Goal: Task Accomplishment & Management: Complete application form

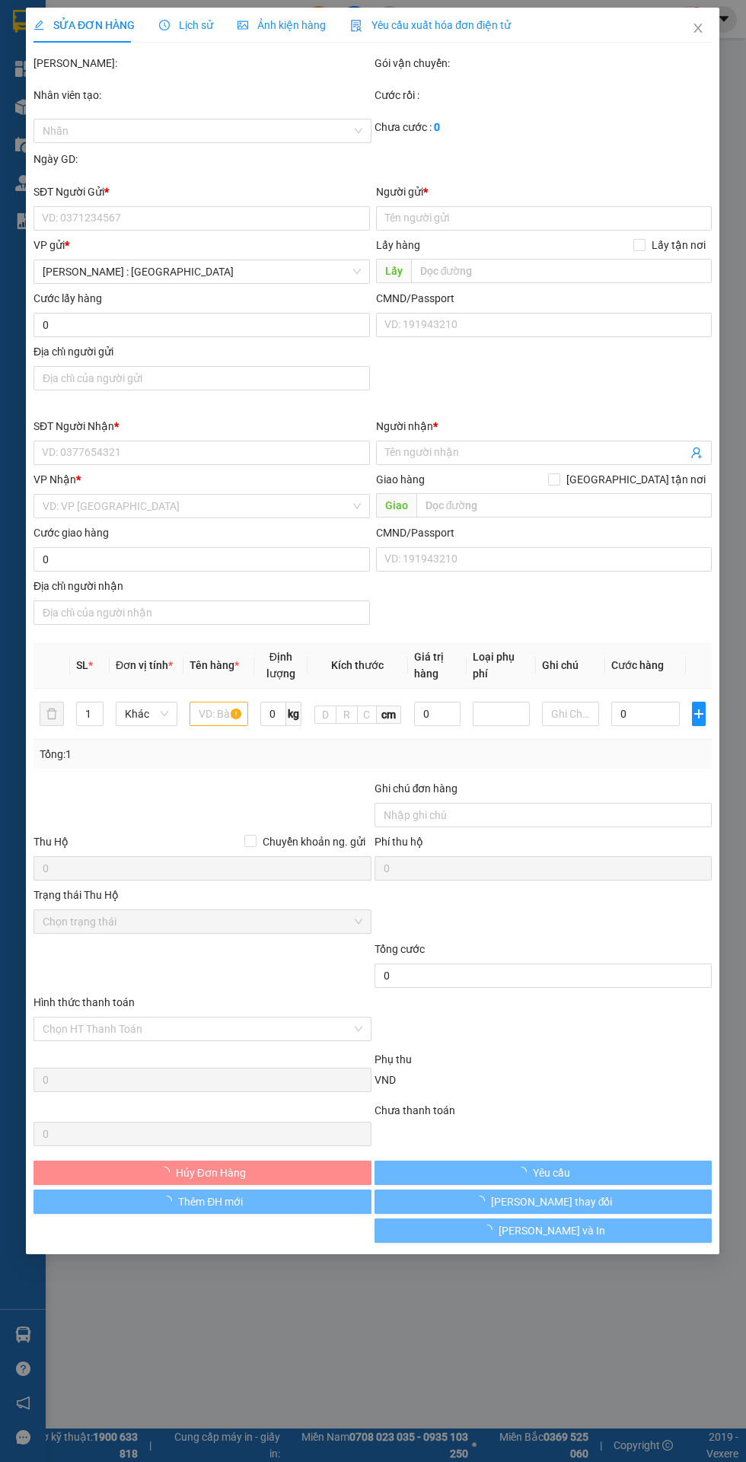
type input "0902938167"
type input "Huy"
checkbox input "true"
type input "42 Ngõ 67 [GEOGRAPHIC_DATA], [GEOGRAPHIC_DATA], [GEOGRAPHIC_DATA], [GEOGRAPHIC_…"
type input "300.000"
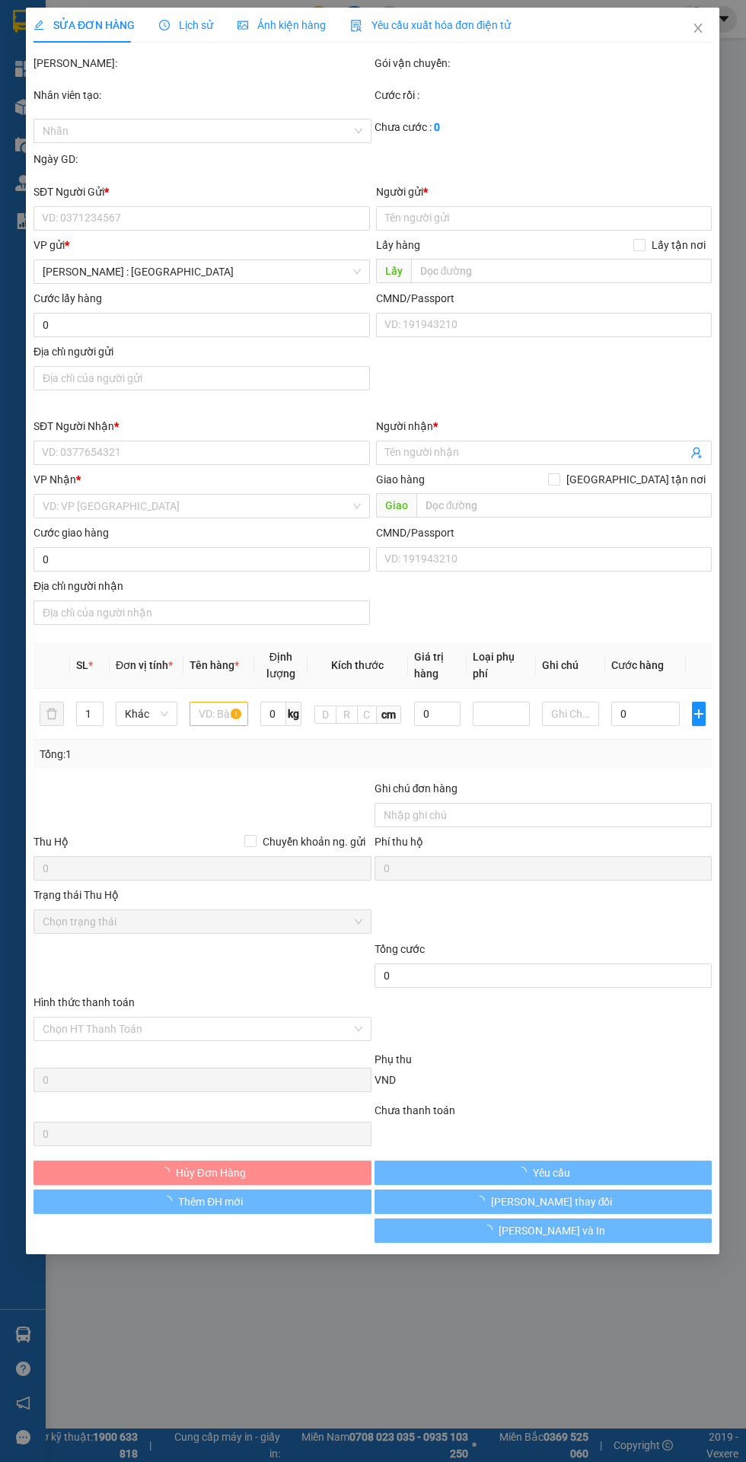
type input "0937004068"
type input "A Bảo -bãi xe hùng nguyên"
checkbox input "true"
type input "1333/31 [PERSON_NAME] ,p [GEOGRAPHIC_DATA] ,Q7,hcm"
type input "HÀNG DỄ MÓP MÉO CHÚ Ý BỐC XẾP CẨN THẬN KHÔNG ĐÈ HÀNG ( HƯ VỠ KHÔNG ĐỀN GIÁ TRỊ …"
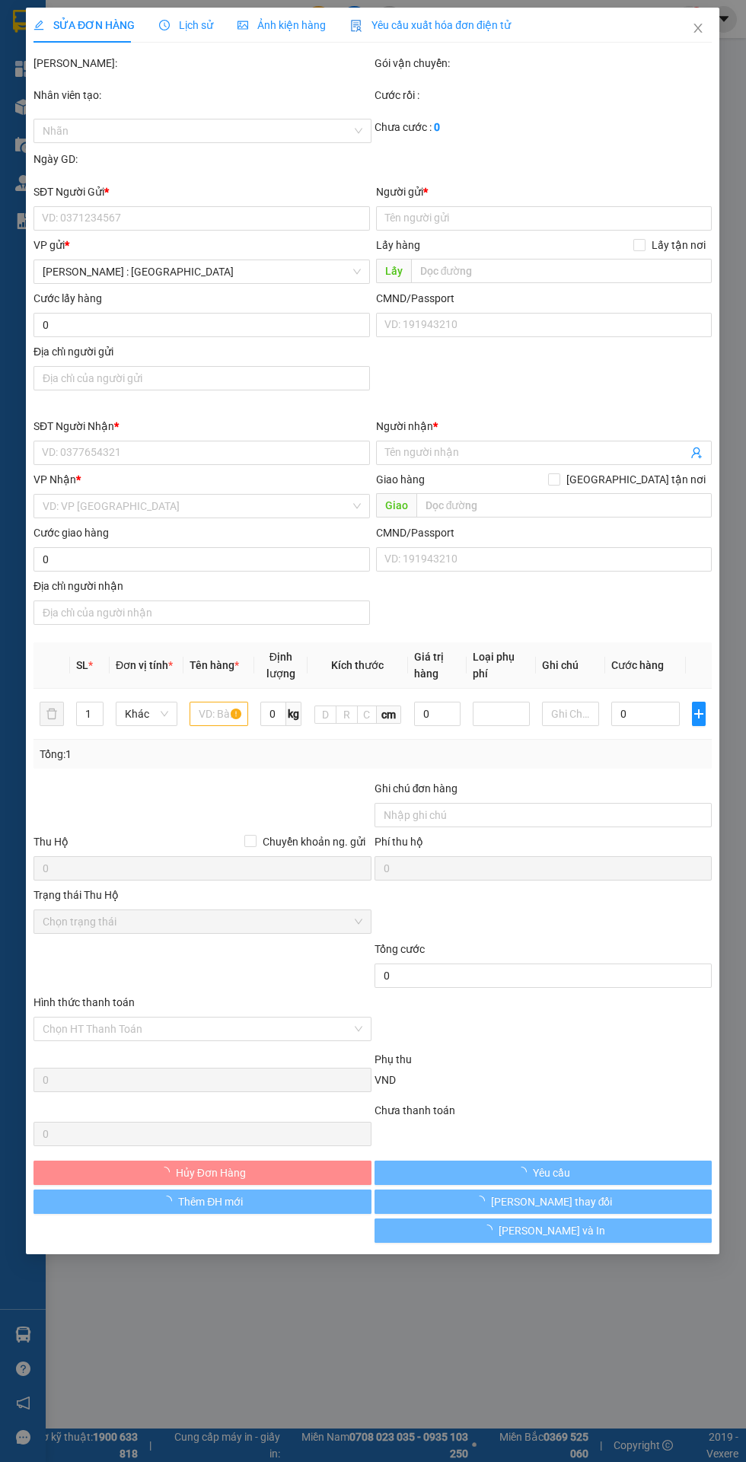
type input "7.500.000"
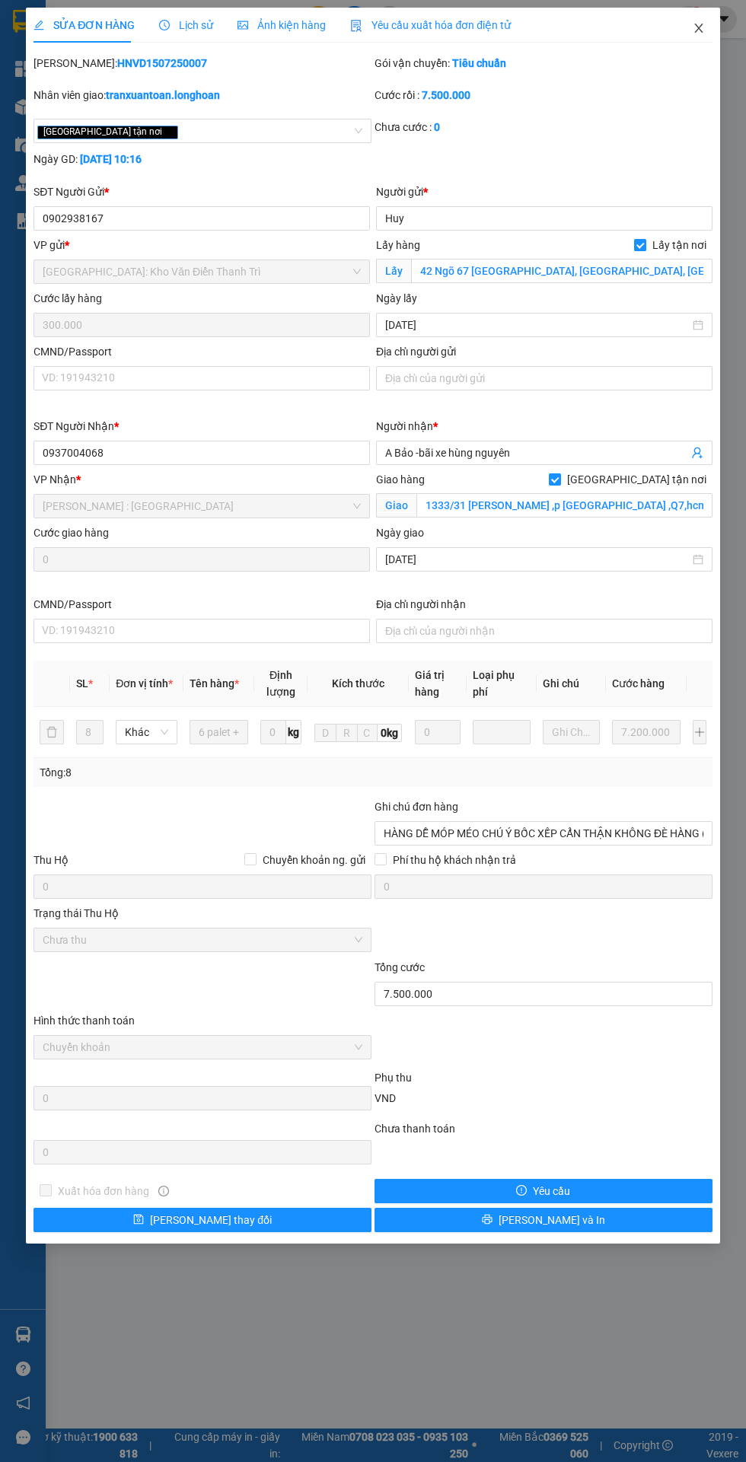
click at [679, 29] on span "Close" at bounding box center [698, 29] width 43 height 43
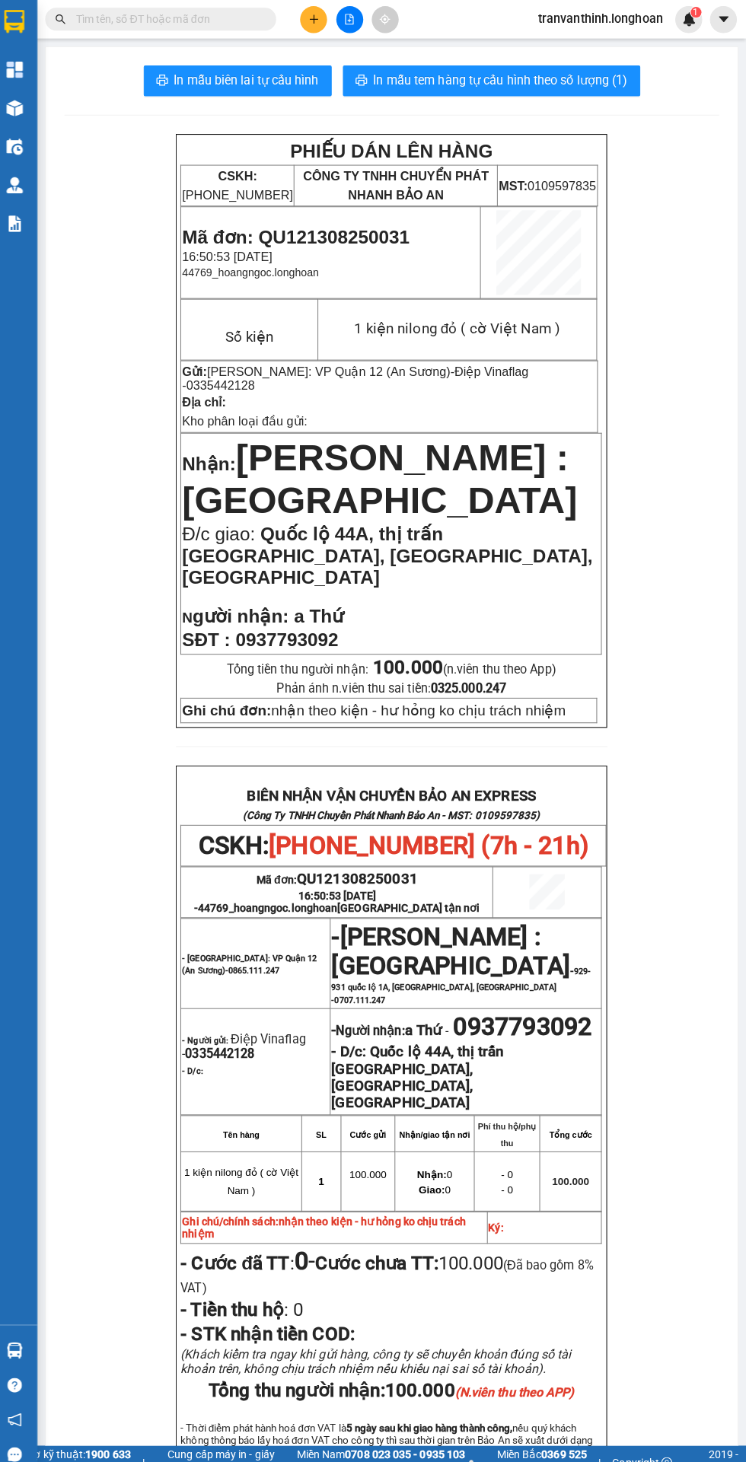
paste input "BXMT0608250010"
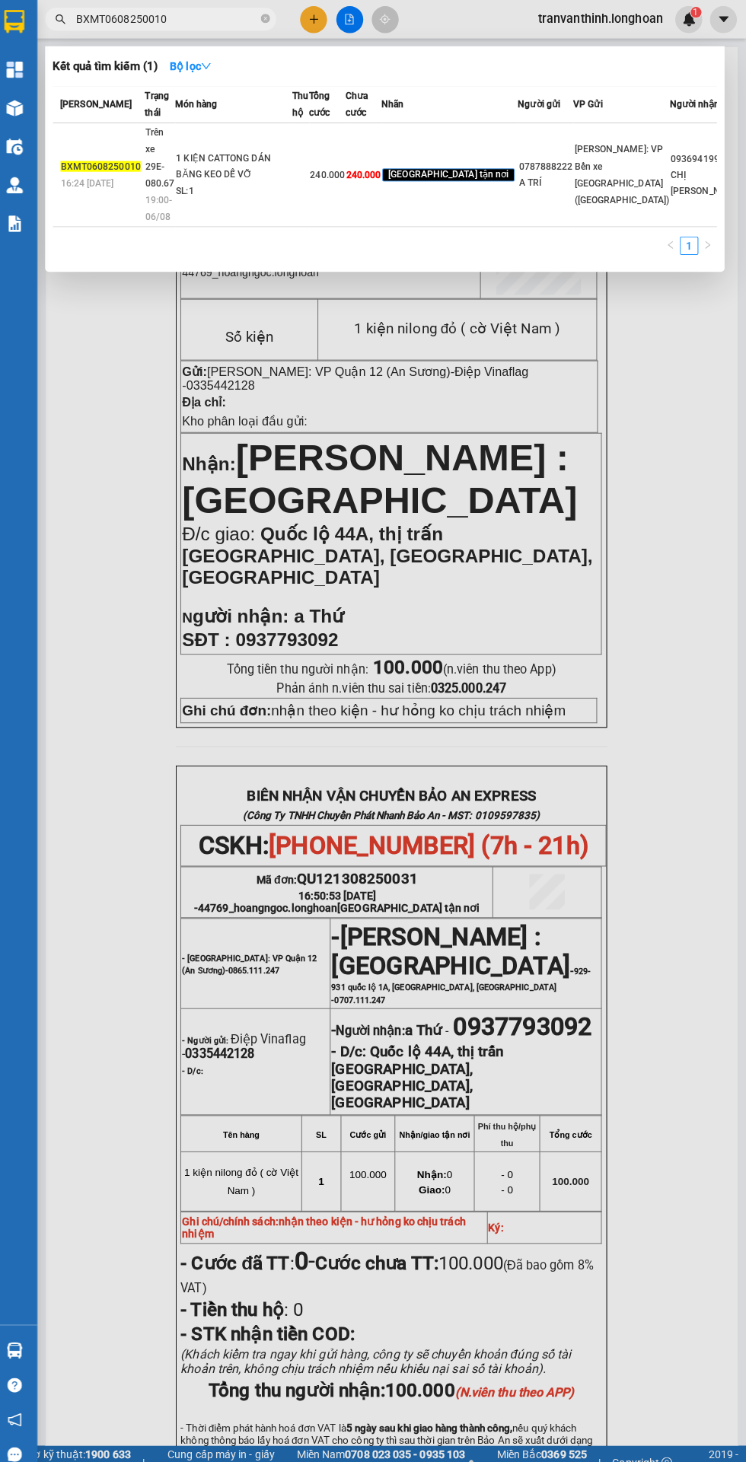
type input "BXMT0608250010"
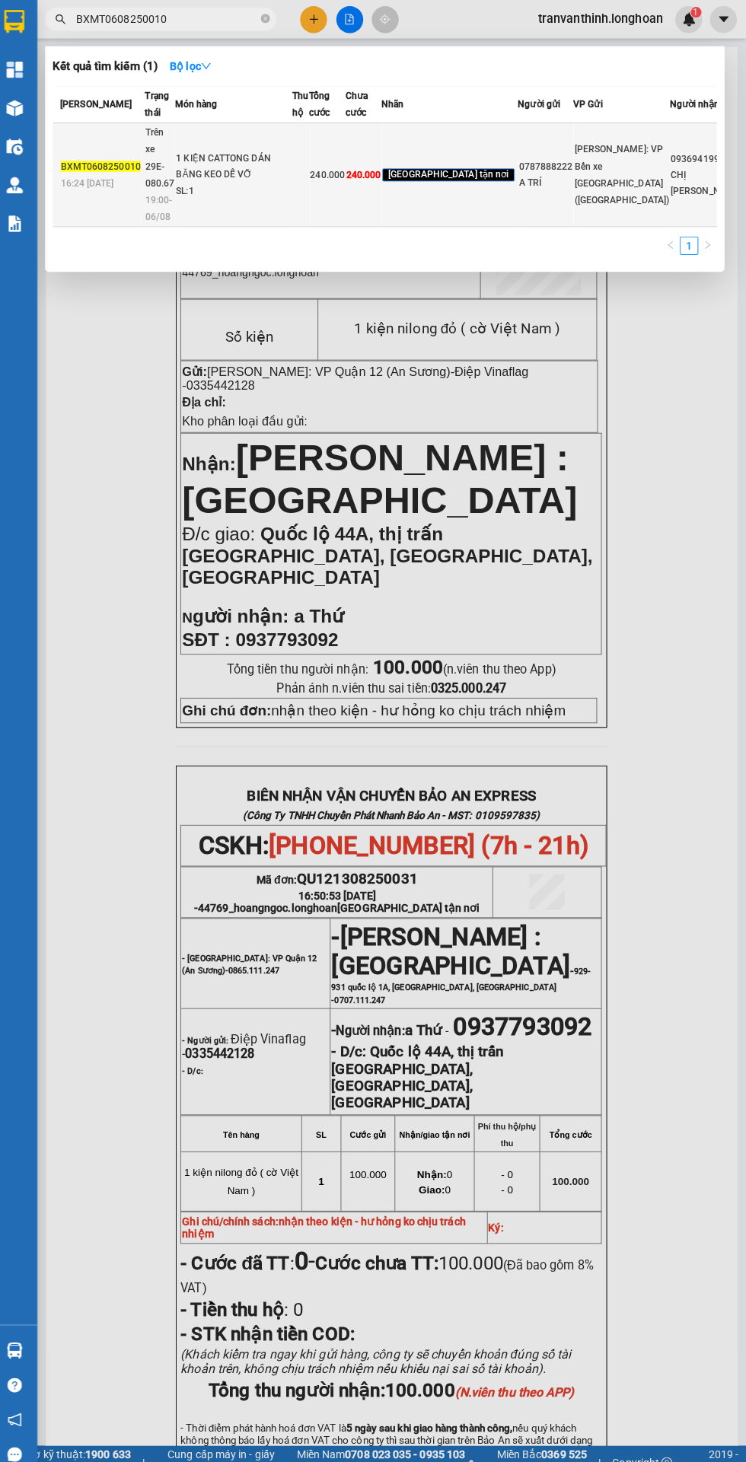
click at [298, 159] on td "1 KIỆN CATTONG DÁN BĂNG KEO DỄ VỠ SL: 1" at bounding box center [240, 173] width 116 height 103
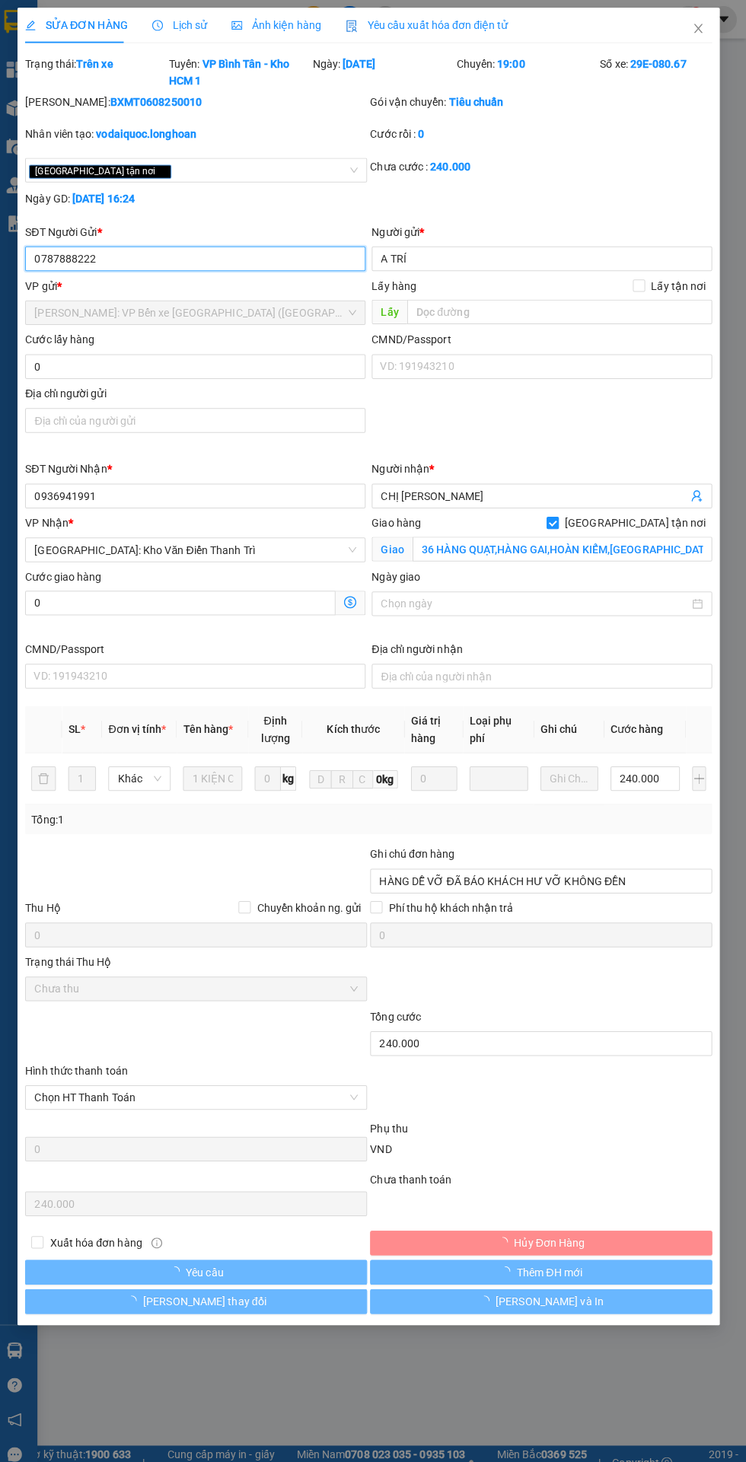
type input "0787888222"
type input "A TRÍ"
type input "0936941991"
type input "CHỊ HƯƠNG"
checkbox input "true"
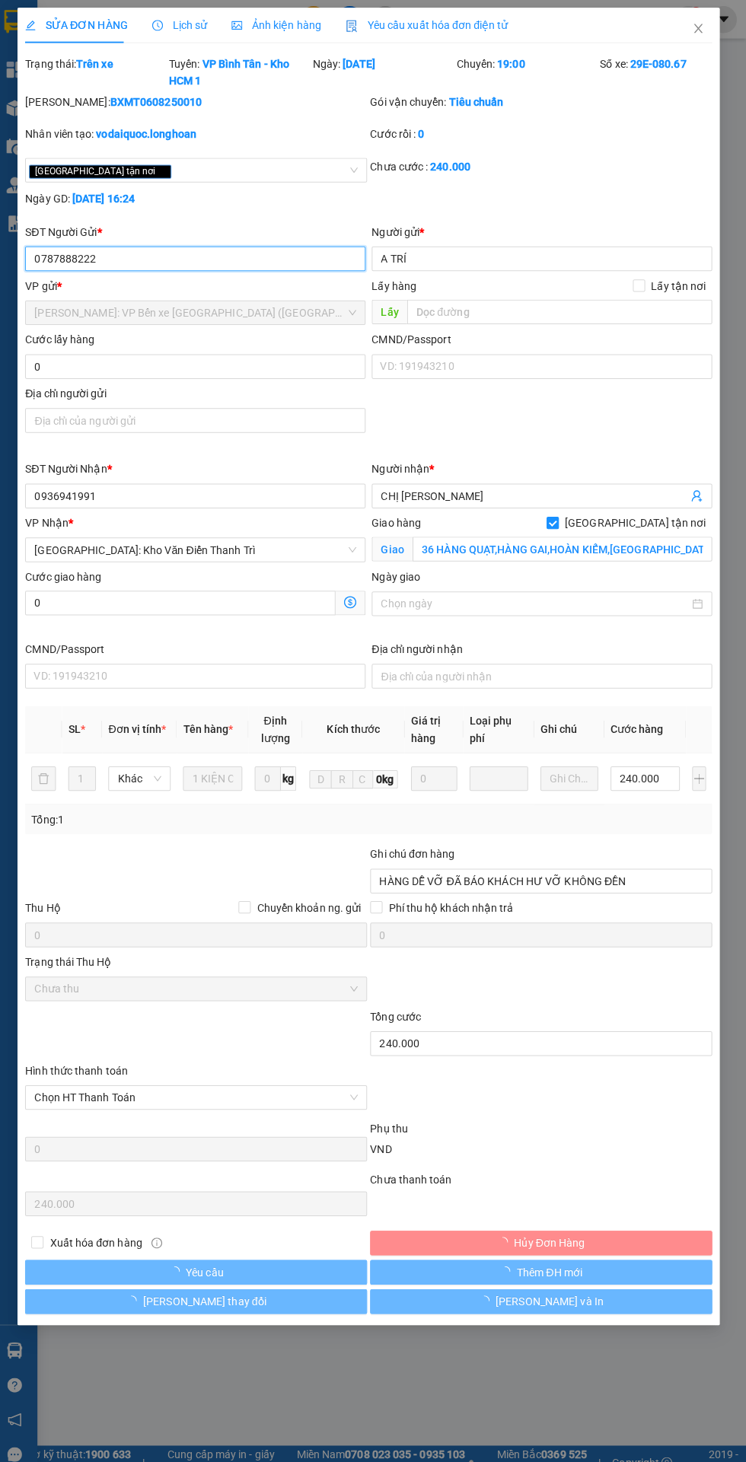
type input "36 HÀNG QUẠT,HÀNG GAI,HOÀN KIẾM,HÀ NỘI"
type input "HÀNG DỄ VỠ ĐÃ BÁO KHÁCH HƯ VỠ KHÔNG ĐỀN"
type input "240.000"
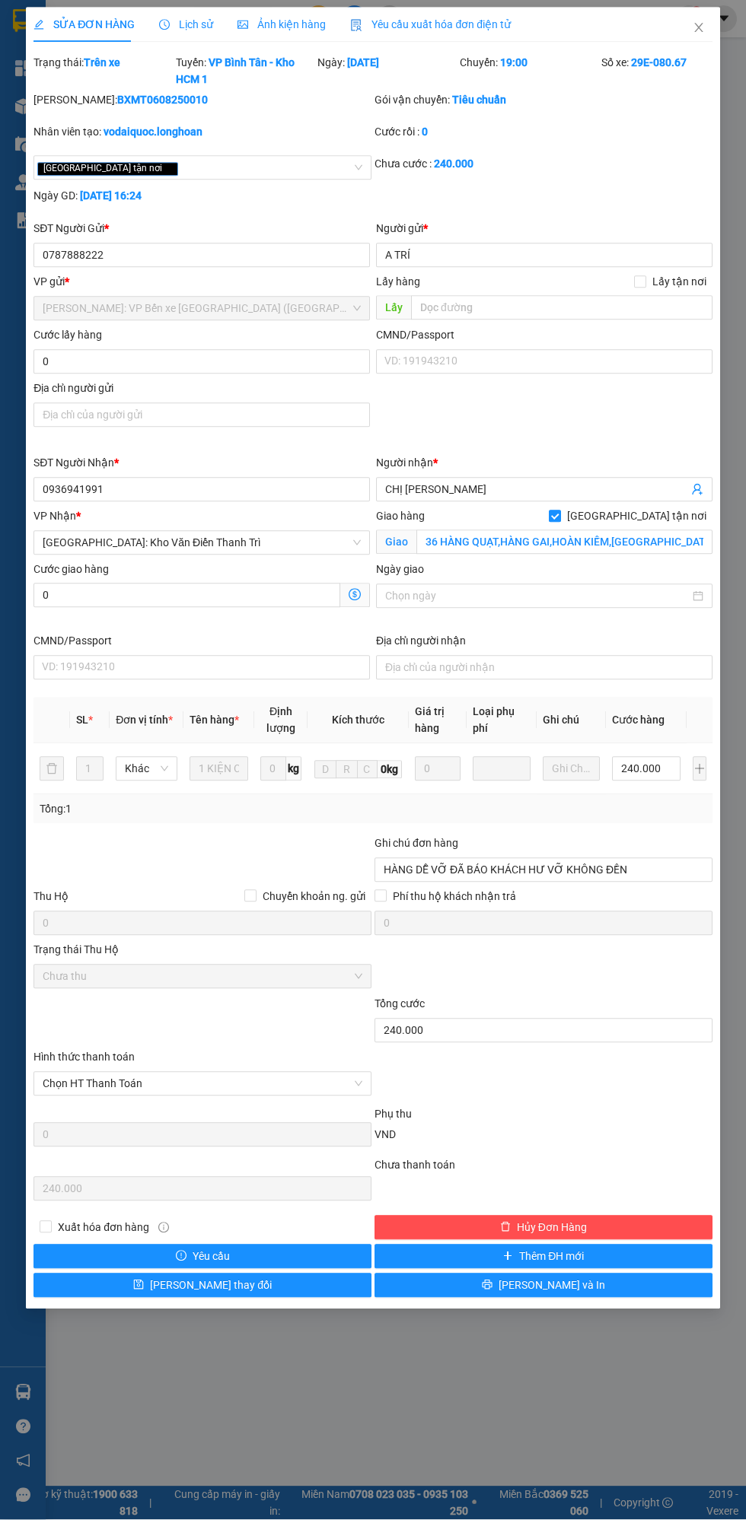
click at [168, 13] on div "Lịch sử" at bounding box center [186, 25] width 54 height 35
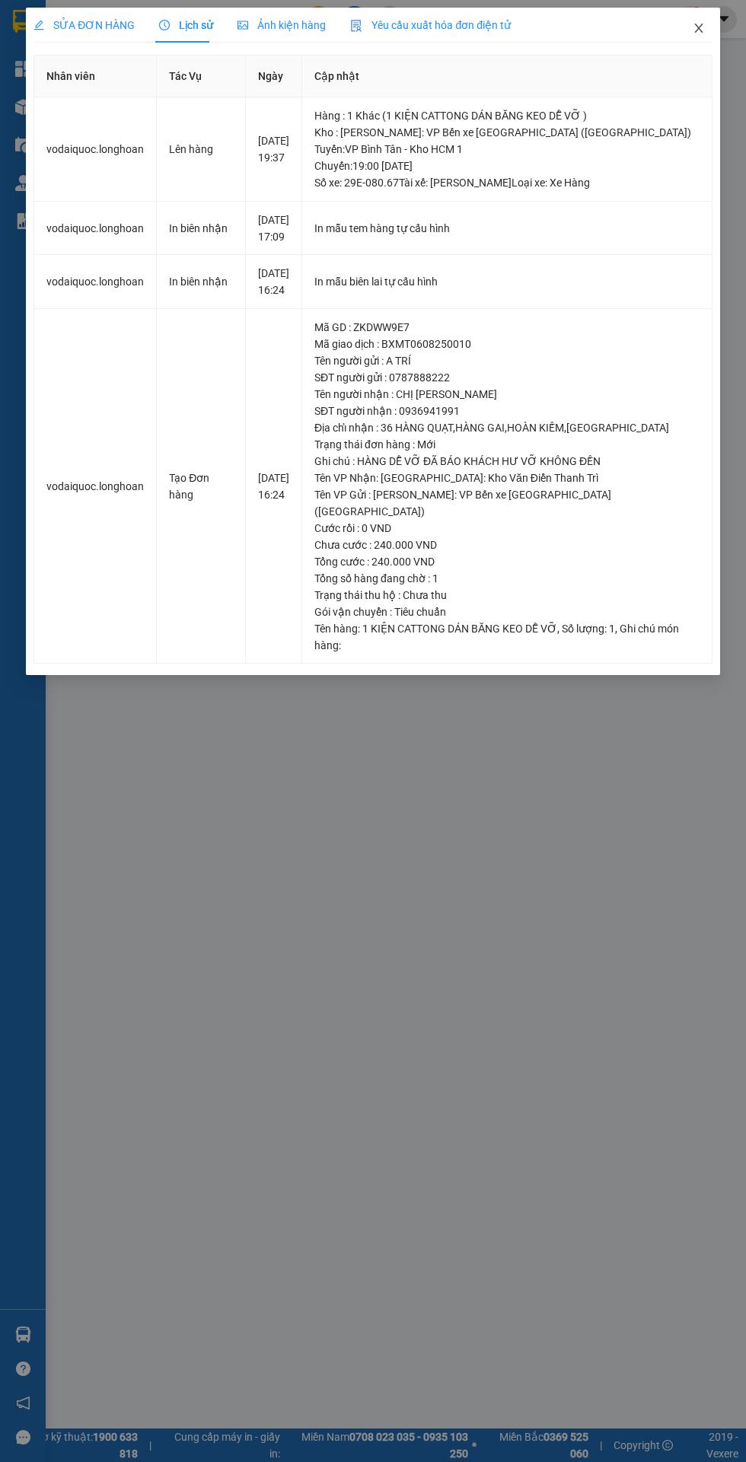
click at [698, 28] on icon "close" at bounding box center [698, 28] width 8 height 9
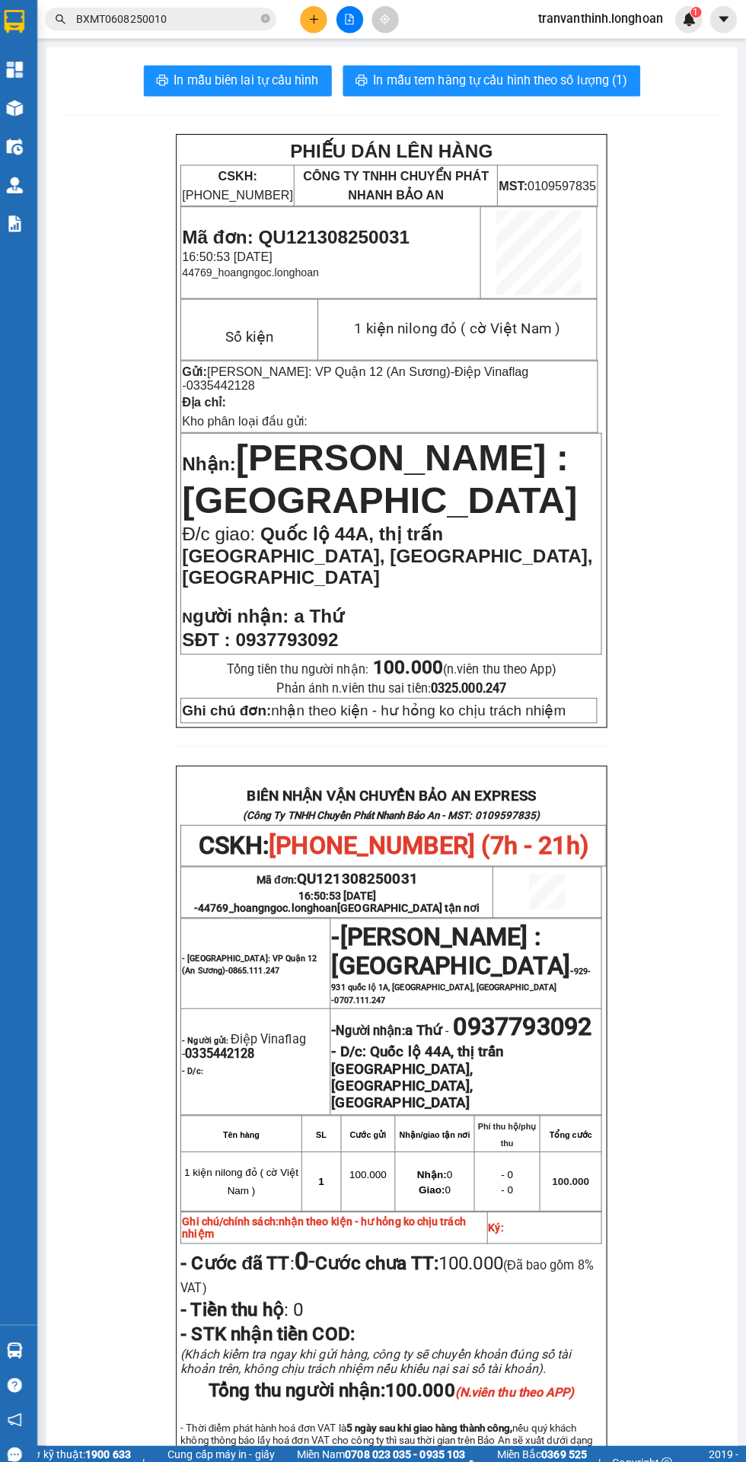
click at [353, 18] on icon "file-add" at bounding box center [354, 19] width 8 height 11
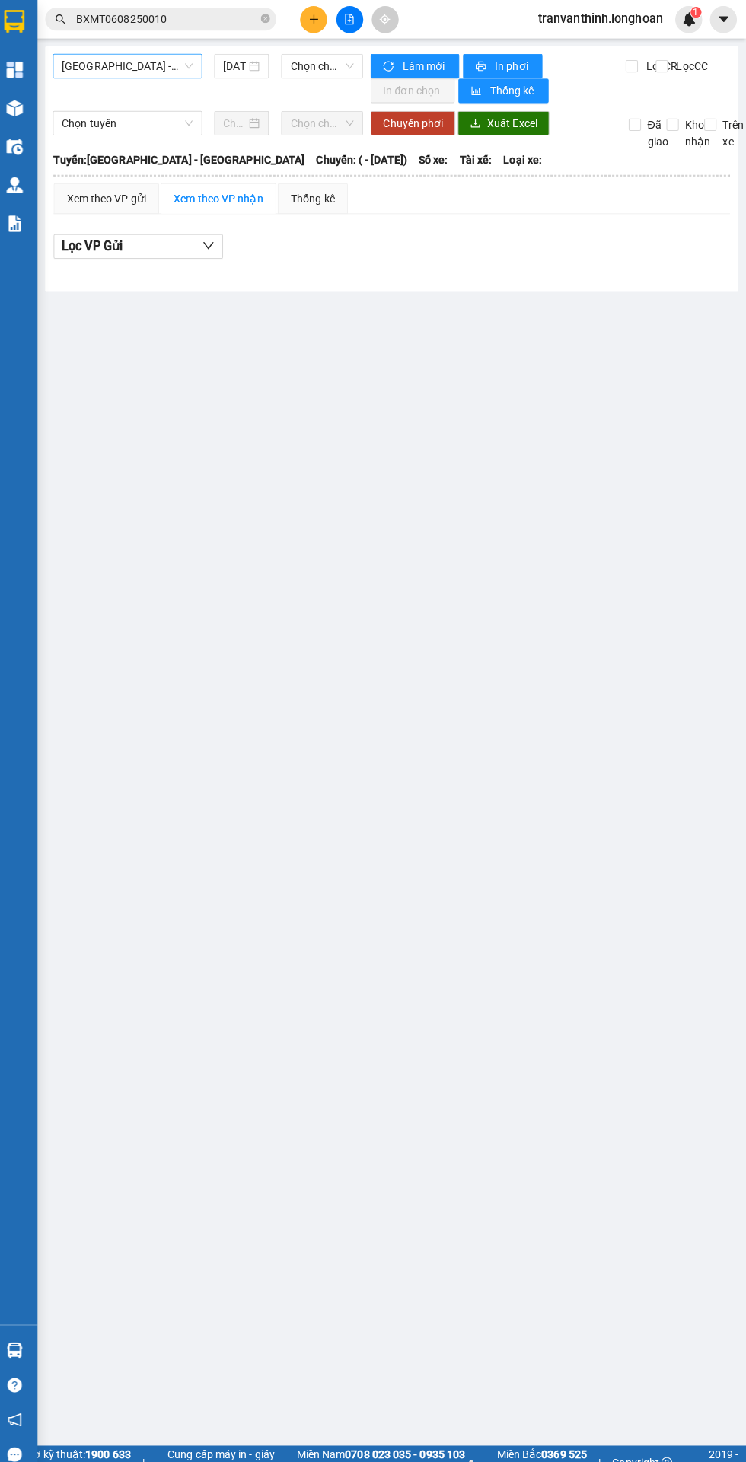
click at [145, 65] on span "Hải Phòng - Hà Nội" at bounding box center [134, 65] width 129 height 23
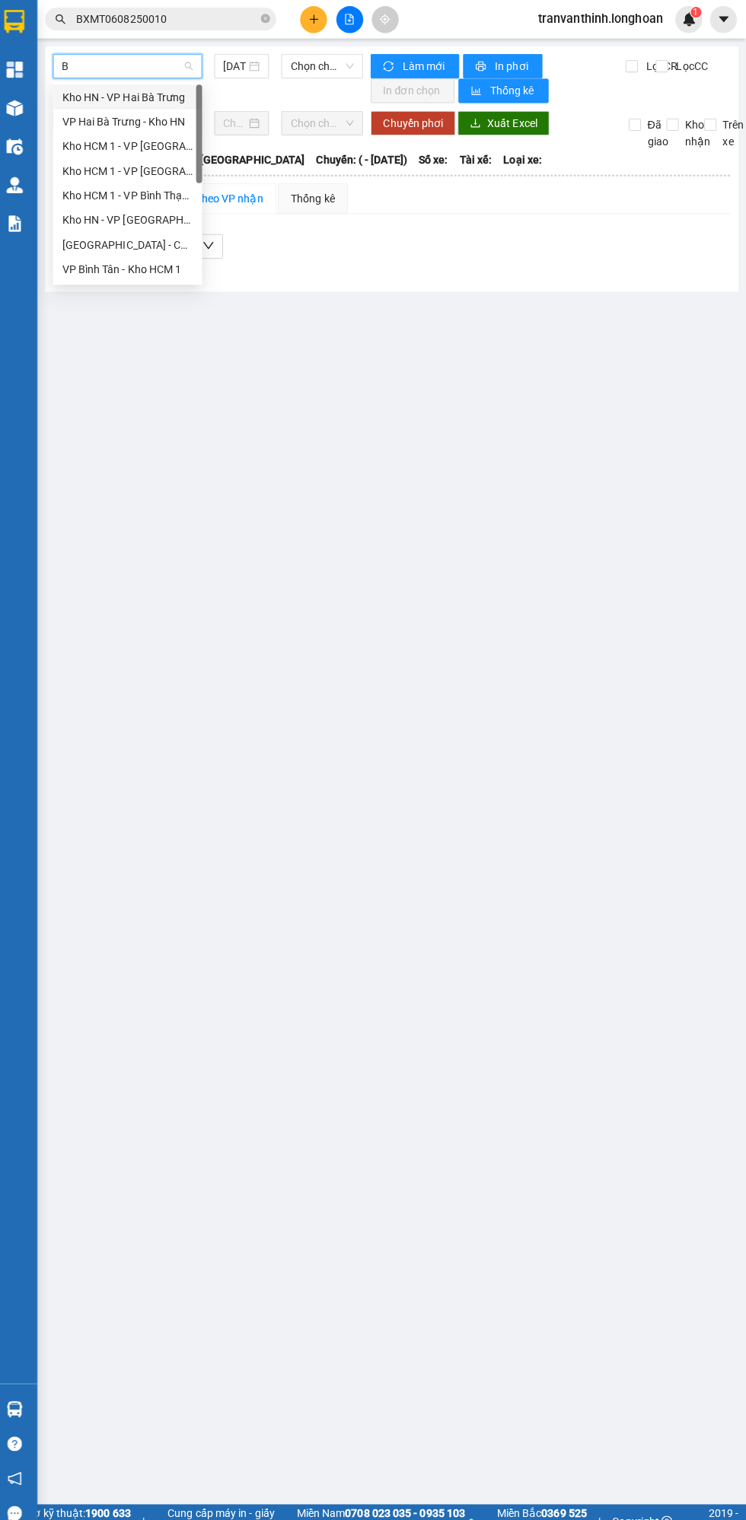
type input "Bt"
click at [100, 193] on div "VP Bình Tân - Kho HCM 1" at bounding box center [160, 193] width 180 height 17
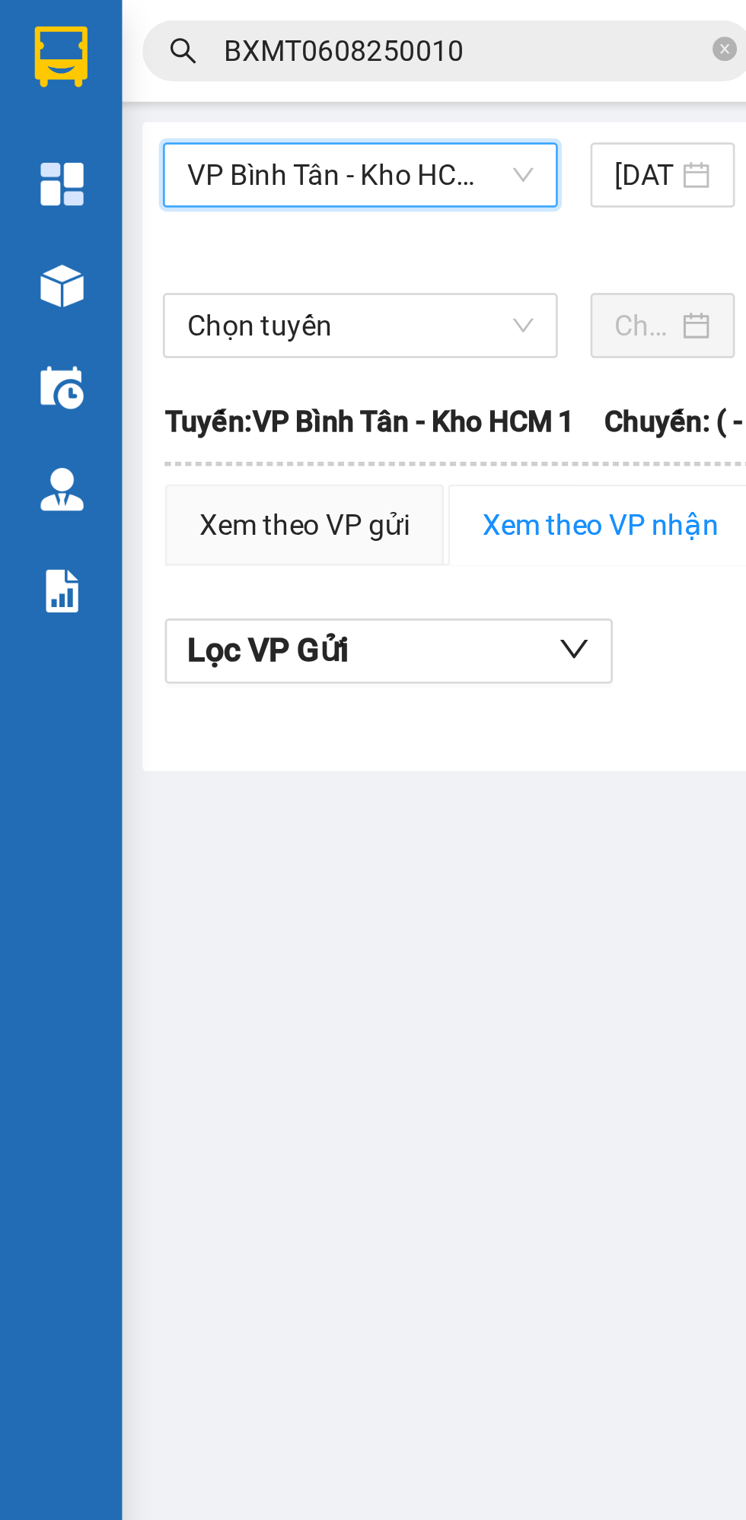
scroll to position [0, 4]
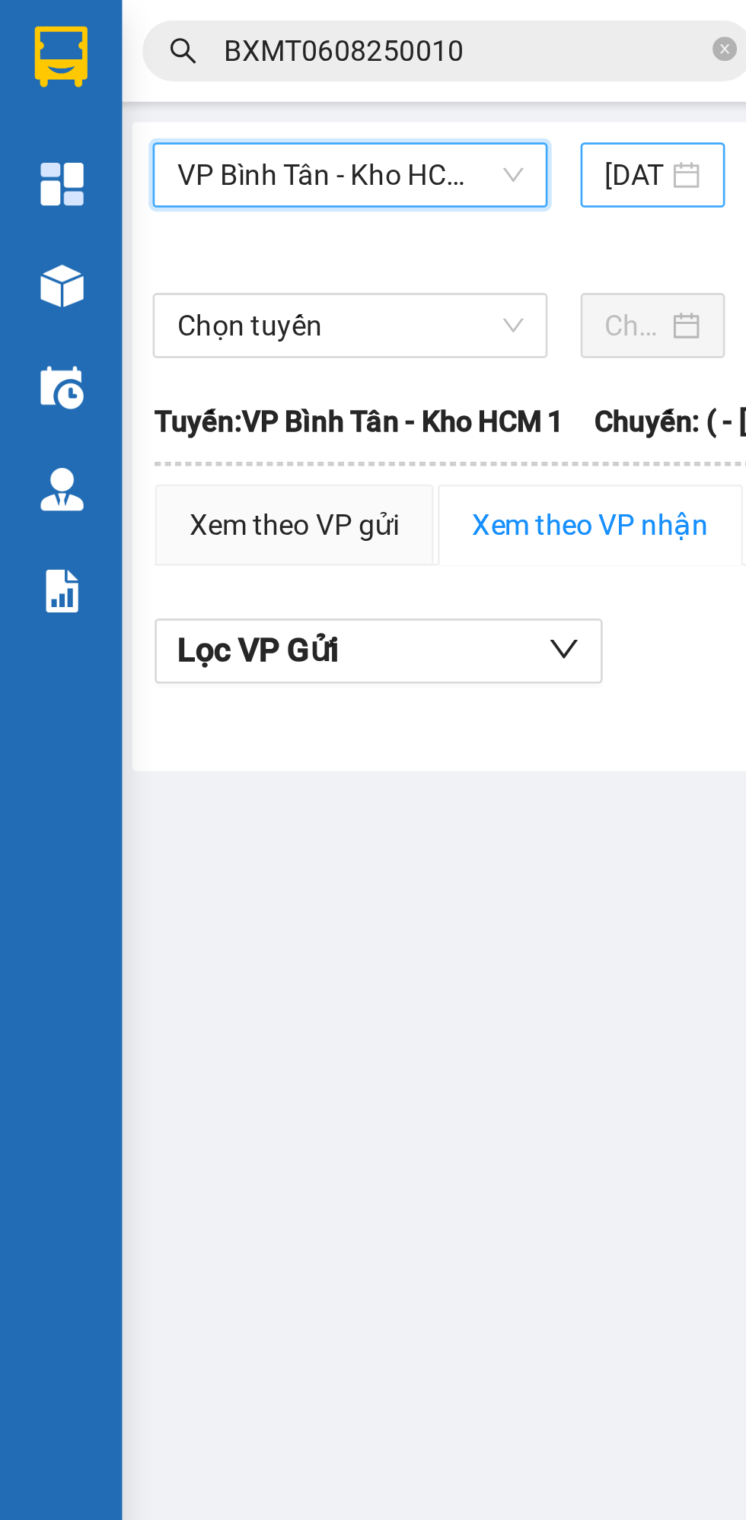
click at [236, 68] on input "14/08/2025" at bounding box center [237, 65] width 22 height 17
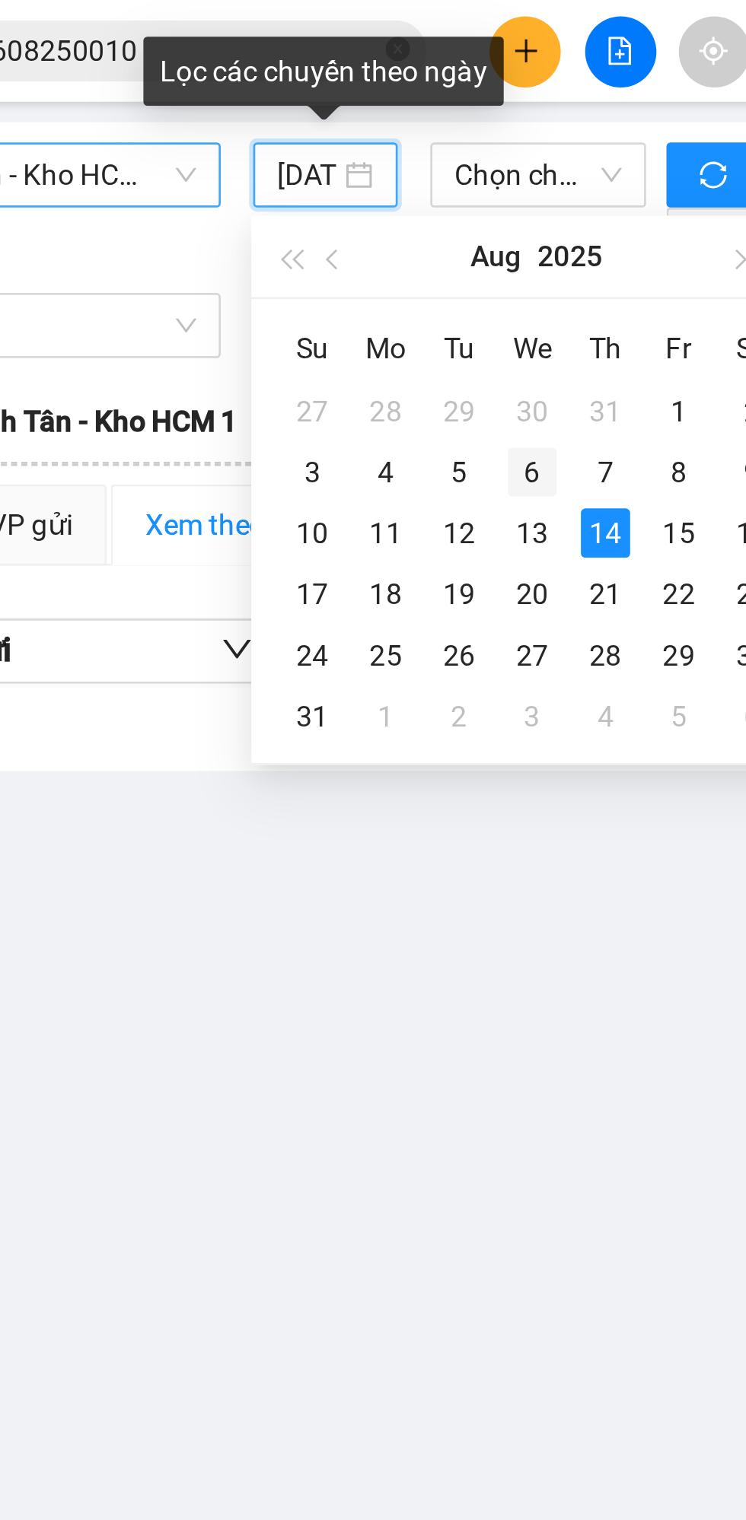
click at [318, 177] on div "6" at bounding box center [321, 176] width 18 height 18
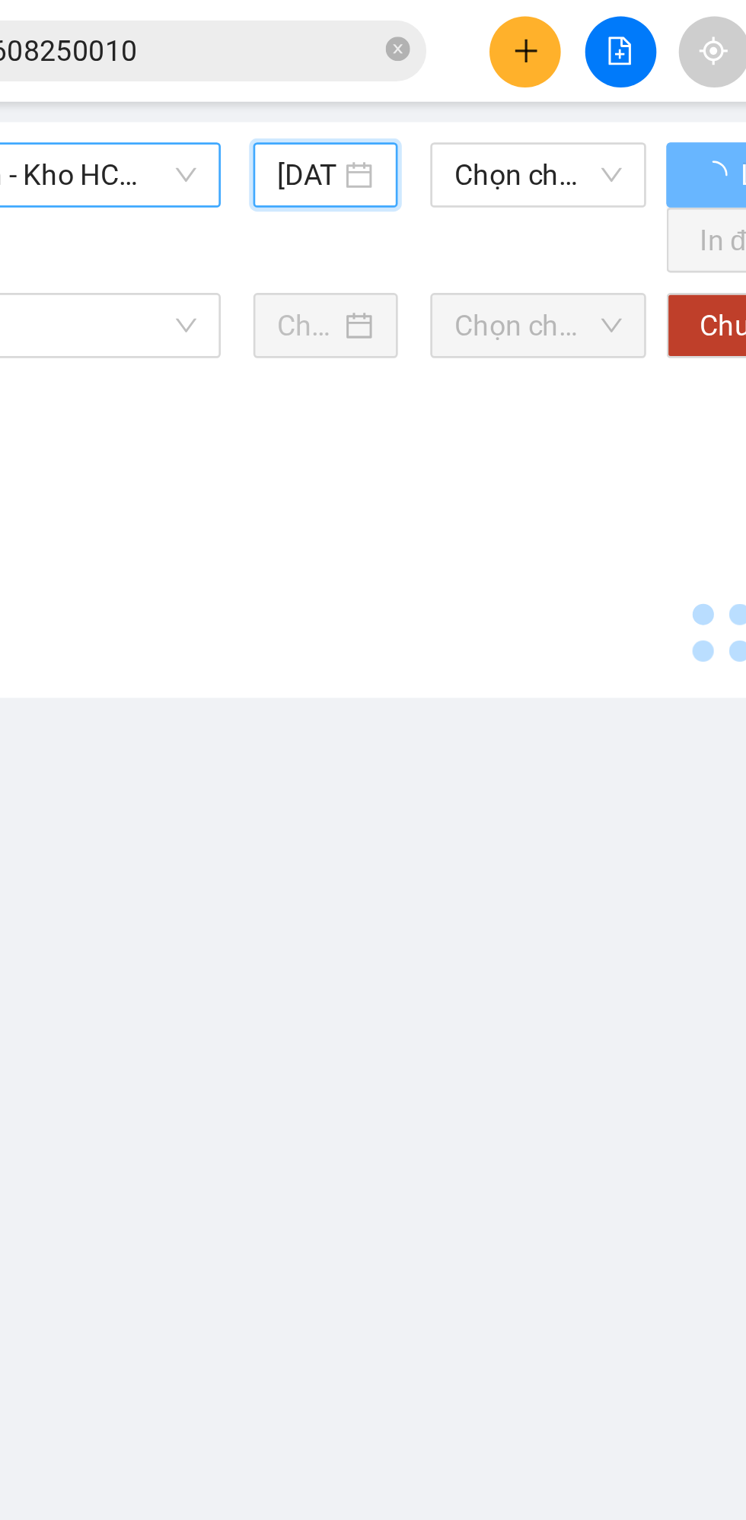
type input "06/08/2025"
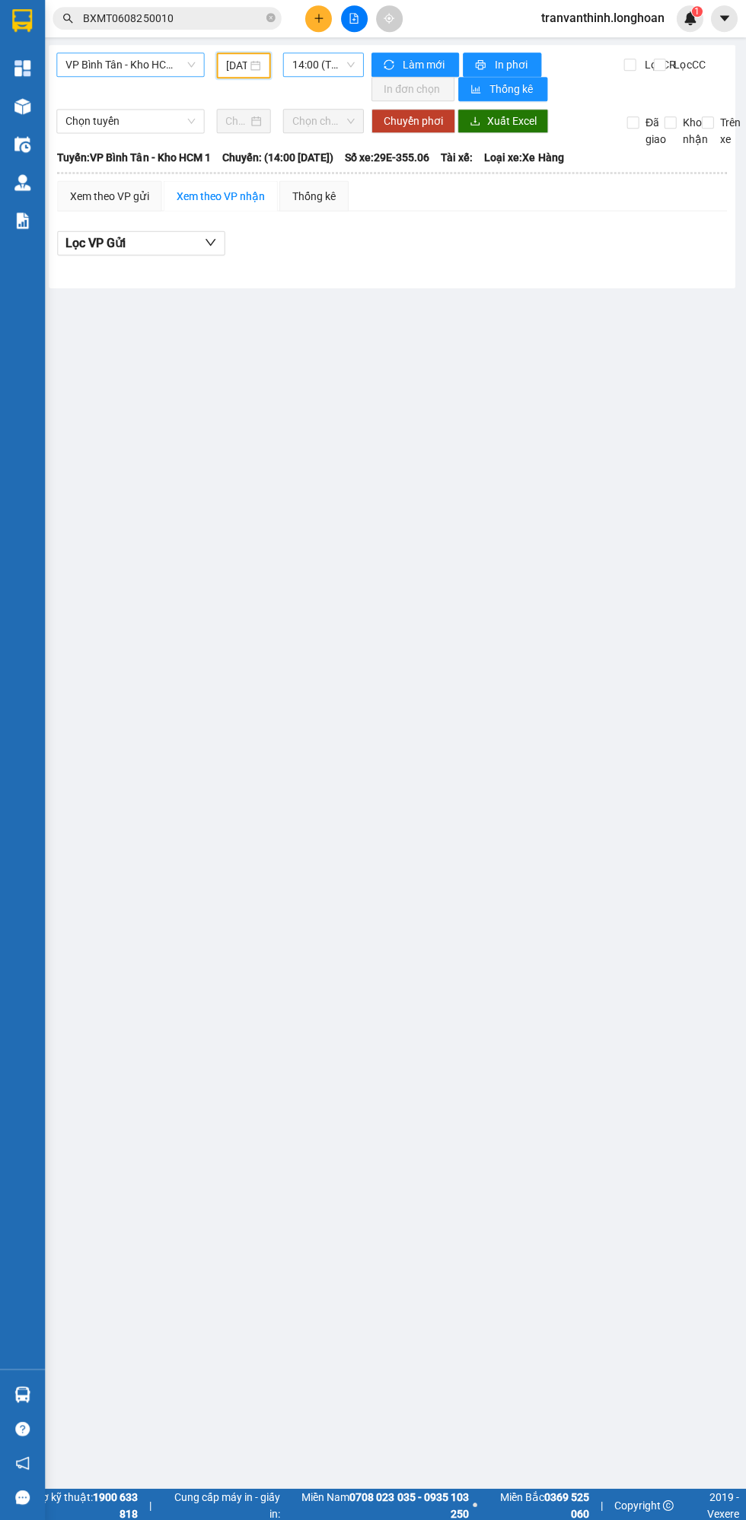
click at [310, 65] on span "14:00 (TC) - 29E-355.06" at bounding box center [323, 65] width 62 height 23
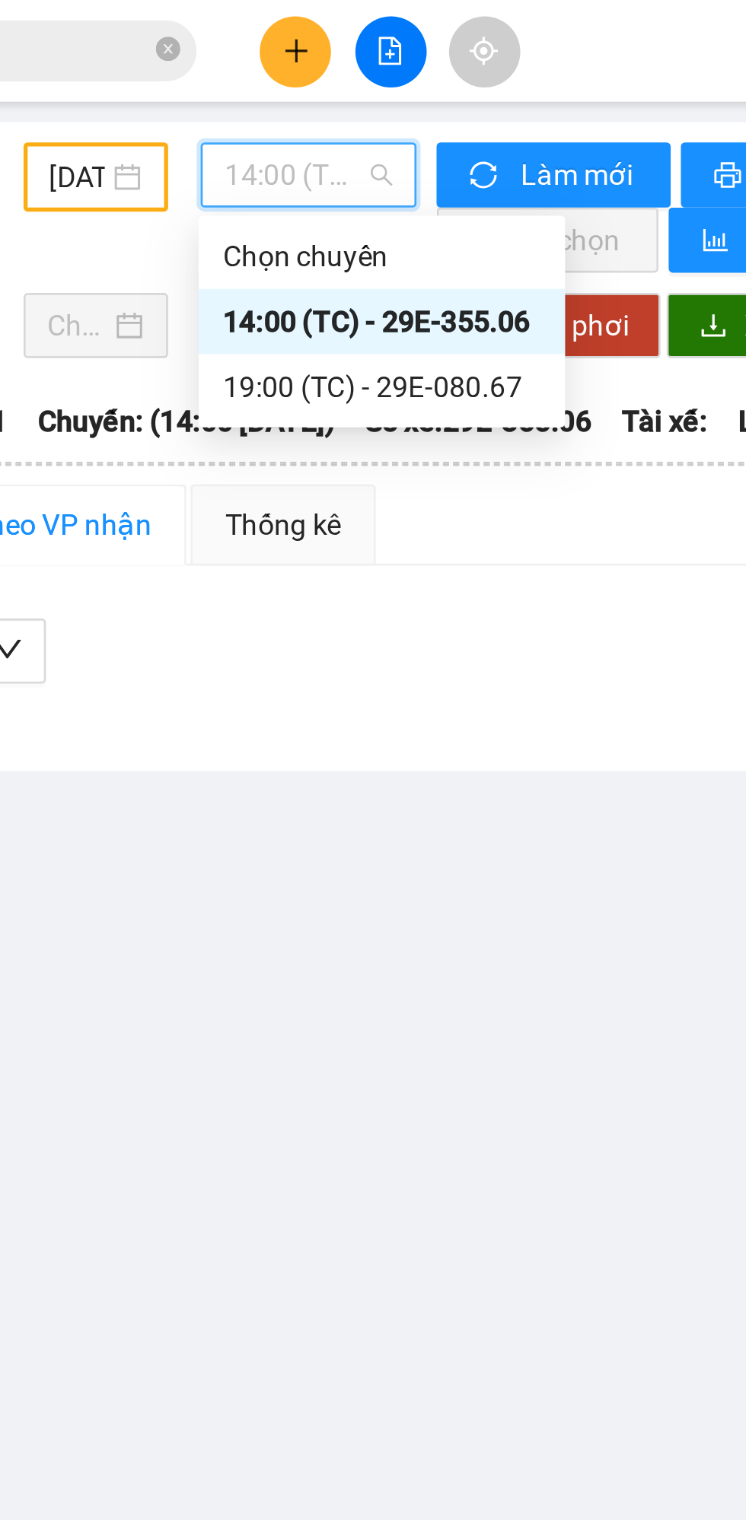
click at [323, 145] on div "19:00 (TC) - 29E-080.67" at bounding box center [350, 144] width 119 height 17
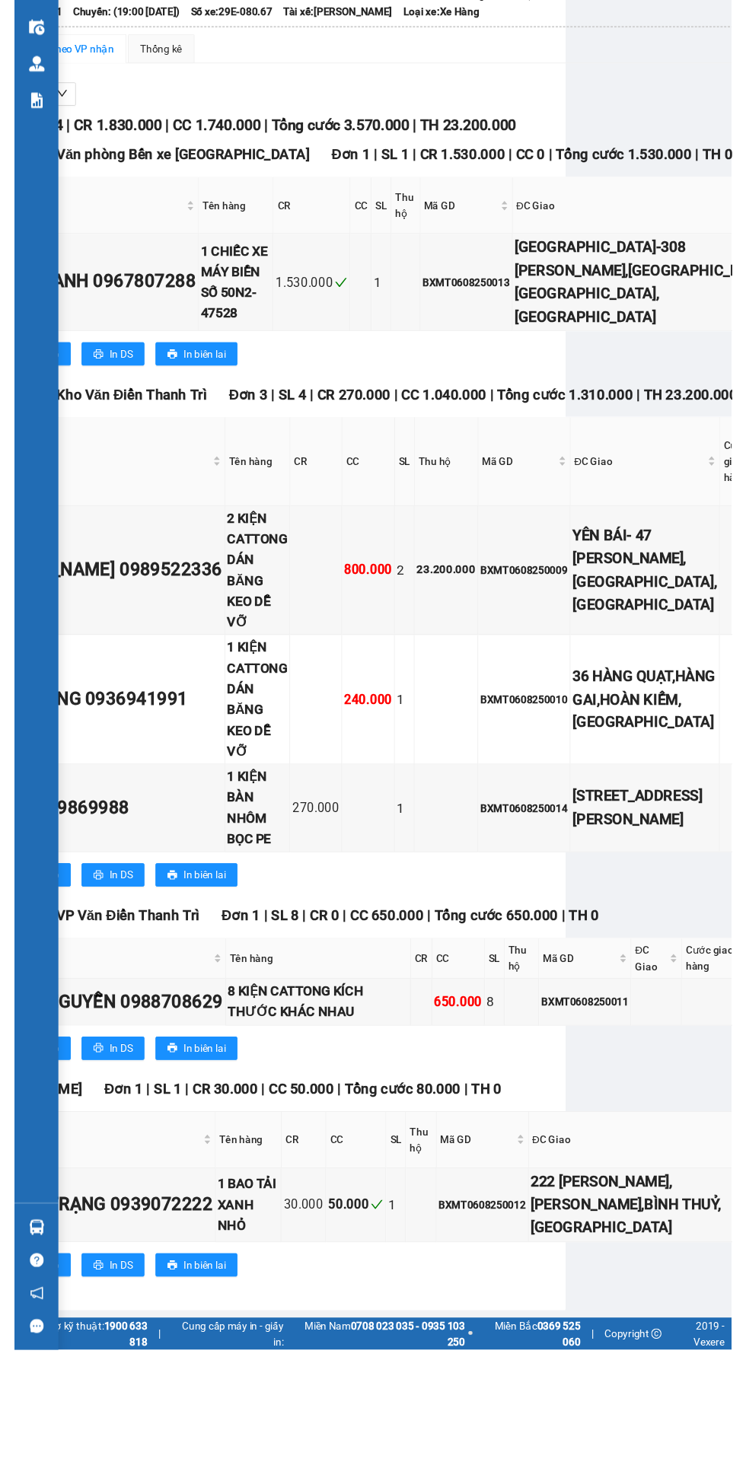
scroll to position [40, 0]
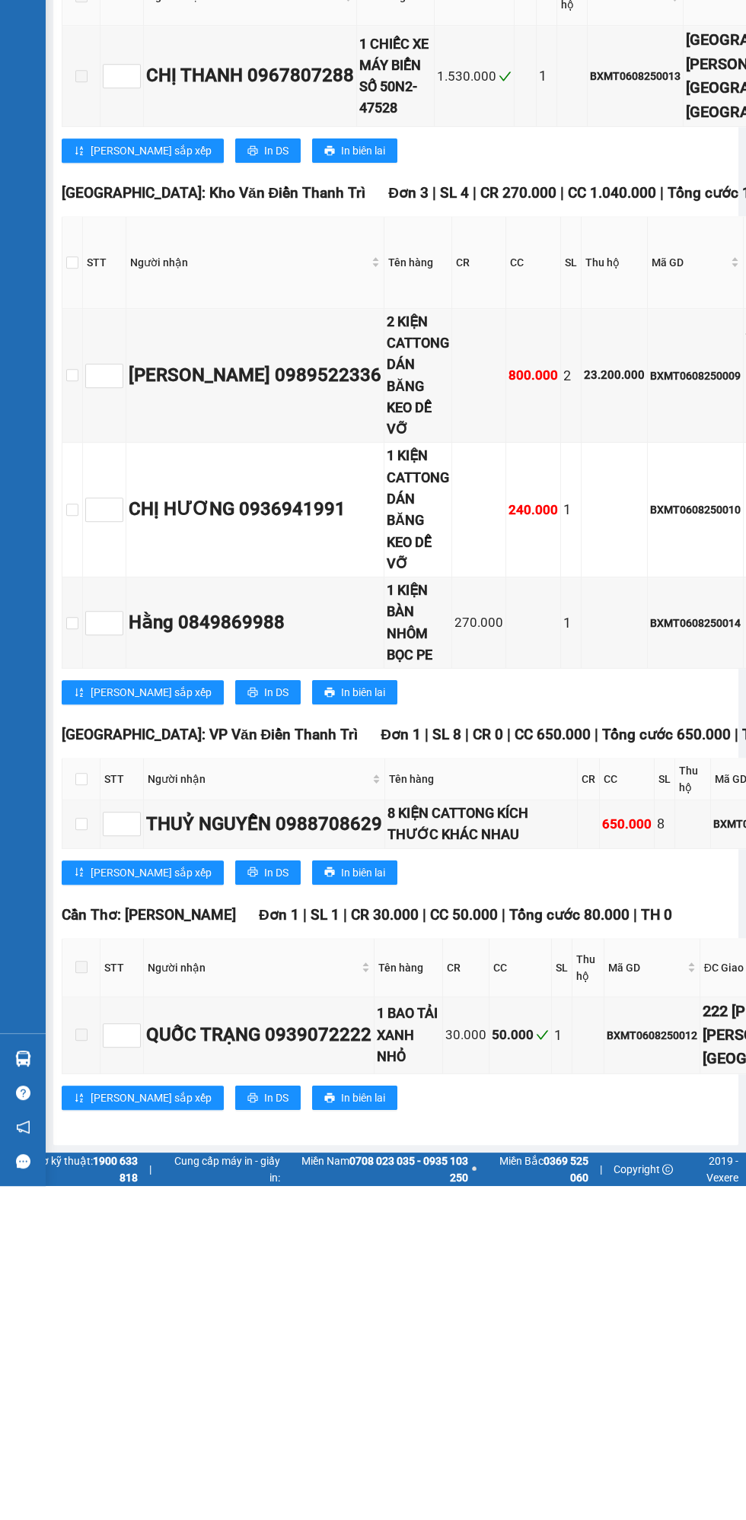
click at [40, 563] on div "Tổng Quan Kho hàng mới Điều hành xe Quản Lý Quản lý thu hộ Quản lý chuyến Quản …" at bounding box center [23, 708] width 46 height 1318
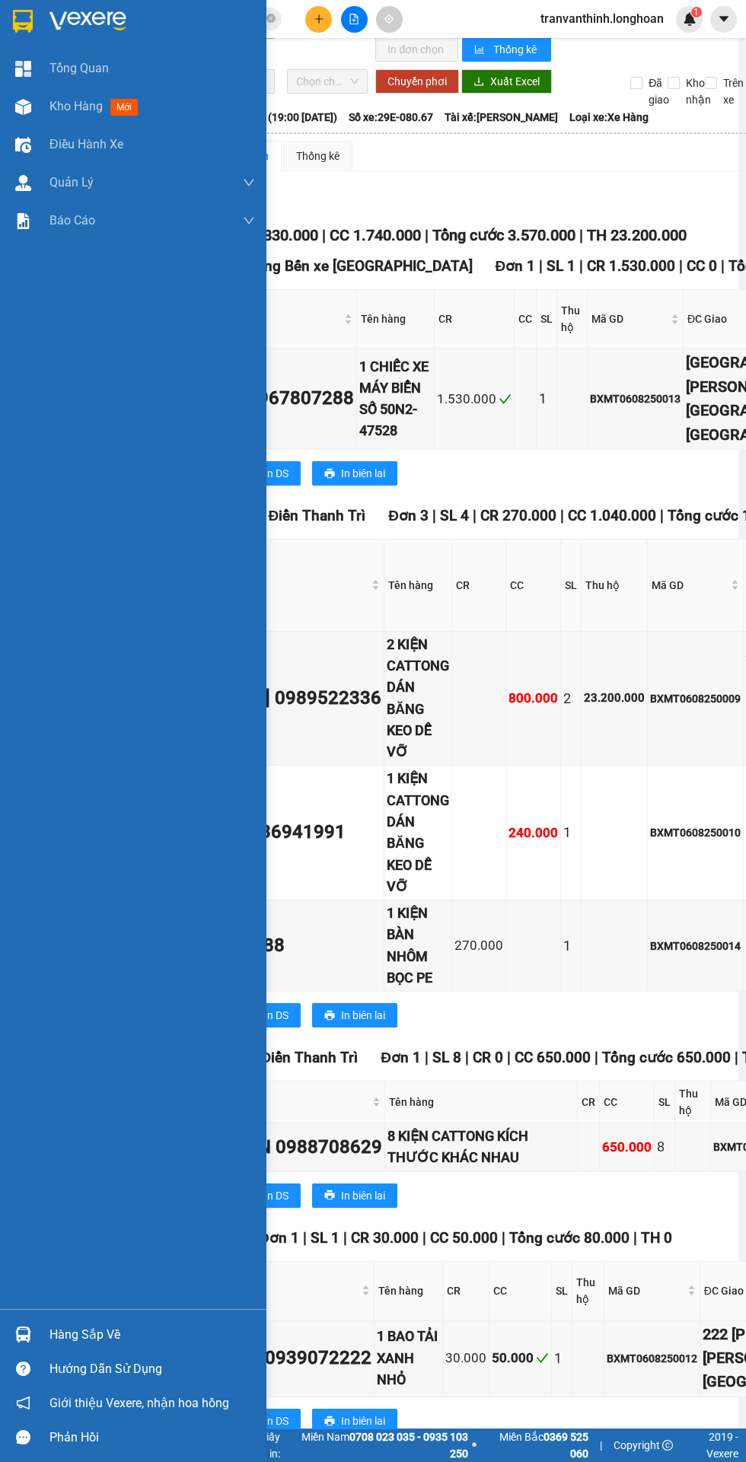
click at [480, 515] on span "CR 270.000" at bounding box center [518, 516] width 76 height 18
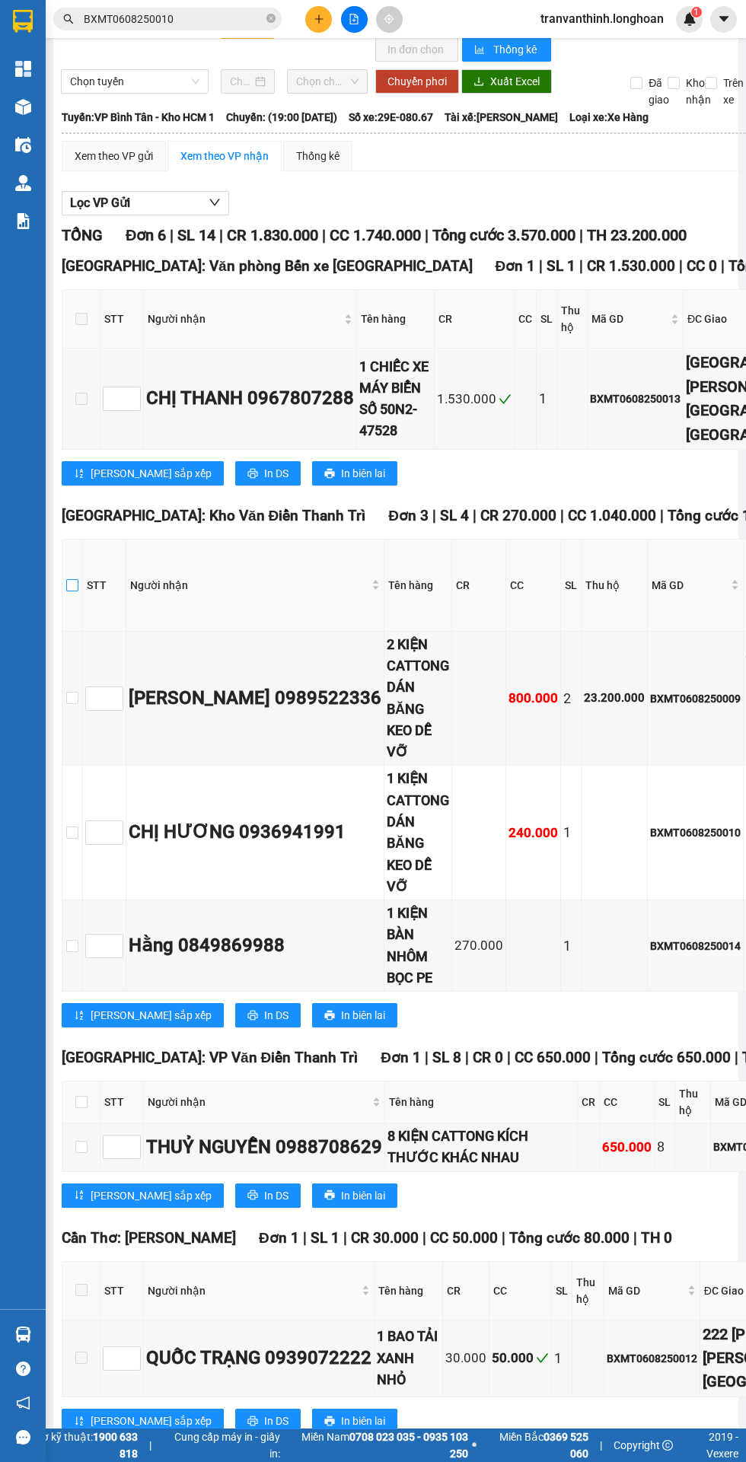
click at [72, 581] on input "checkbox" at bounding box center [72, 585] width 12 height 12
checkbox input "true"
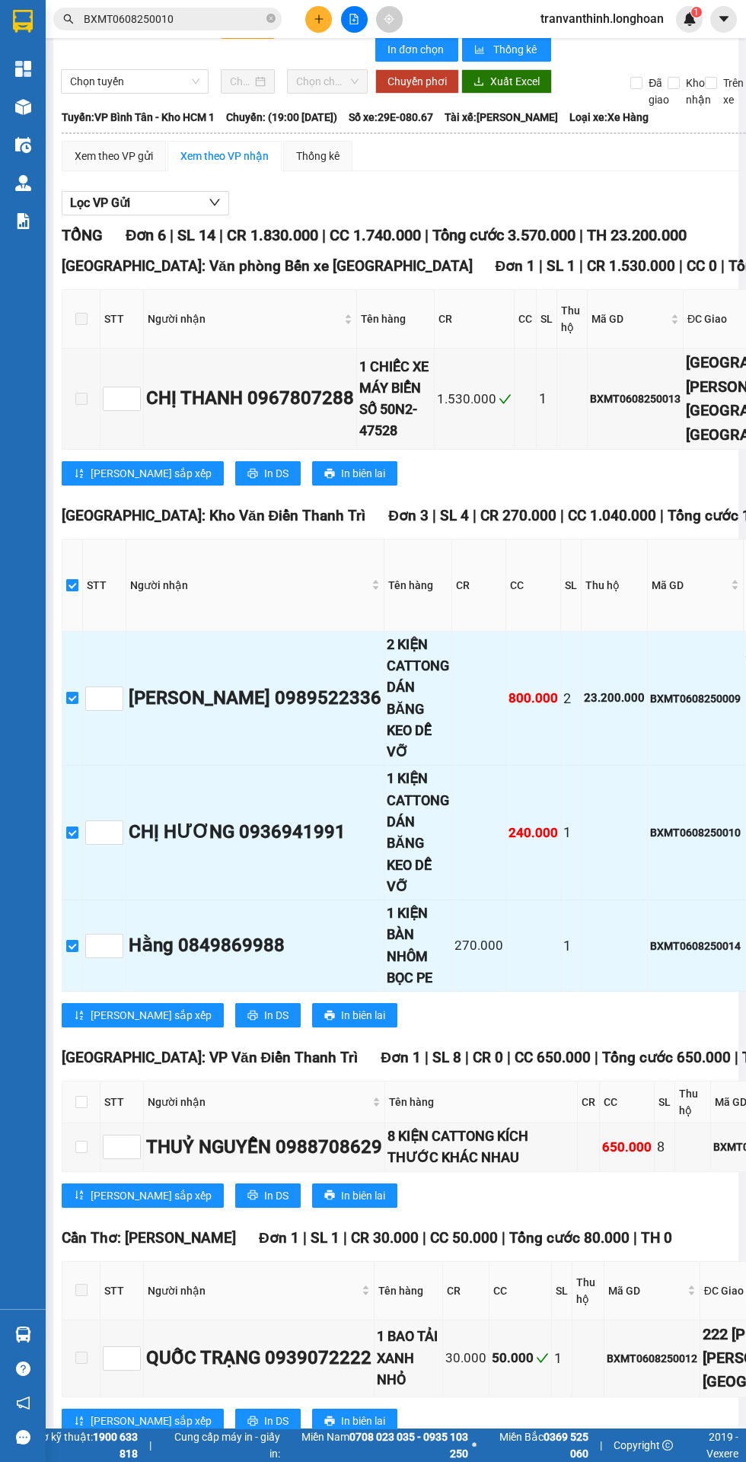
scroll to position [0, 0]
click at [81, 1153] on input "checkbox" at bounding box center [81, 1147] width 12 height 12
checkbox input "true"
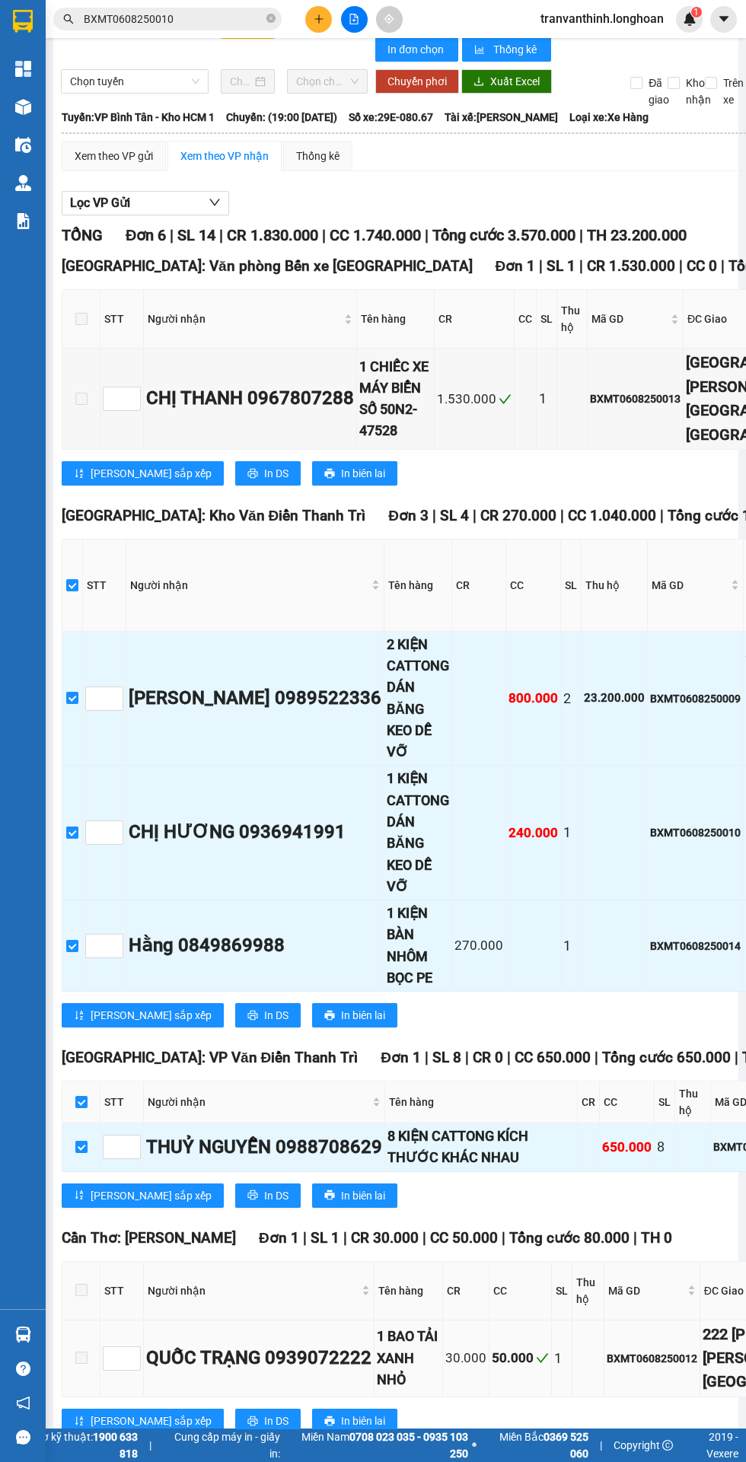
click at [81, 1364] on span at bounding box center [81, 1357] width 12 height 12
click at [84, 1364] on span at bounding box center [81, 1357] width 12 height 12
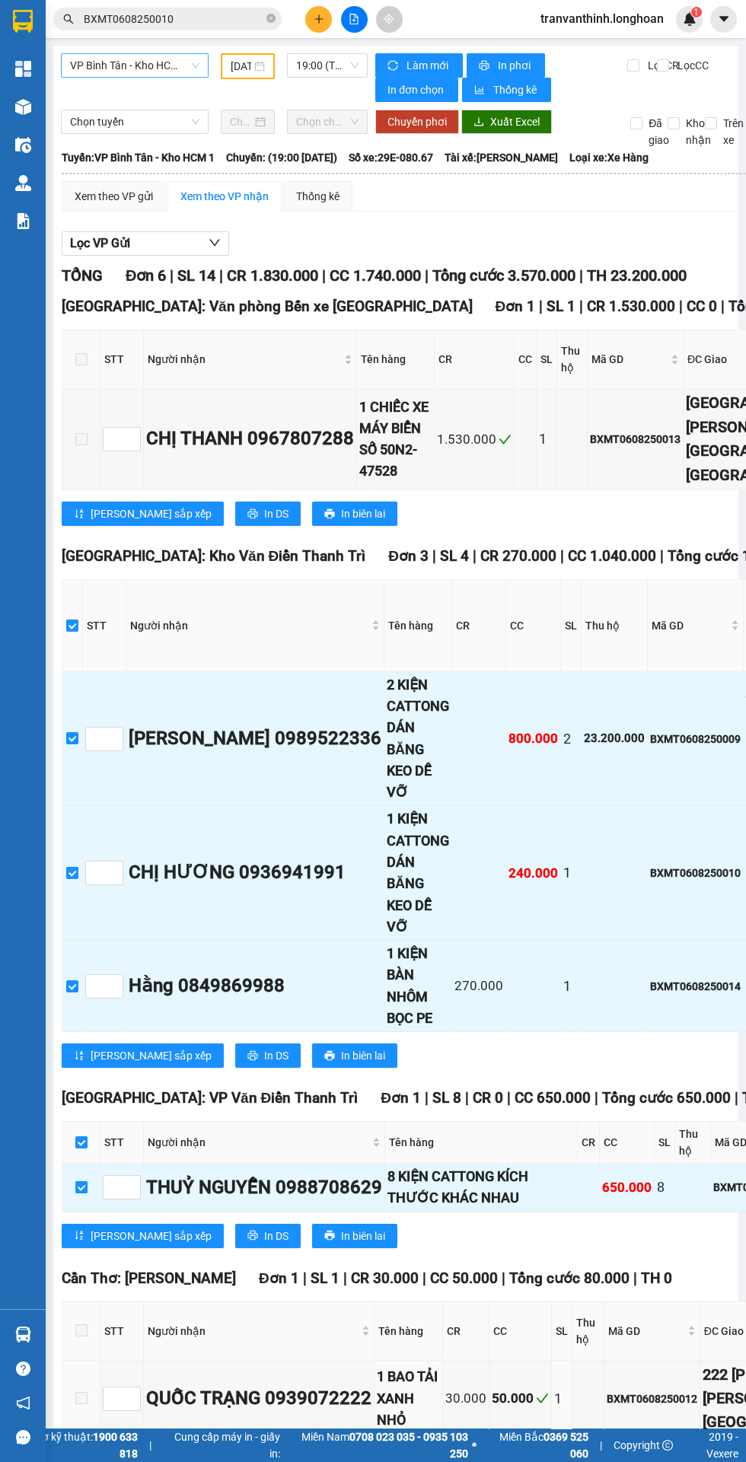
click at [136, 65] on span "VP Bình Tân - Kho HCM 1" at bounding box center [134, 65] width 129 height 23
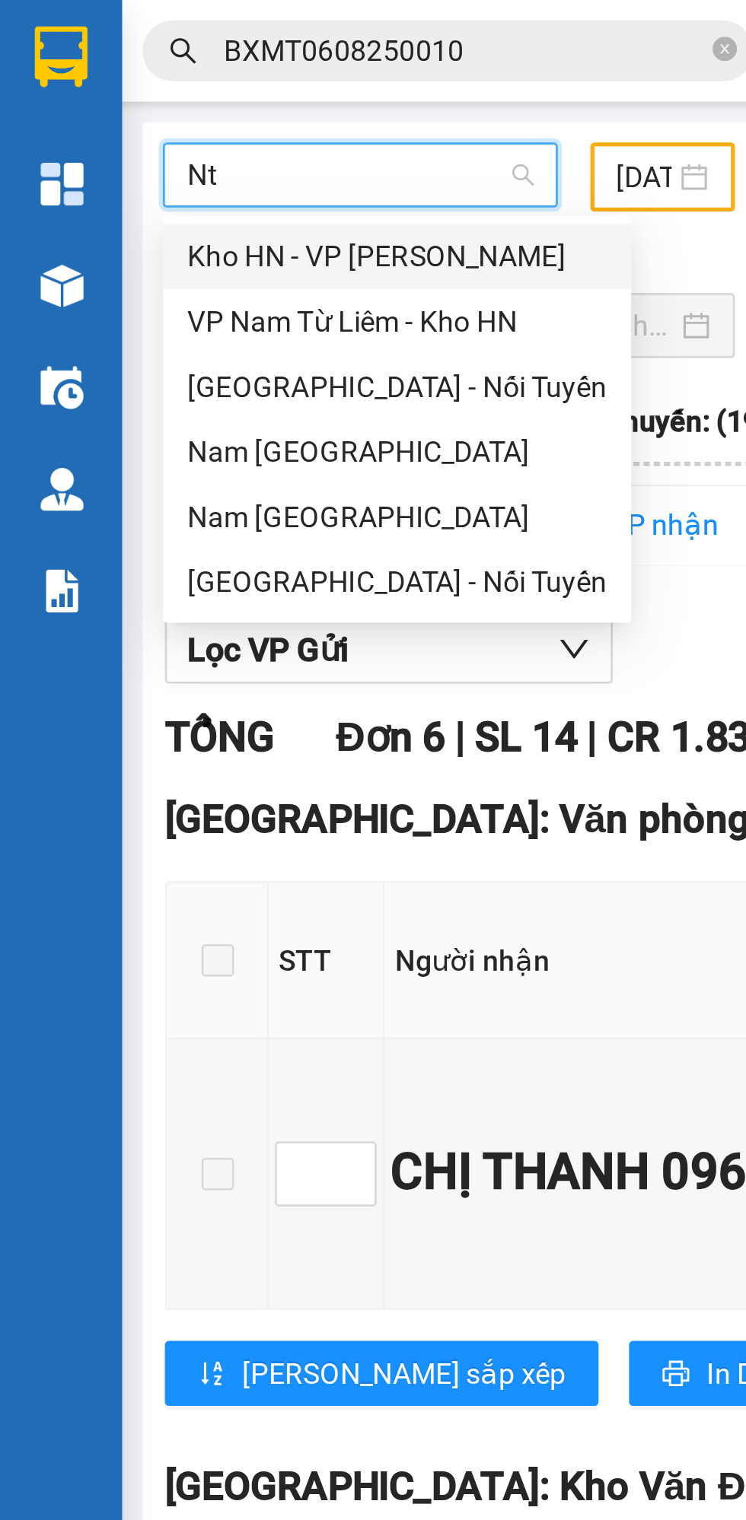
type input "Ntb"
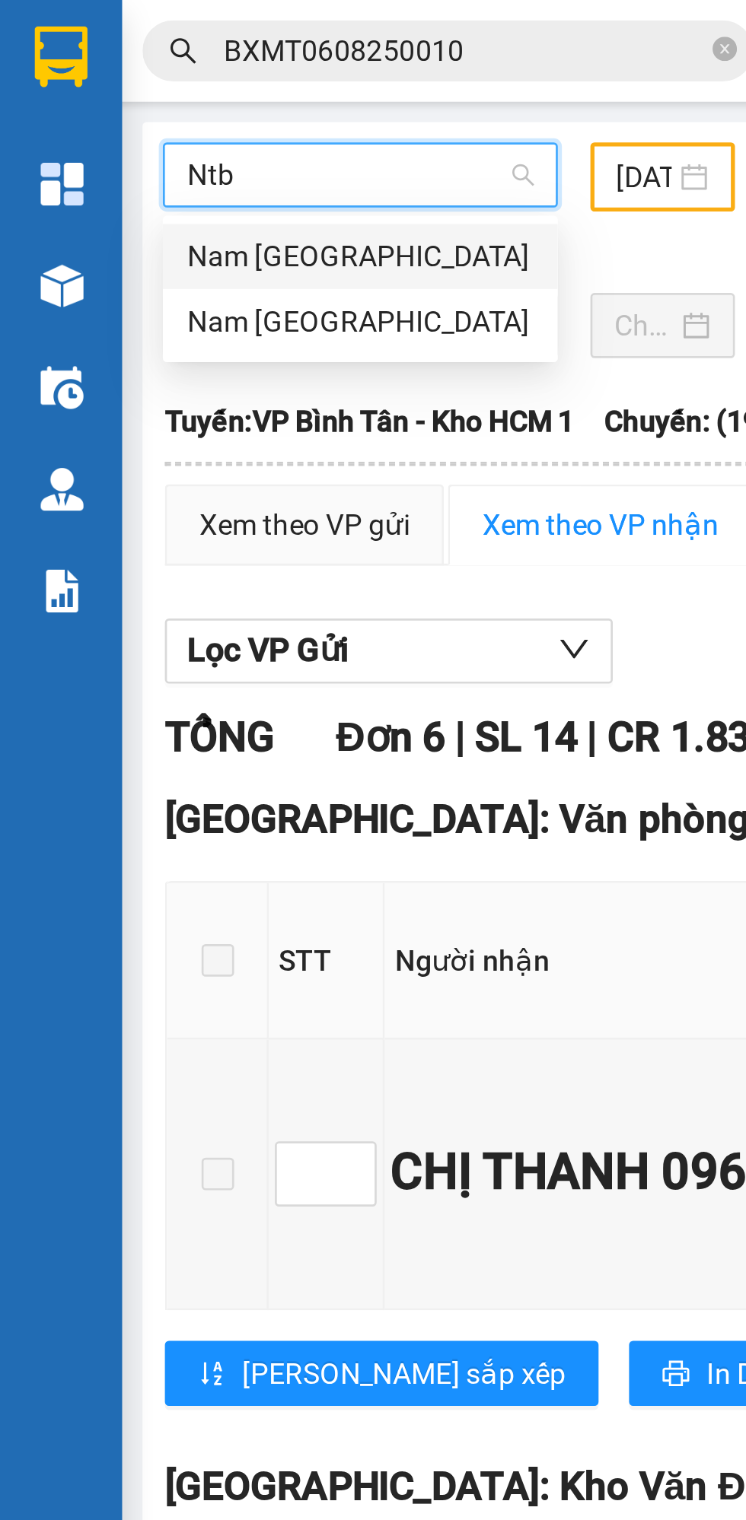
click at [103, 120] on div "Nam Trung Bắc QL1A" at bounding box center [134, 120] width 129 height 17
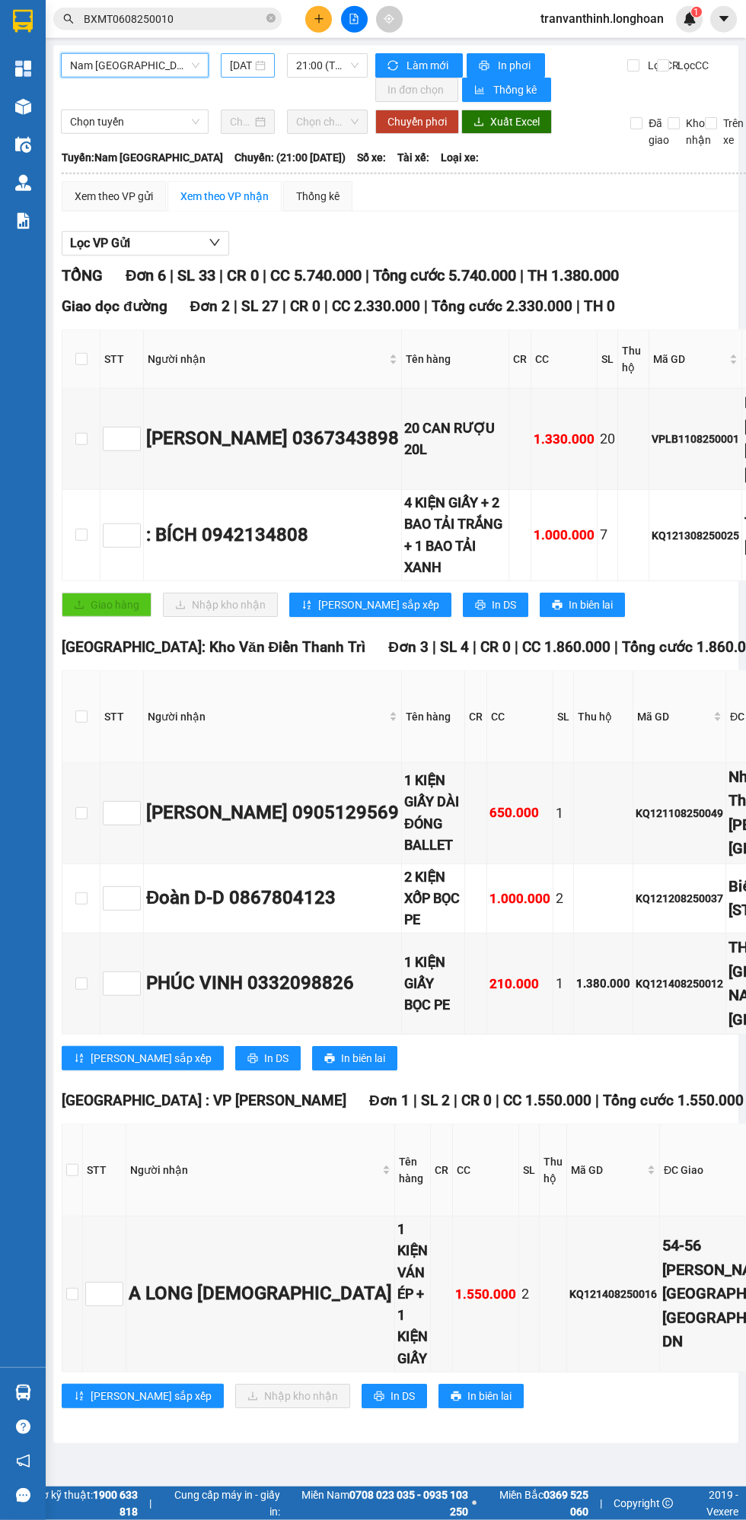
click at [243, 66] on input "14/08/2025" at bounding box center [241, 65] width 22 height 17
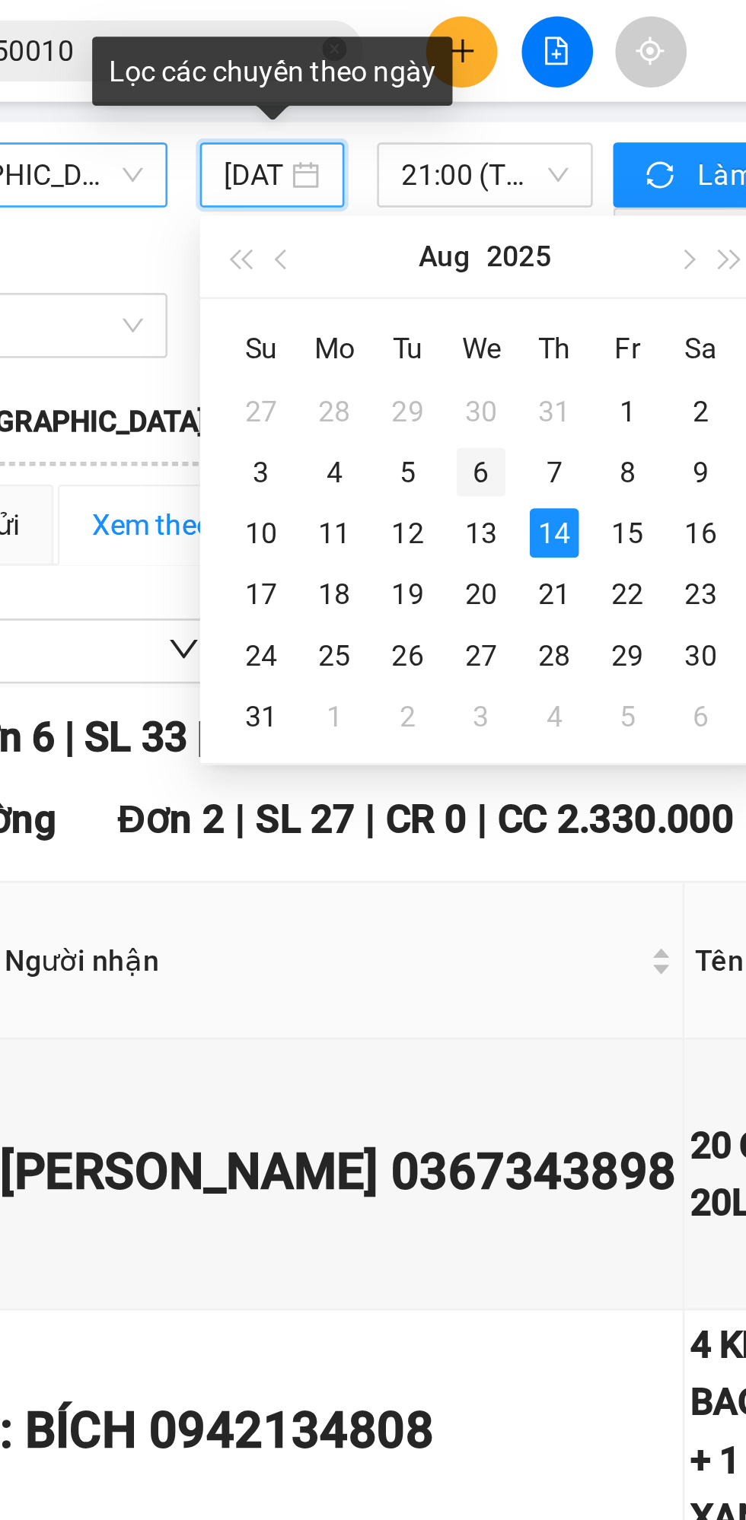
click at [325, 180] on div "6" at bounding box center [326, 176] width 18 height 18
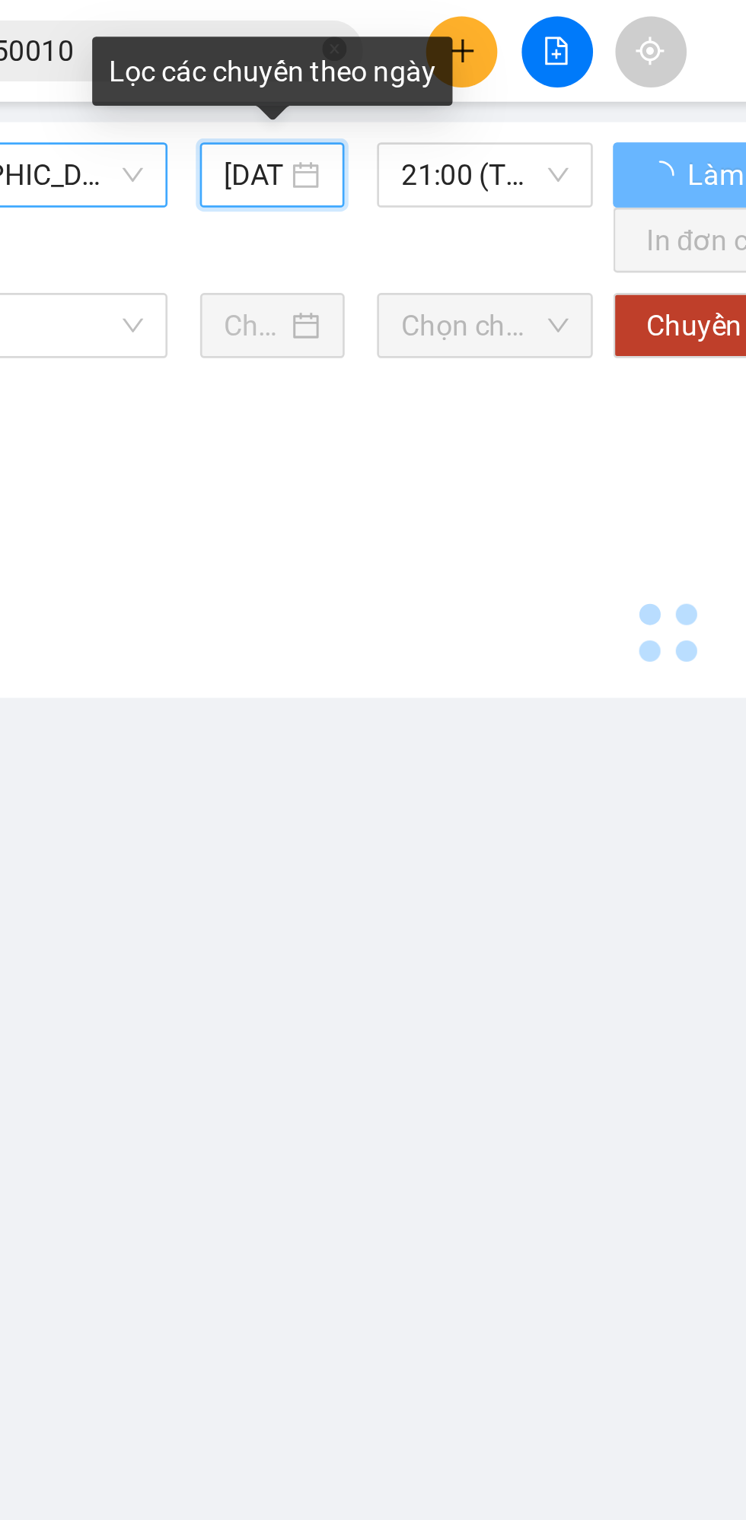
type input "06/08/2025"
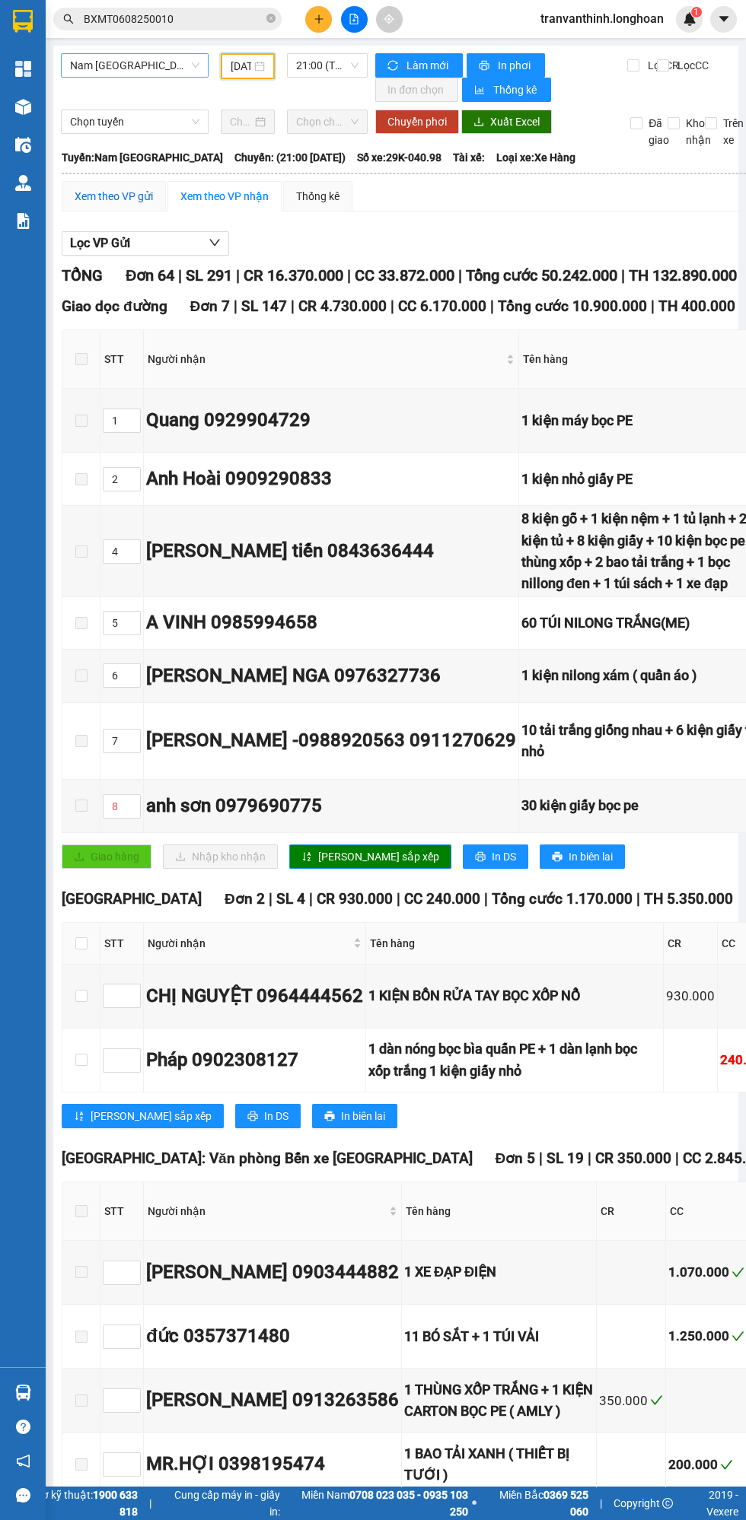
click at [99, 192] on div "Xem theo VP gửi" at bounding box center [114, 196] width 78 height 17
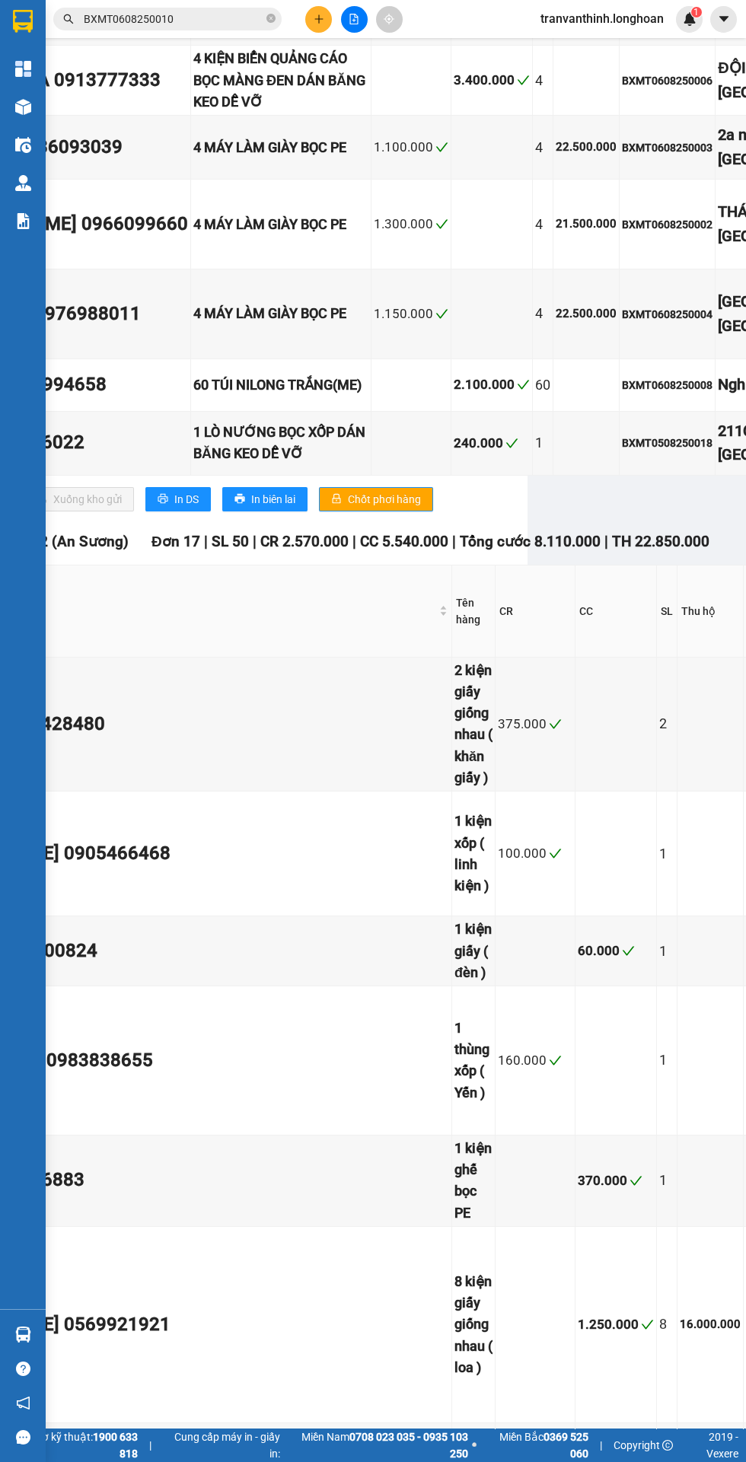
scroll to position [3231, 216]
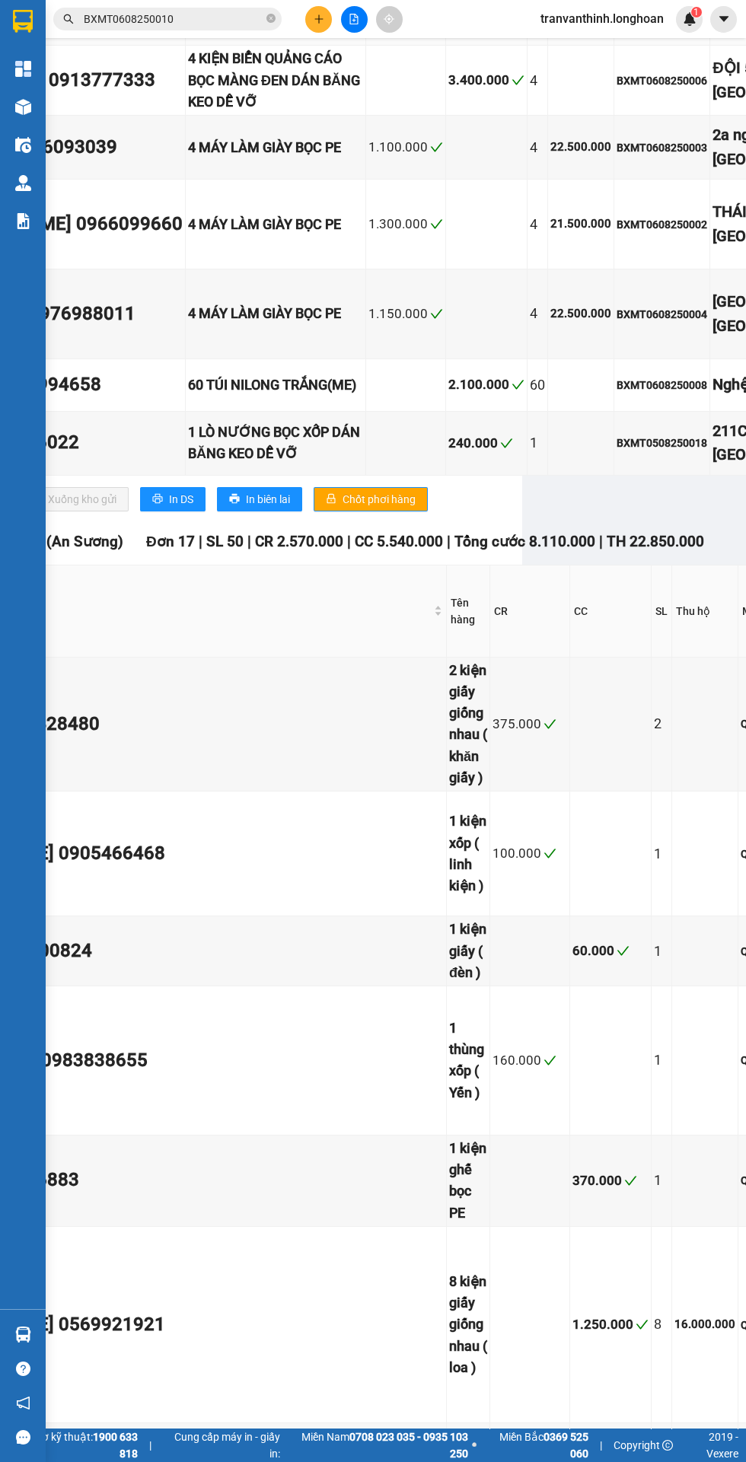
copy div "BXMT0608250005"
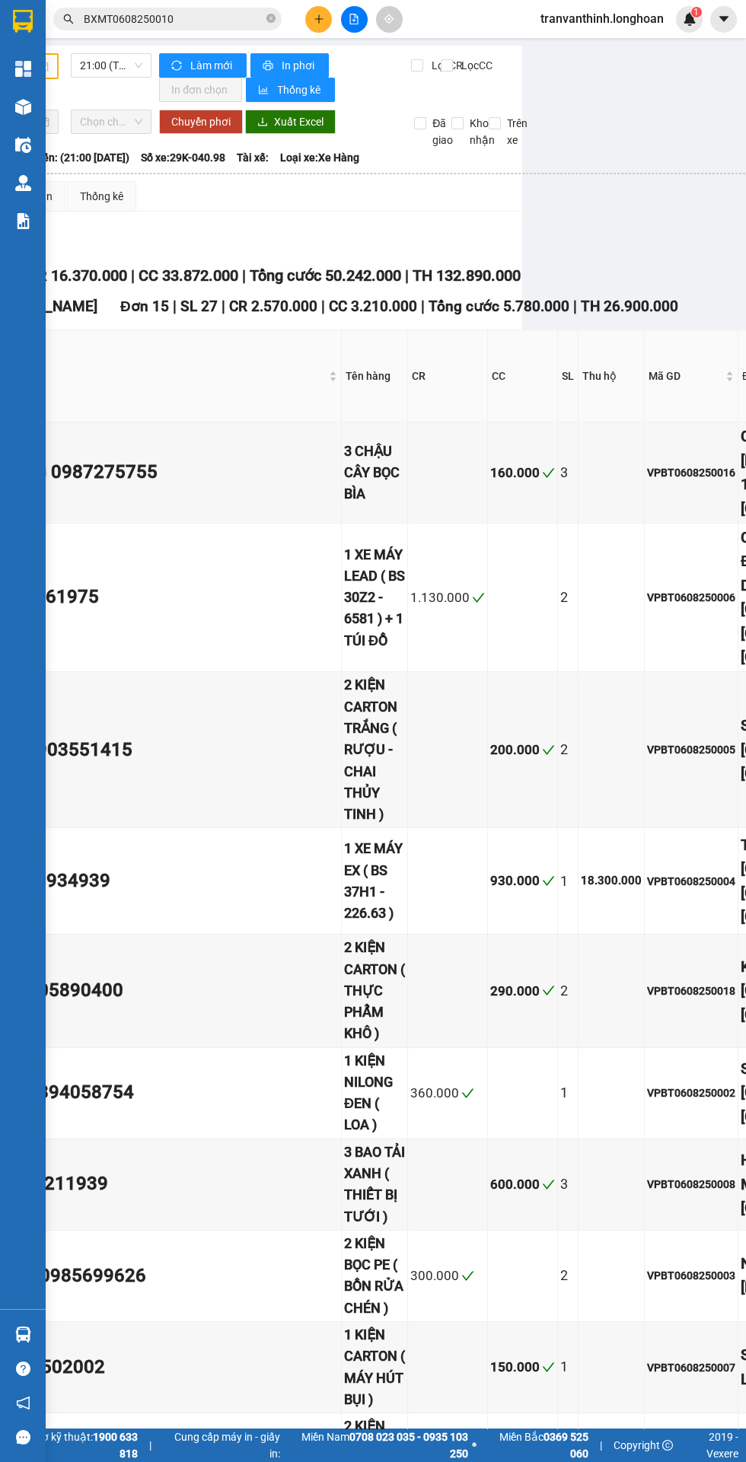
scroll to position [0, 0]
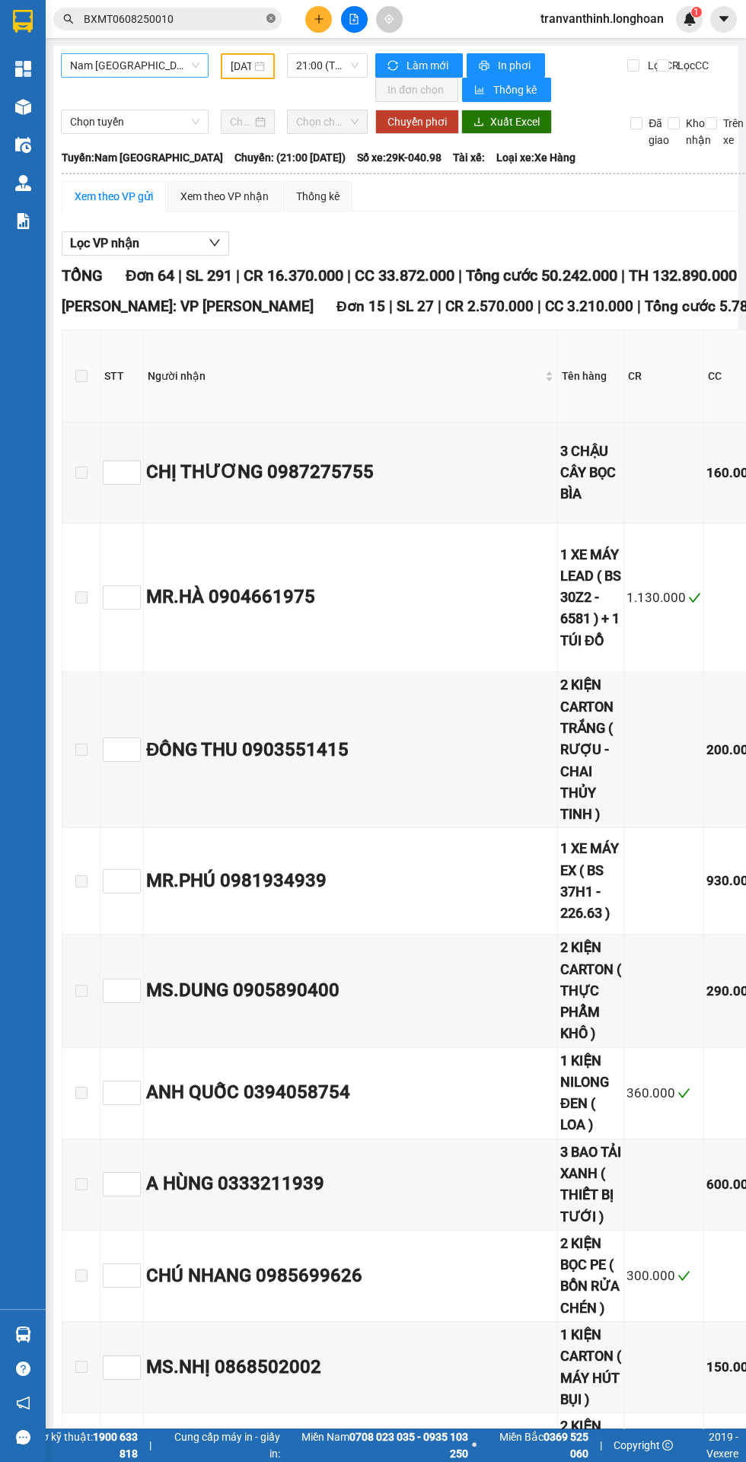
click at [271, 18] on icon "close-circle" at bounding box center [270, 18] width 9 height 9
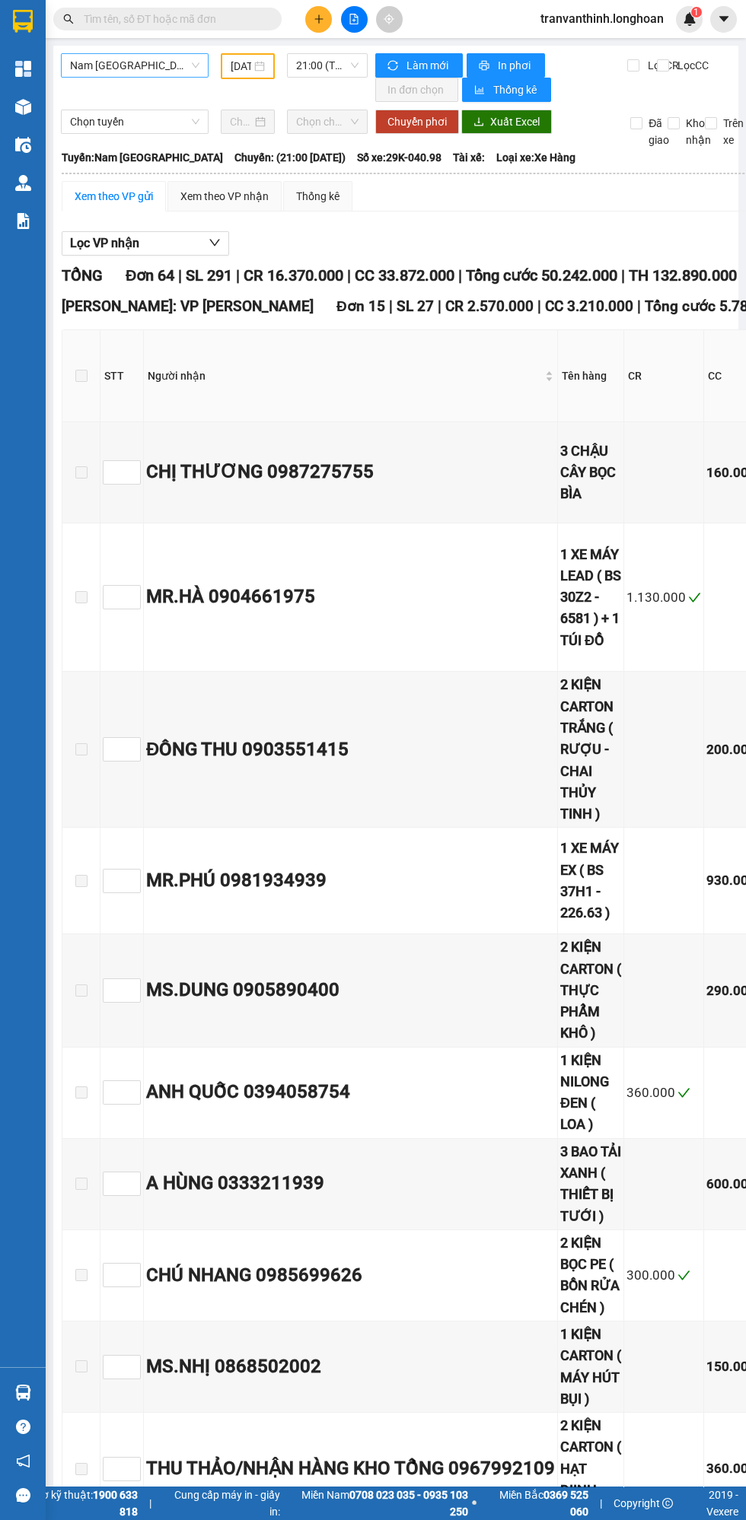
paste input "BXMT0608250005"
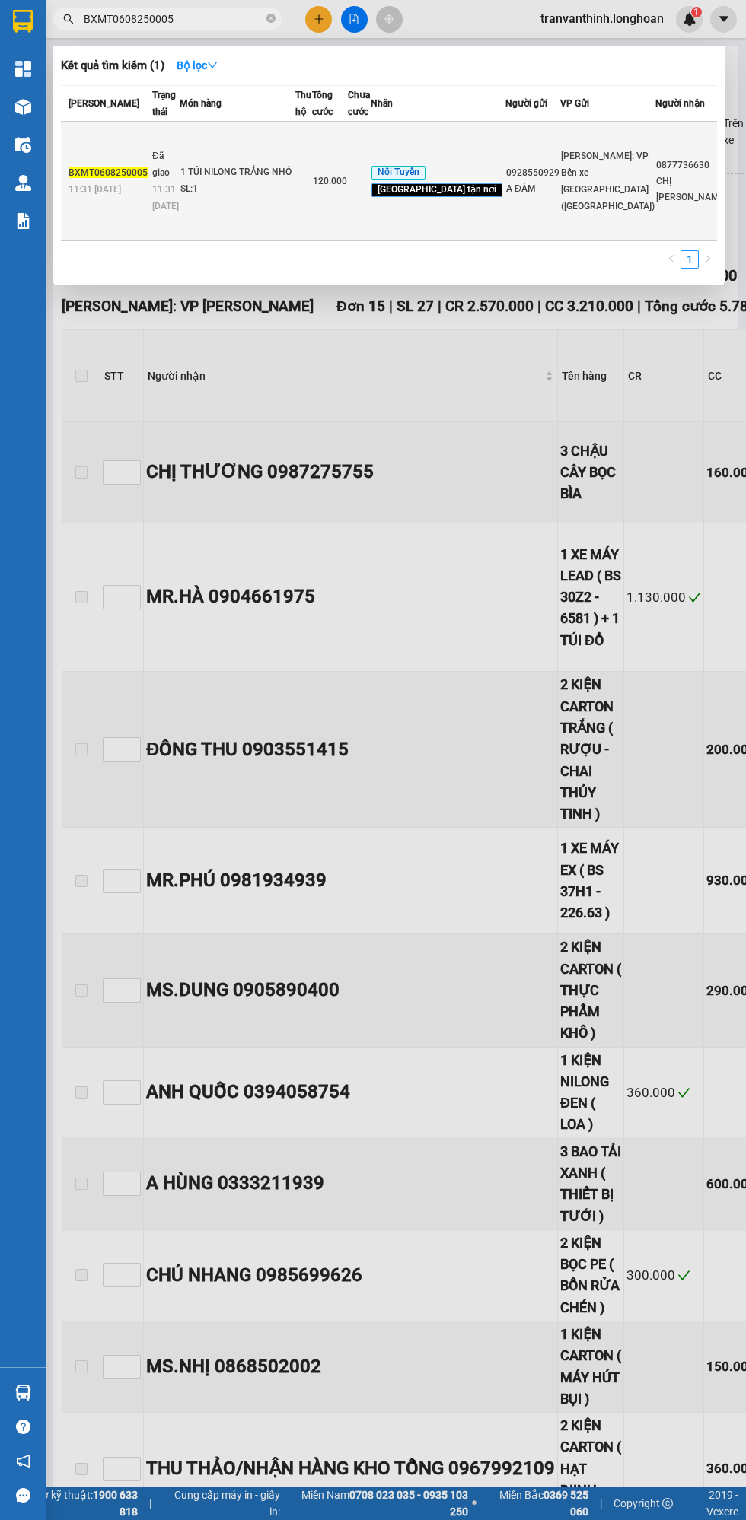
type input "BXMT0608250005"
click at [279, 181] on div "1 TÚI NILONG TRẮNG NHỎ" at bounding box center [237, 172] width 114 height 17
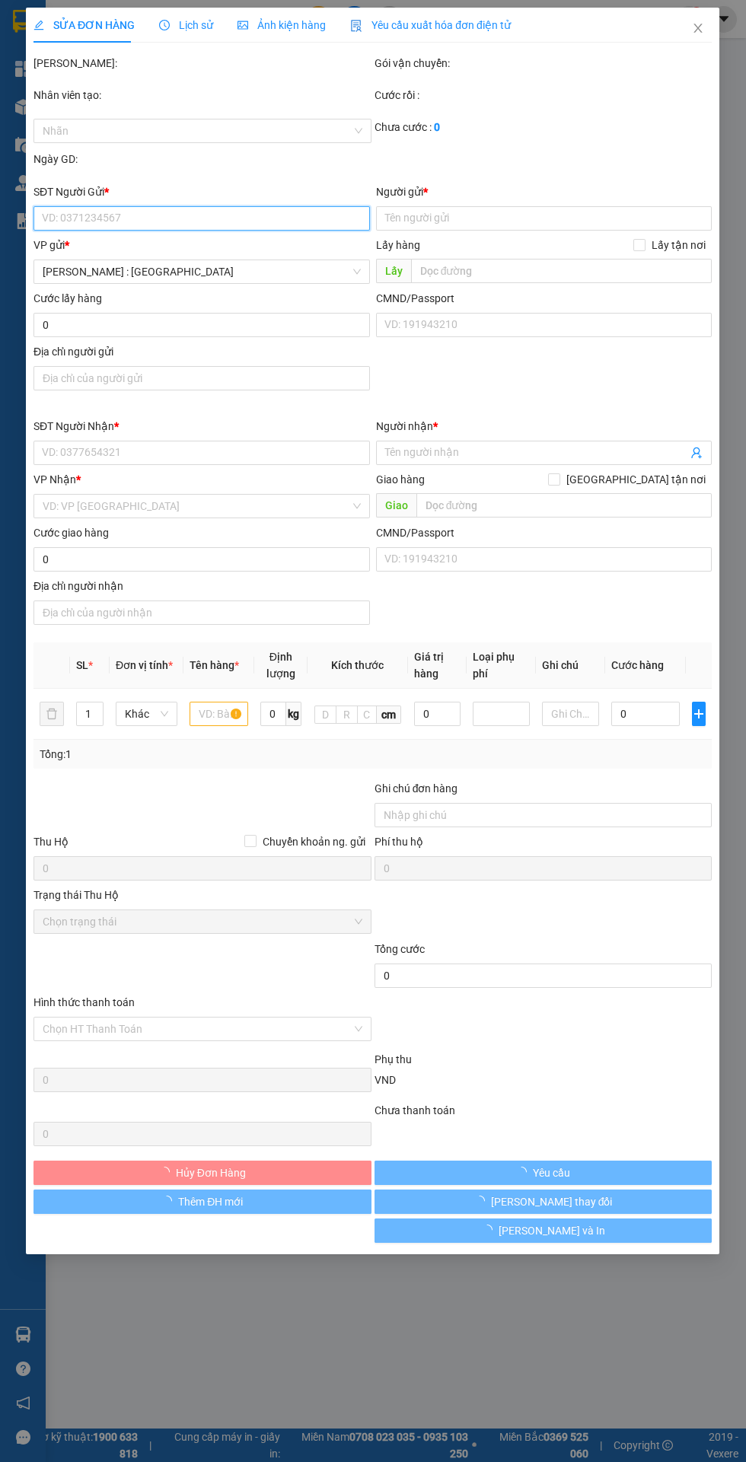
type input "0928550929"
type input "A ĐÀM"
type input "0877736630"
type input "CHỊ HỒNG"
checkbox input "true"
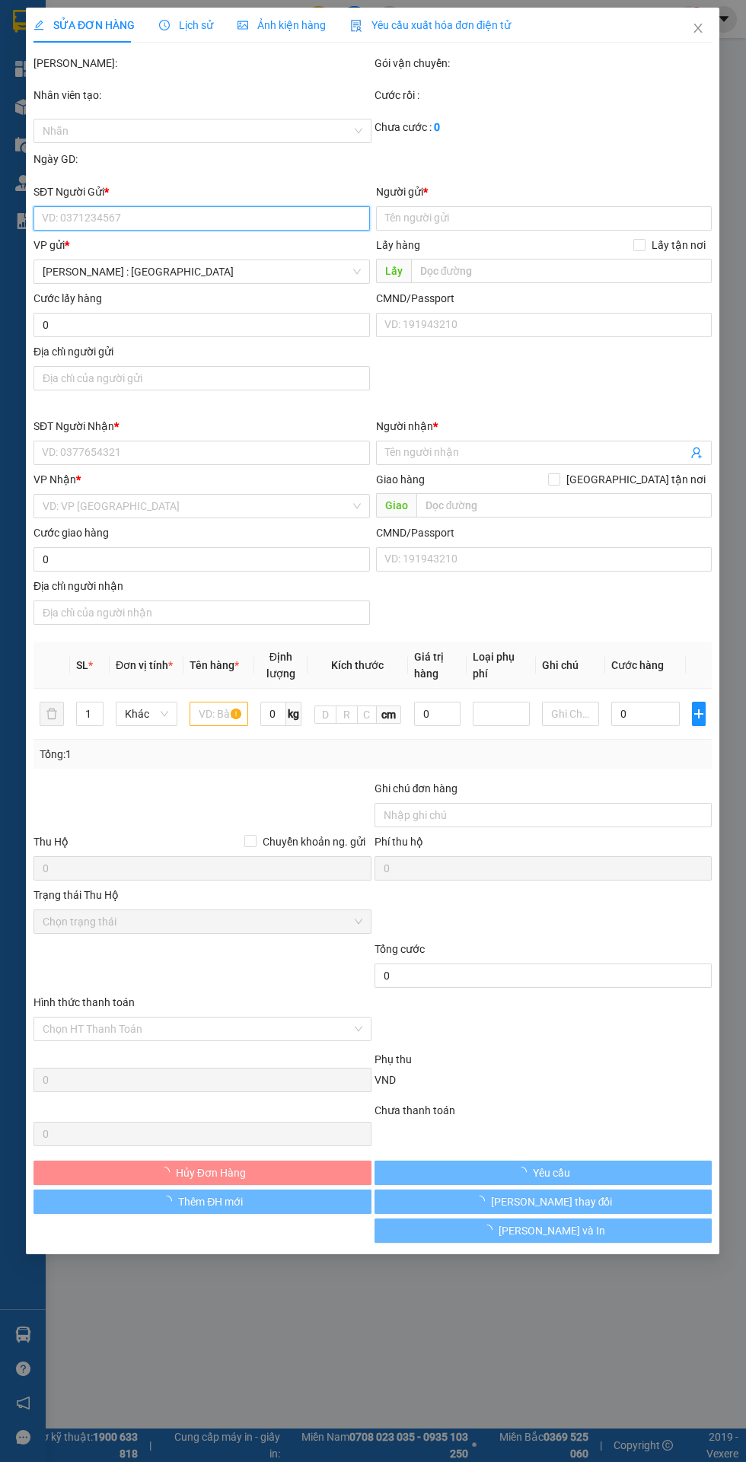
type input "BẮC NINH-KHU ĐỒNG BÈO,KIM BẢNG,HƯƠNG MẠC,TỪ SƠN,BẮC NINH"
type input "120.000"
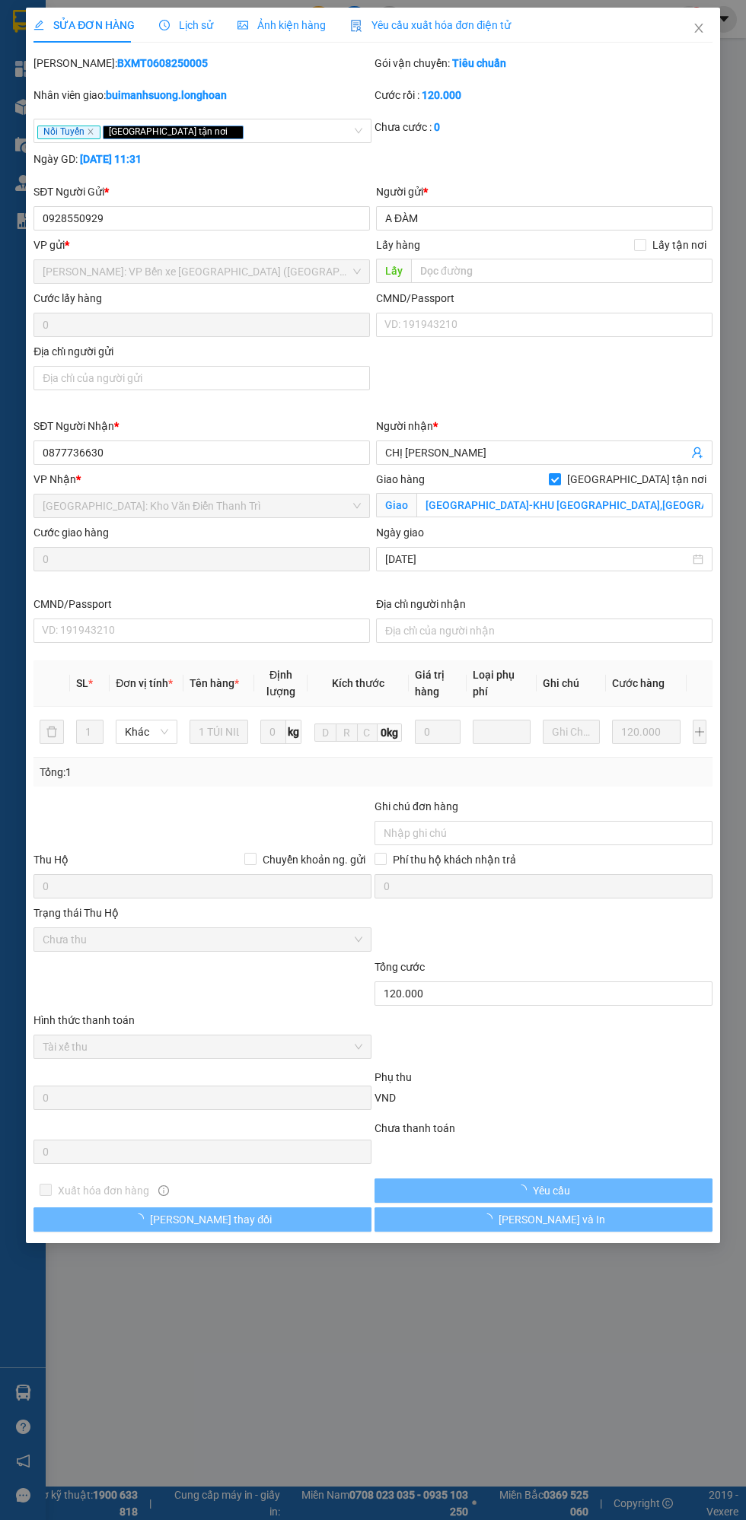
click at [99, 56] on div "Mã ĐH: BXMT0608250005" at bounding box center [202, 63] width 338 height 17
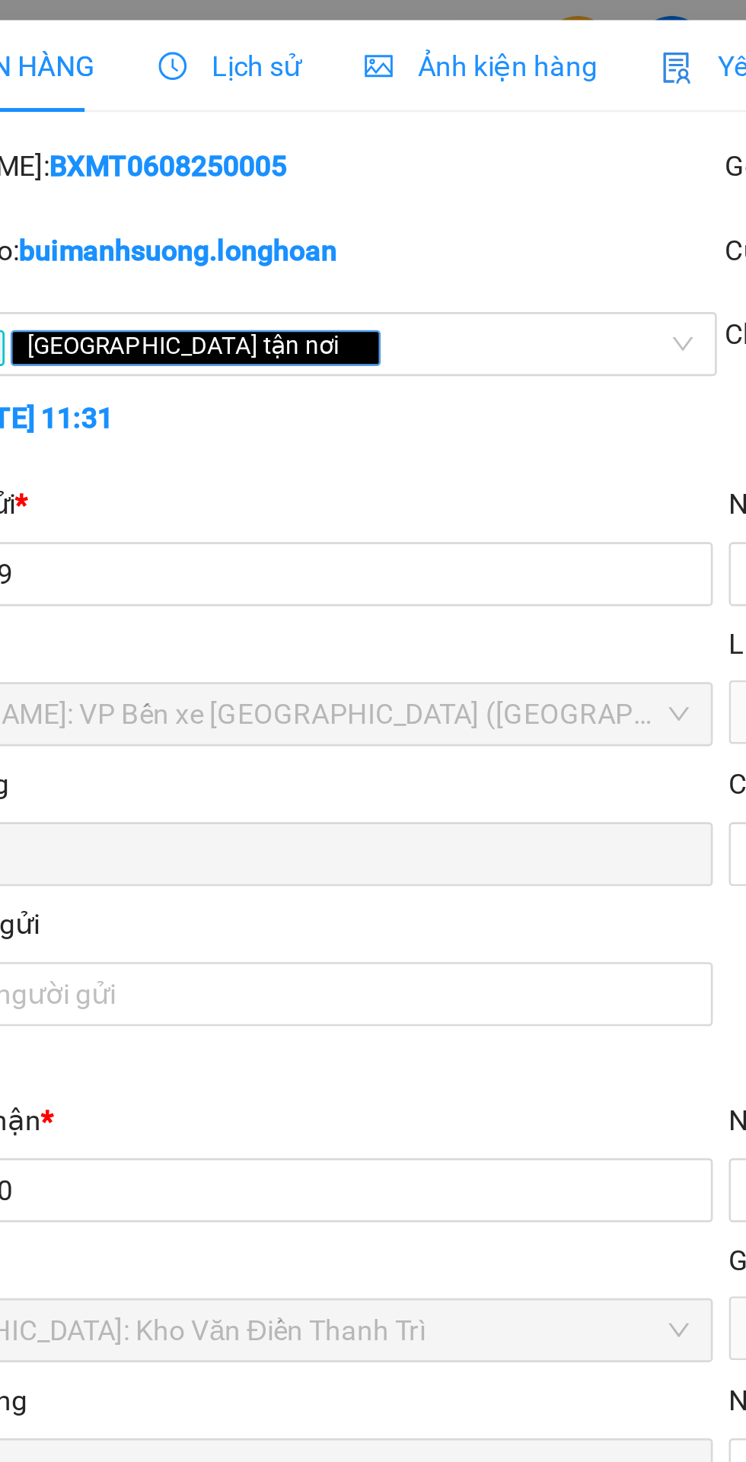
click at [175, 26] on span "Lịch sử" at bounding box center [186, 25] width 54 height 12
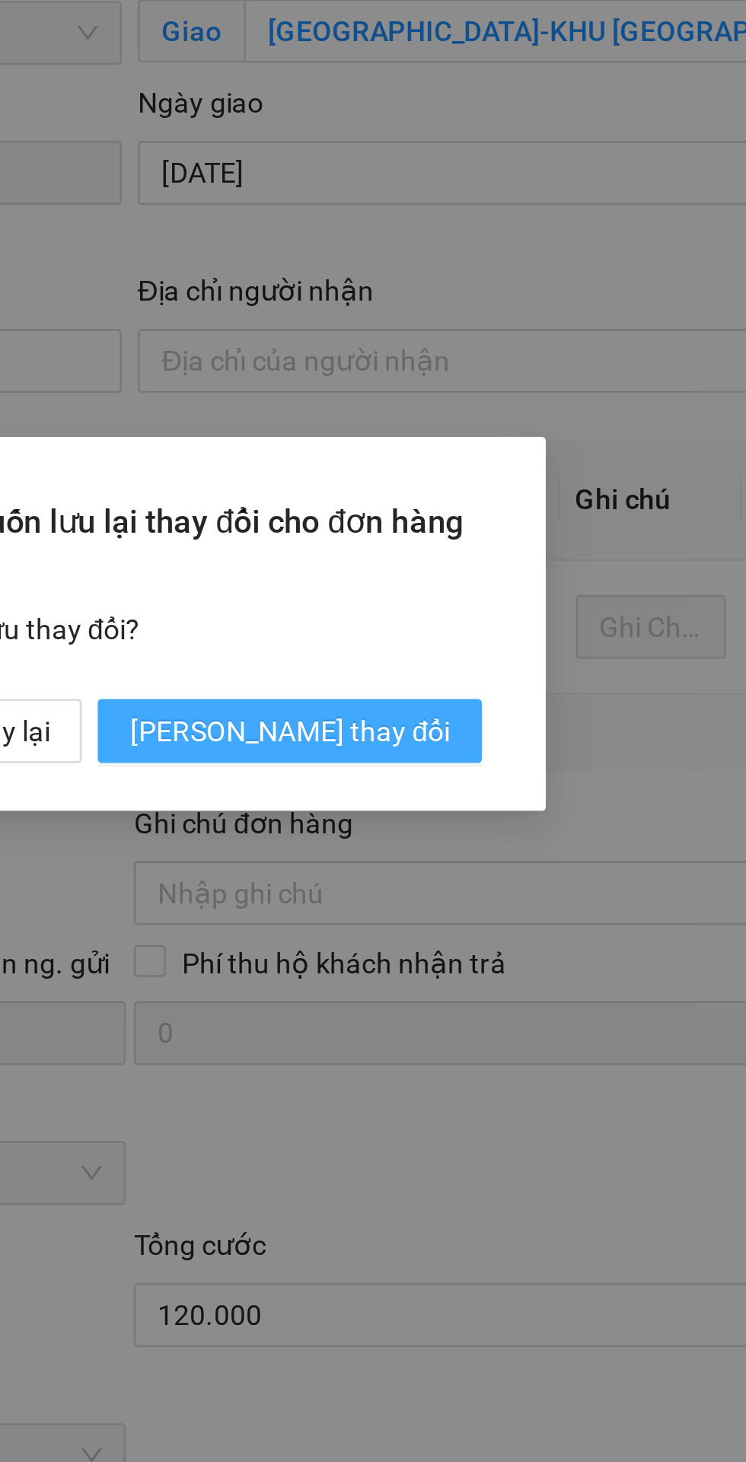
click at [463, 773] on span "[PERSON_NAME] thay đổi" at bounding box center [434, 771] width 122 height 17
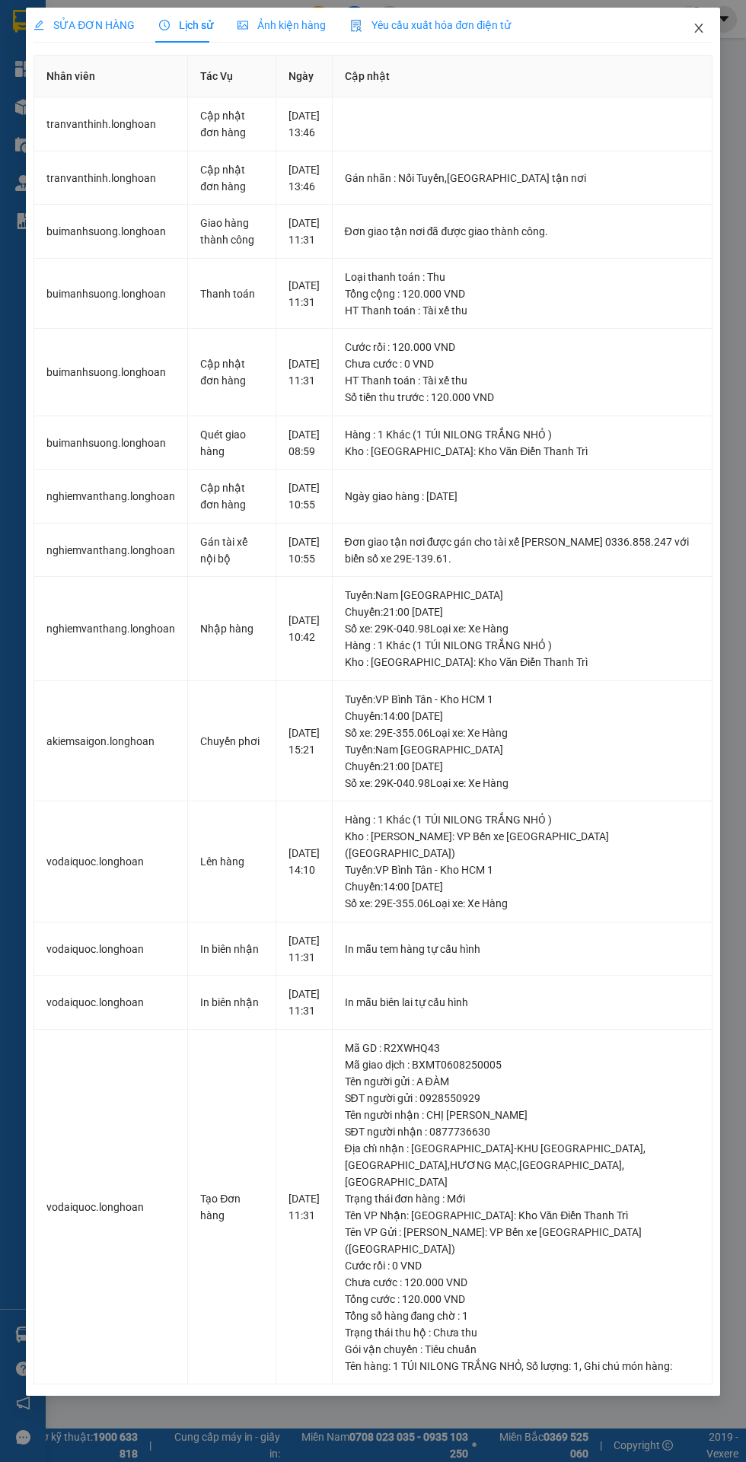
click at [698, 28] on icon "close" at bounding box center [698, 28] width 8 height 9
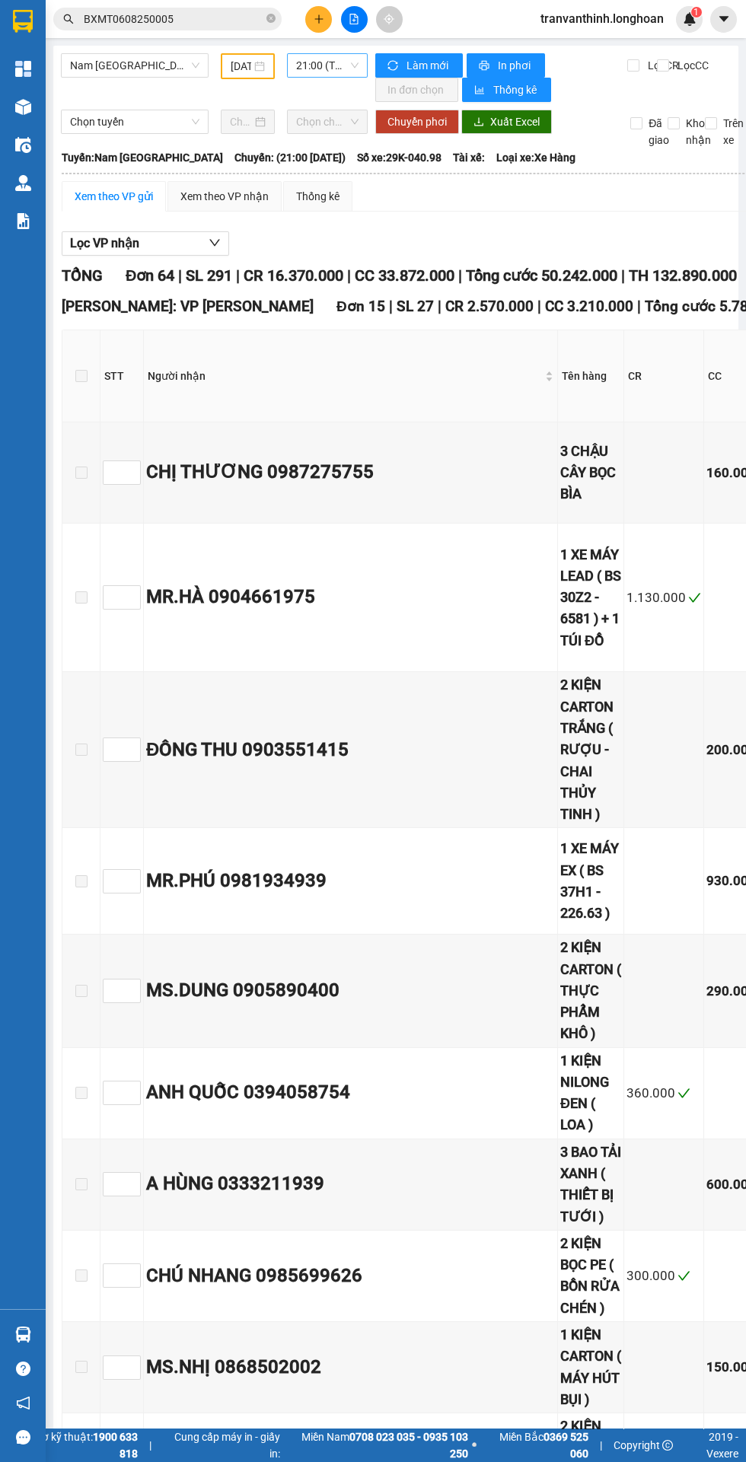
click at [315, 64] on span "21:00 (TC) - 29K-040.98" at bounding box center [327, 65] width 62 height 23
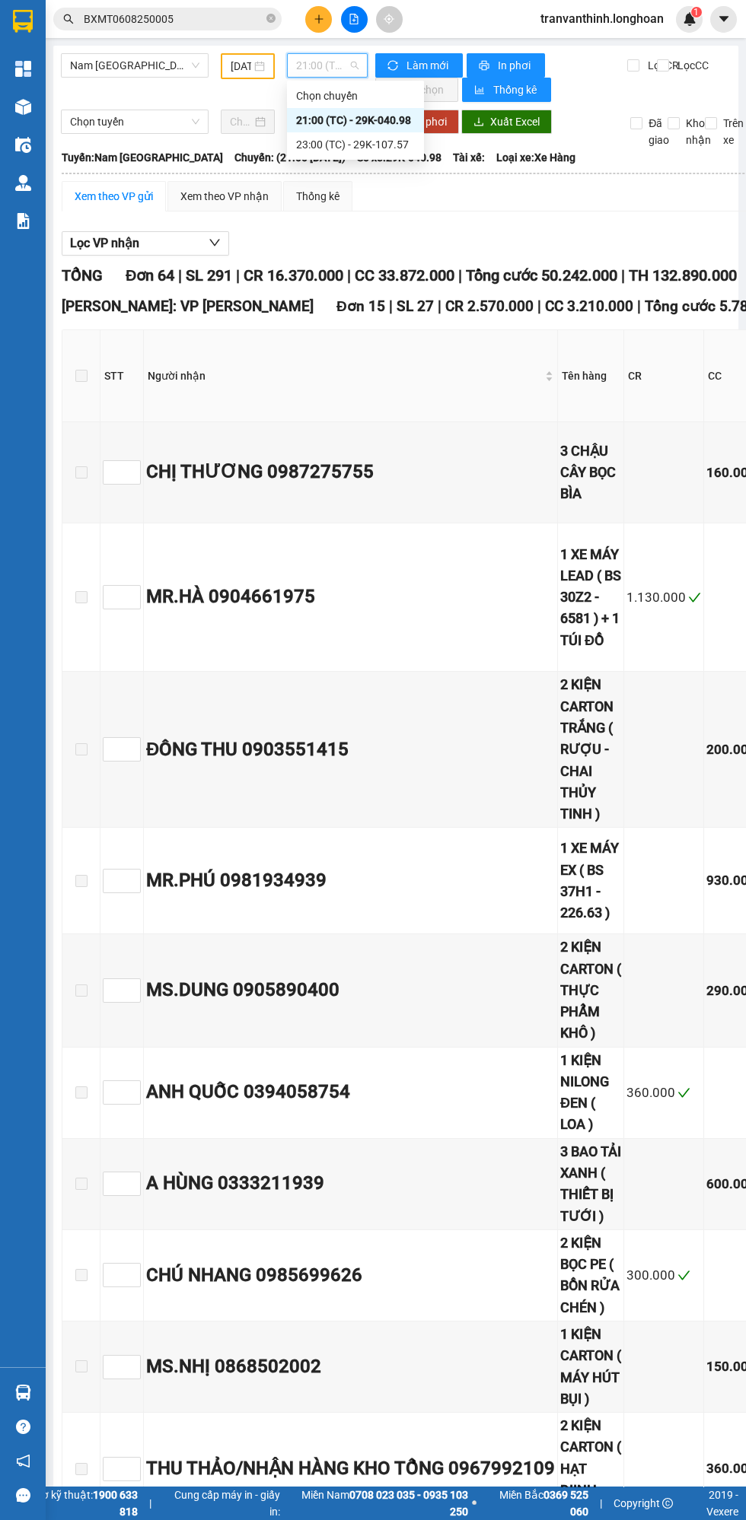
click at [353, 145] on div "23:00 (TC) - 29K-107.57" at bounding box center [355, 144] width 119 height 17
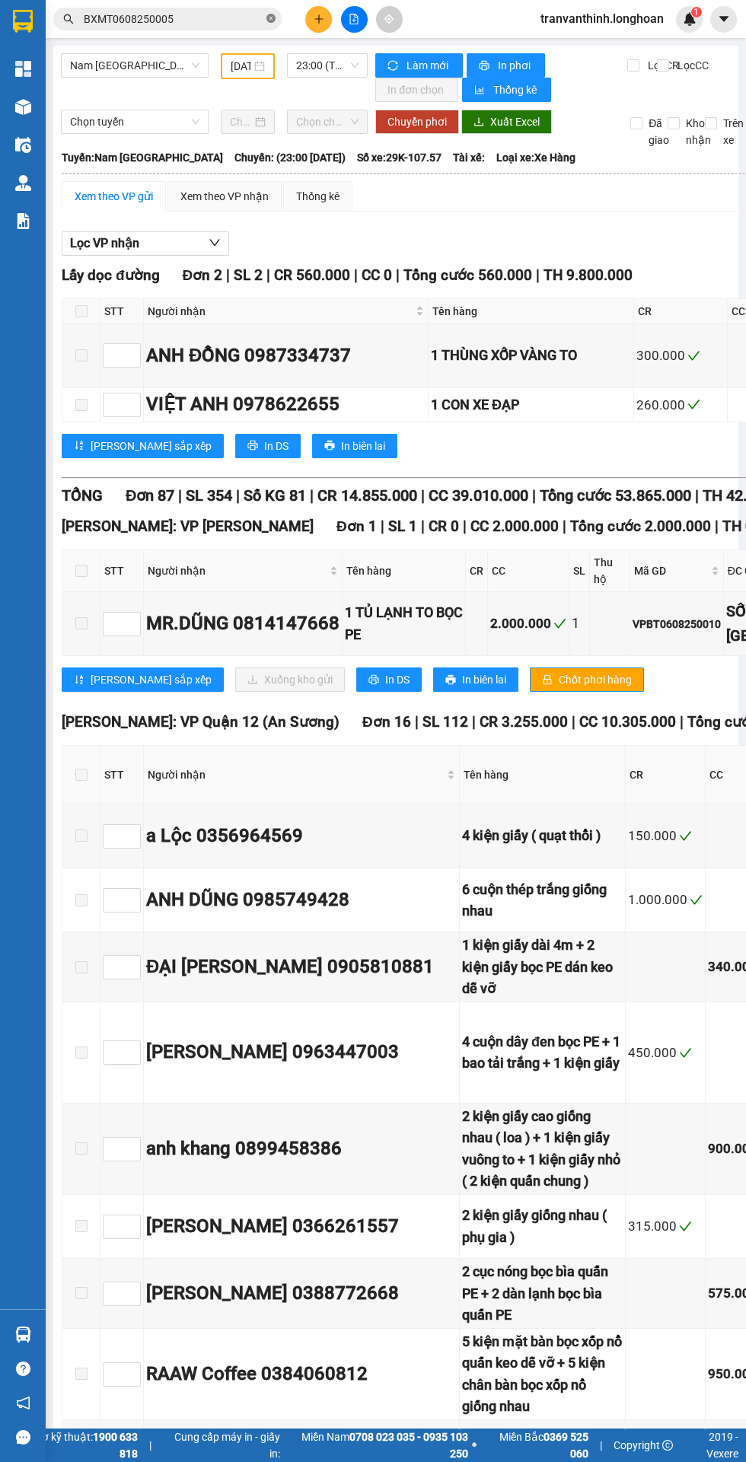
click at [271, 18] on icon "close-circle" at bounding box center [270, 18] width 9 height 9
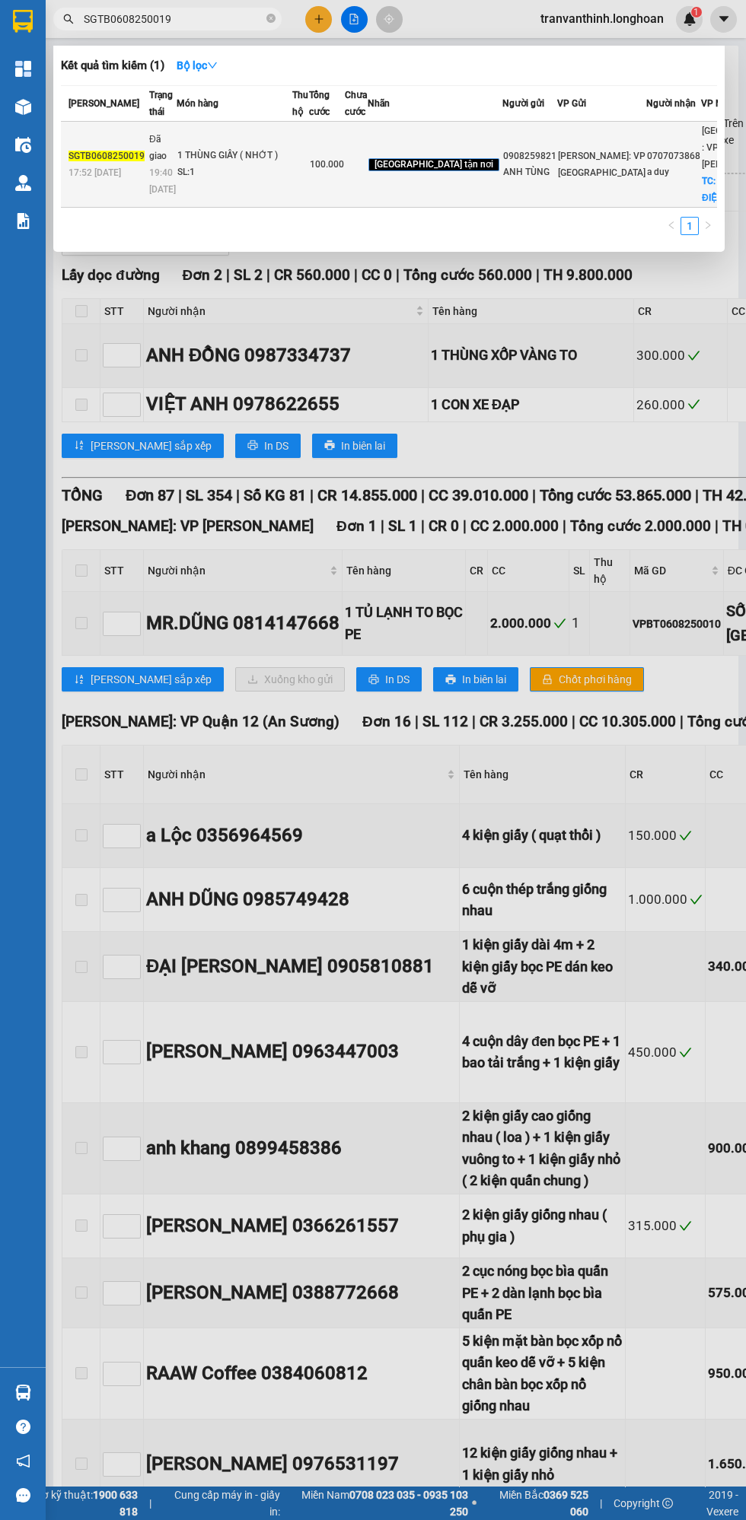
type input "SGTB0608250019"
click at [212, 181] on div "SL: 1" at bounding box center [234, 172] width 114 height 17
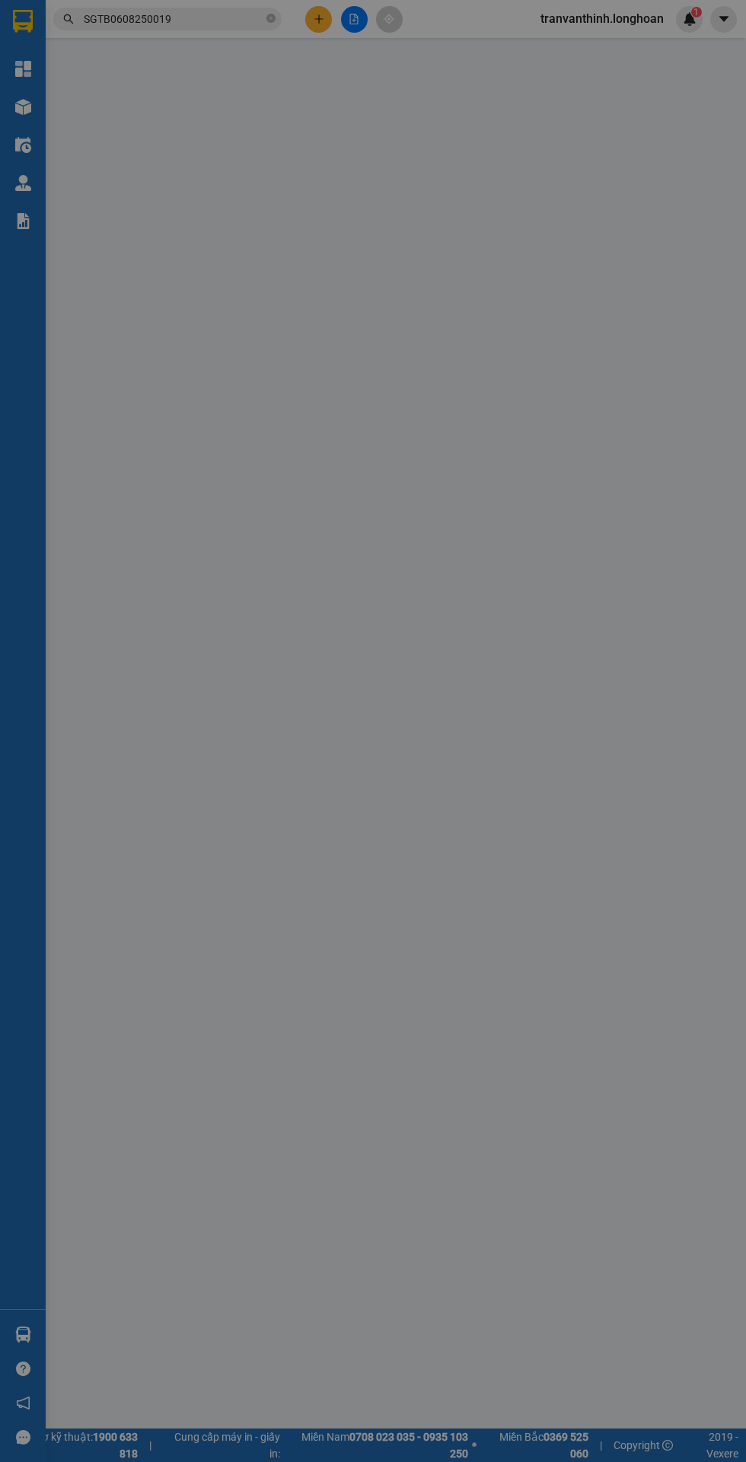
type input "0908259821"
type input "ANH TÙNG"
type input "0707073868"
type input "a duy"
checkbox input "true"
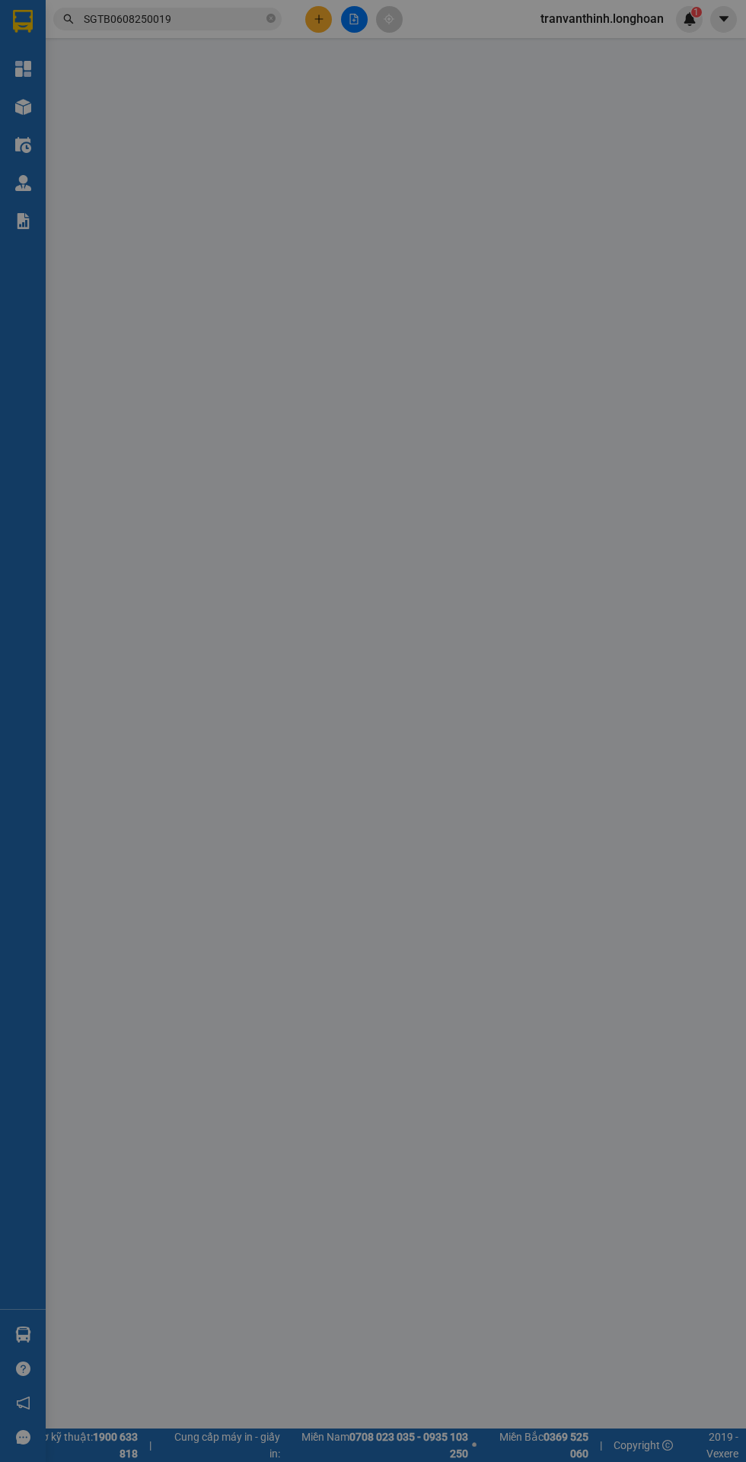
type input "LÔ SỐ 3 , KCN ĐIỆN BÀN , P ĐIỆN NAM , ĐIỆN BÀN , QUẢNG NAM"
type input "NHẬN NGUYÊN KIỆN GIAO NGUYÊN KIỆN, HƯ VỠ K ĐỀN"
type input "100.000"
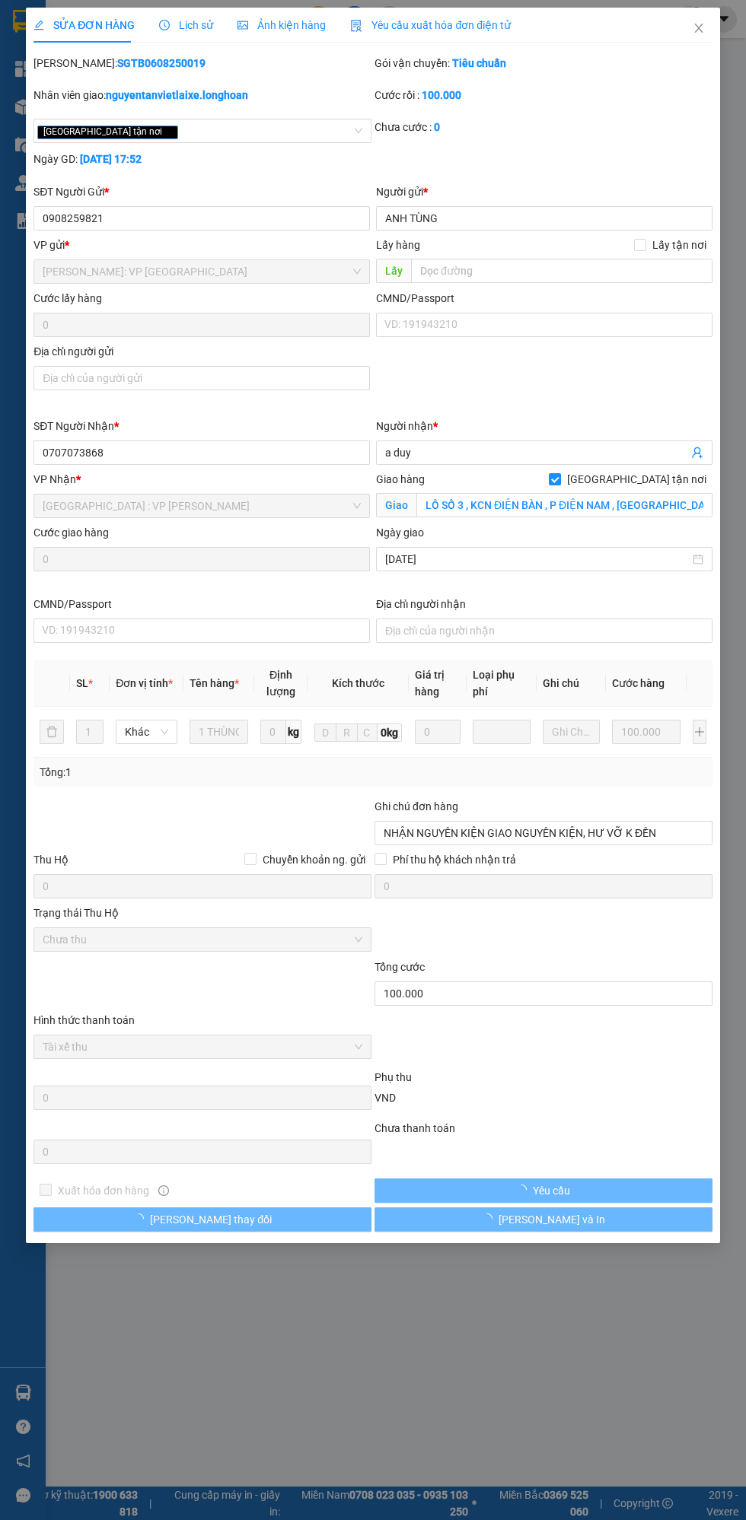
click at [164, 24] on icon "clock-circle" at bounding box center [165, 24] width 2 height 5
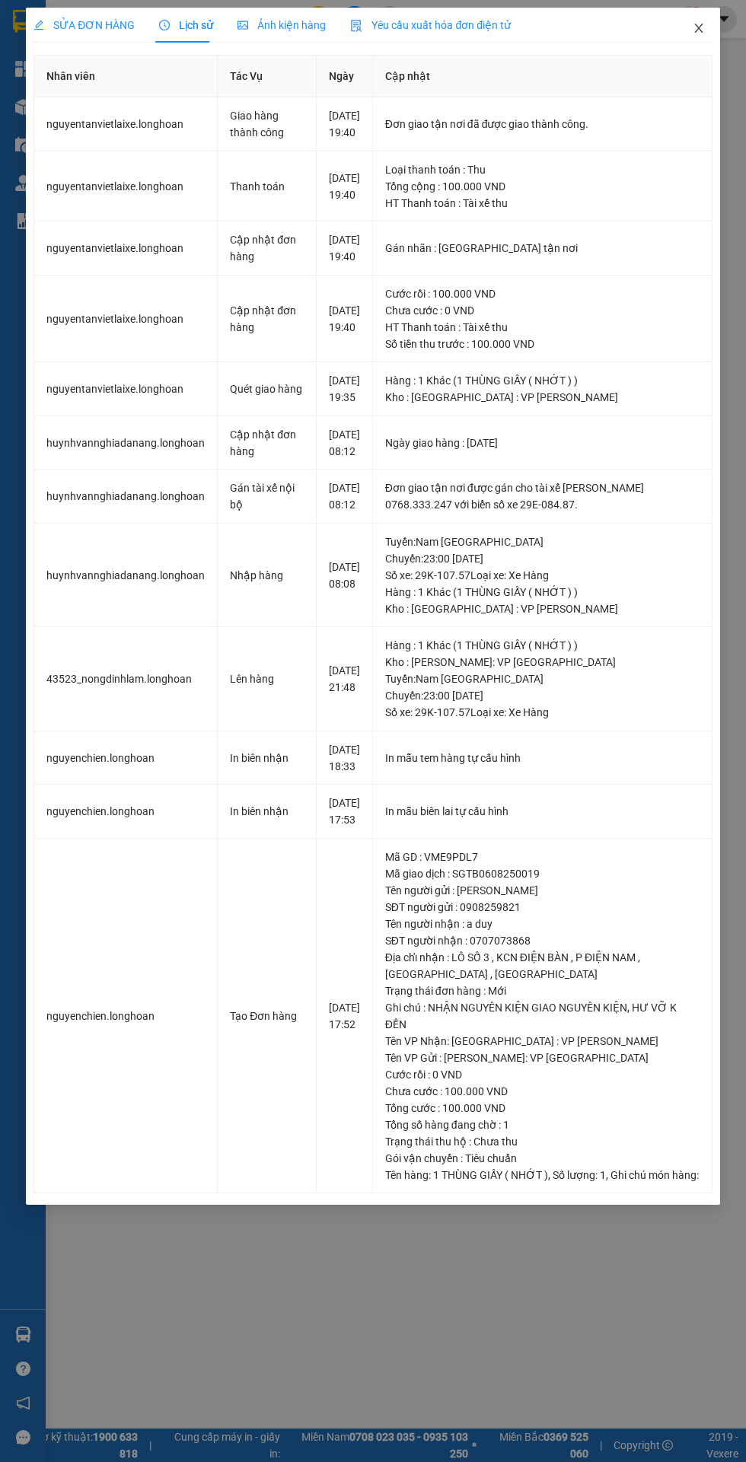
click at [698, 28] on icon "close" at bounding box center [698, 28] width 8 height 9
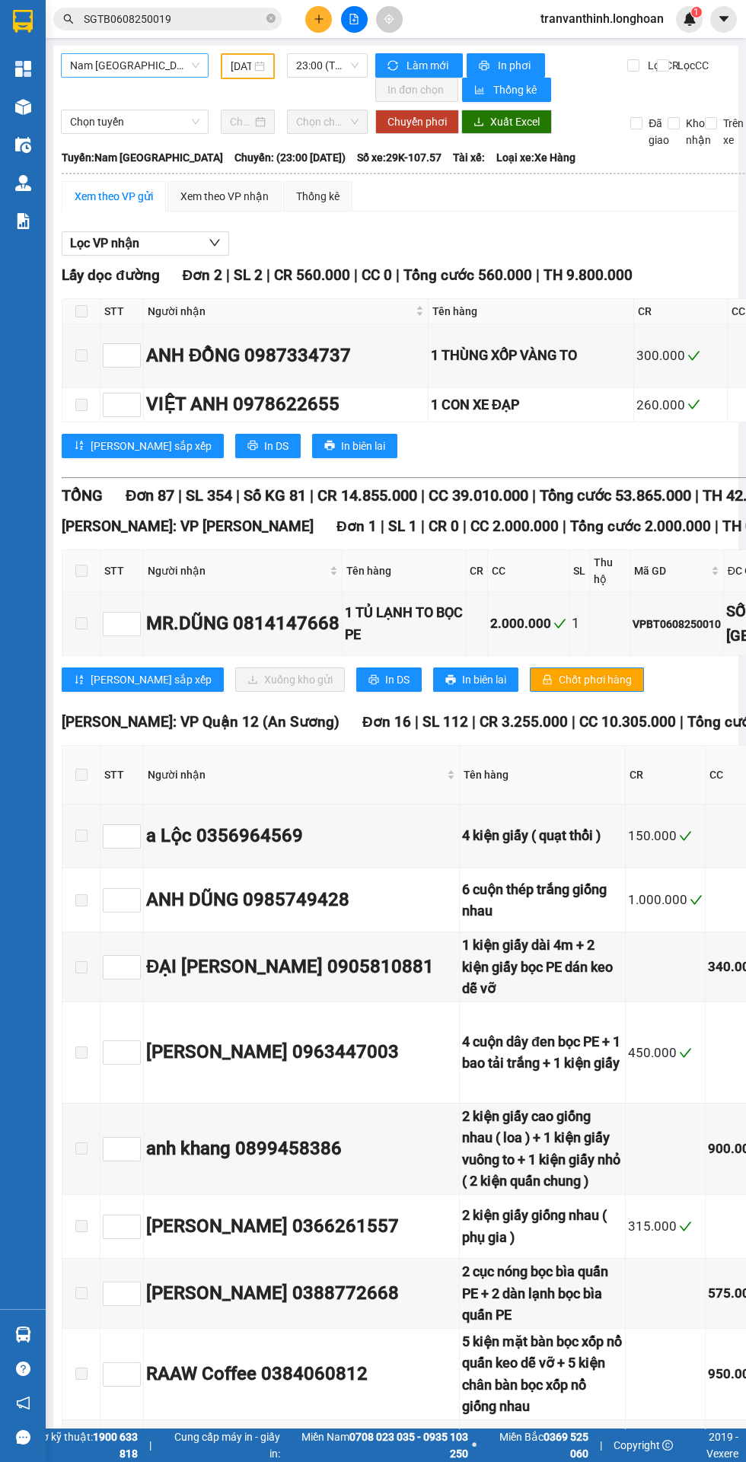
click at [119, 65] on span "Nam Trung Bắc QL1A" at bounding box center [134, 65] width 129 height 23
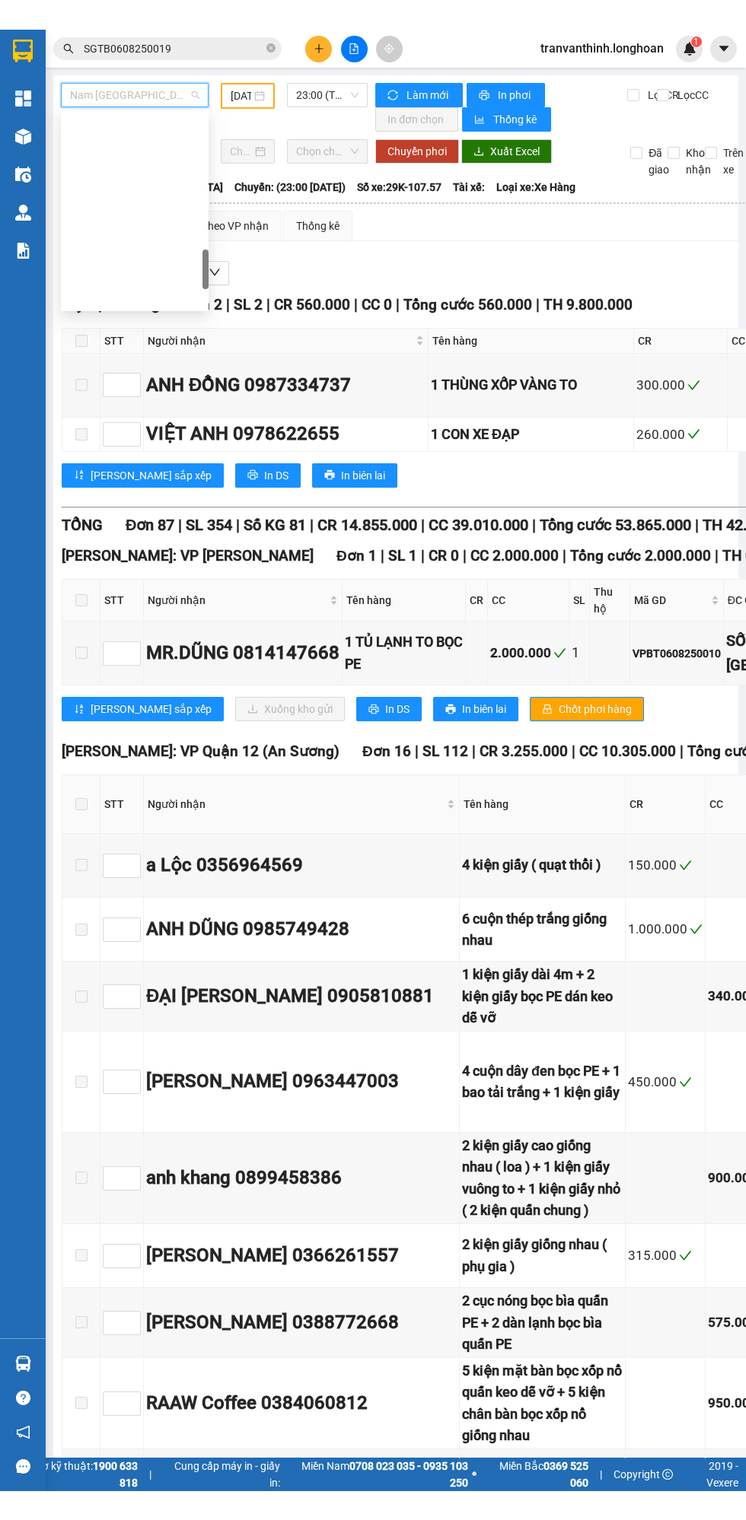
scroll to position [749, 0]
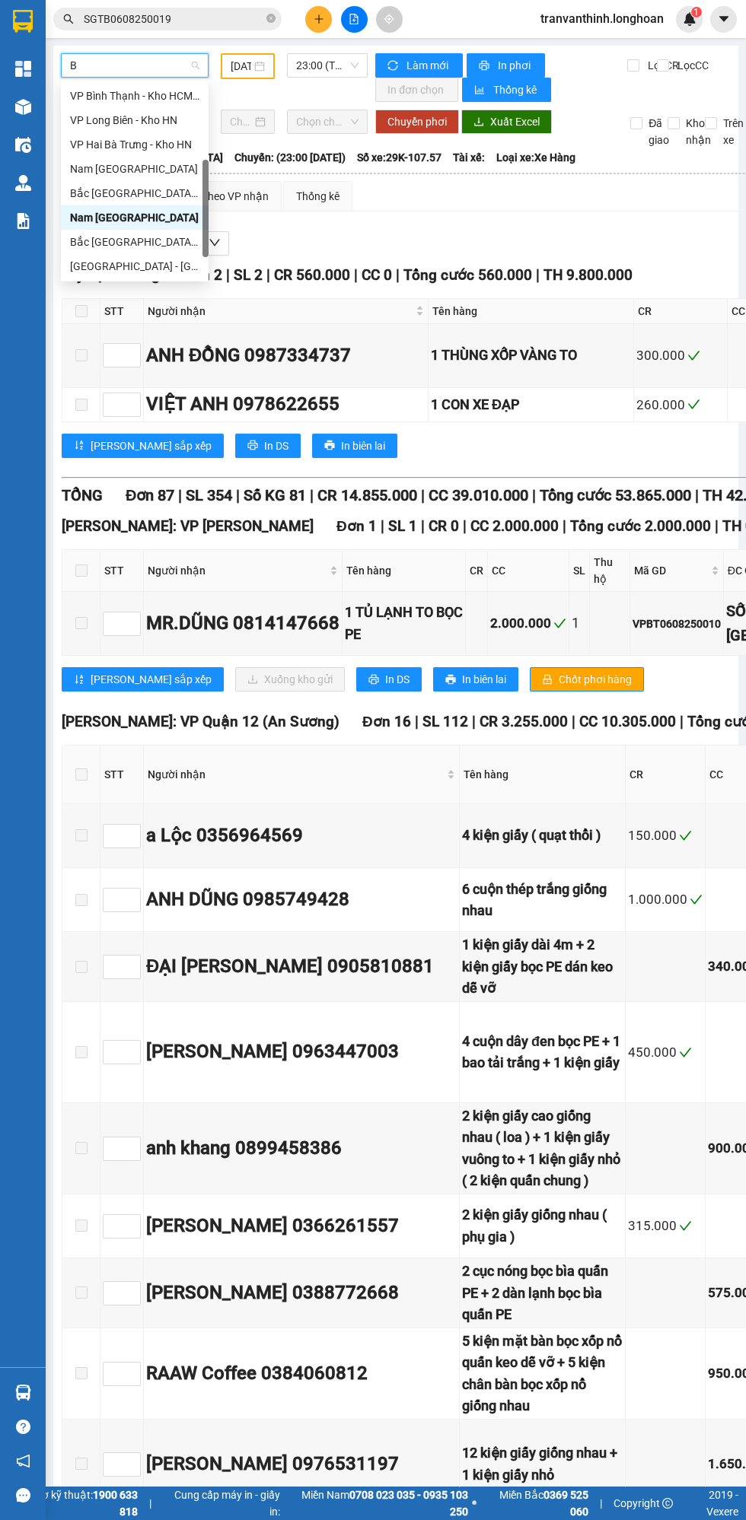
type input "Bt"
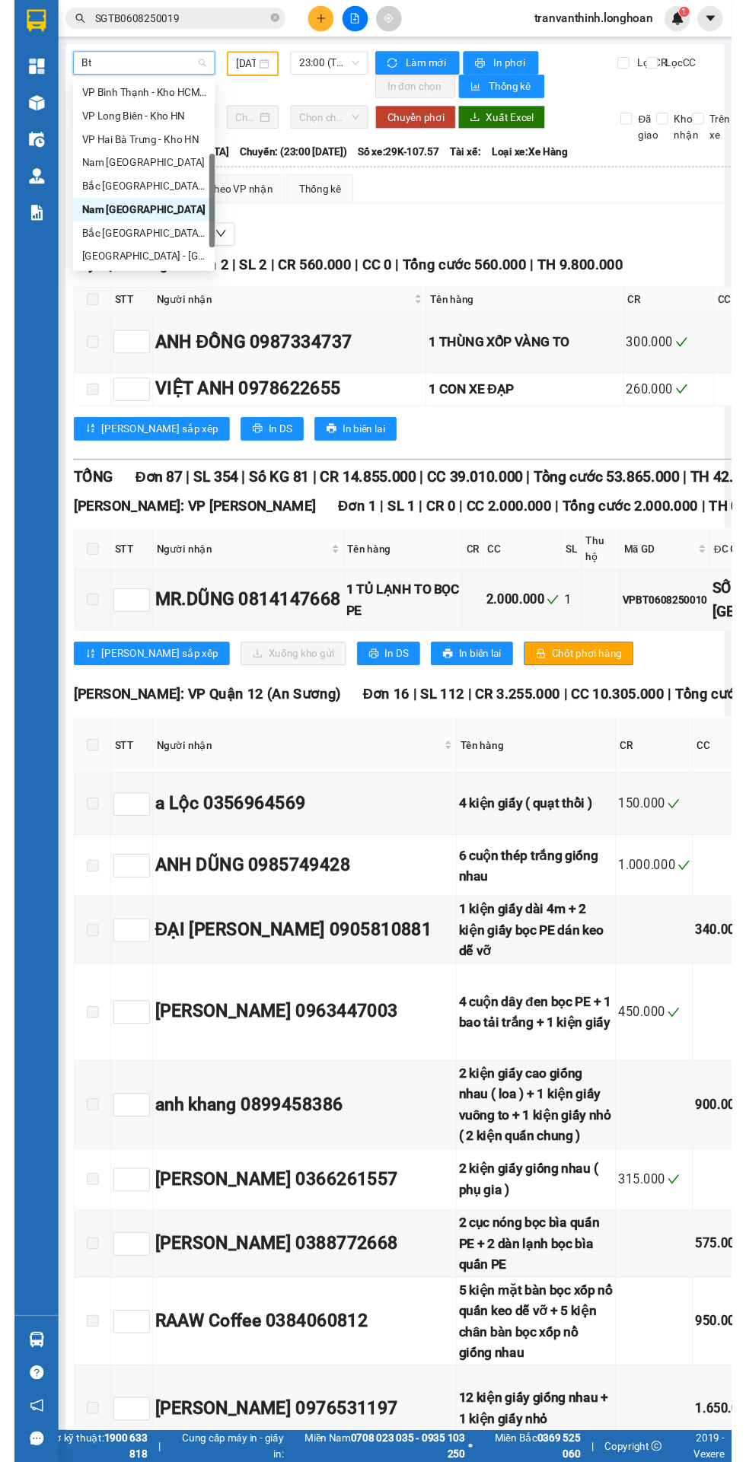
scroll to position [24, 0]
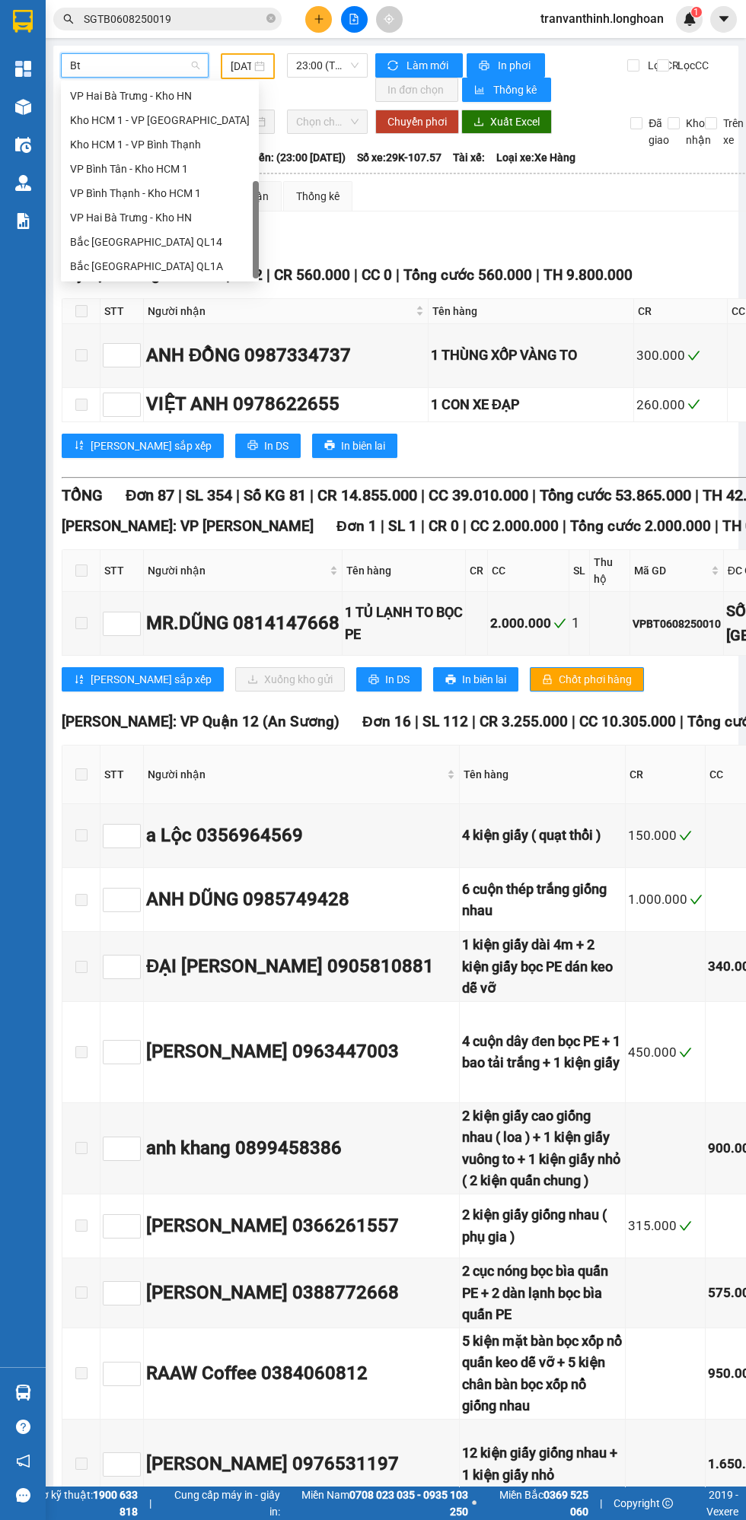
click at [99, 169] on div "VP Bình Tân - Kho HCM 1" at bounding box center [160, 169] width 180 height 17
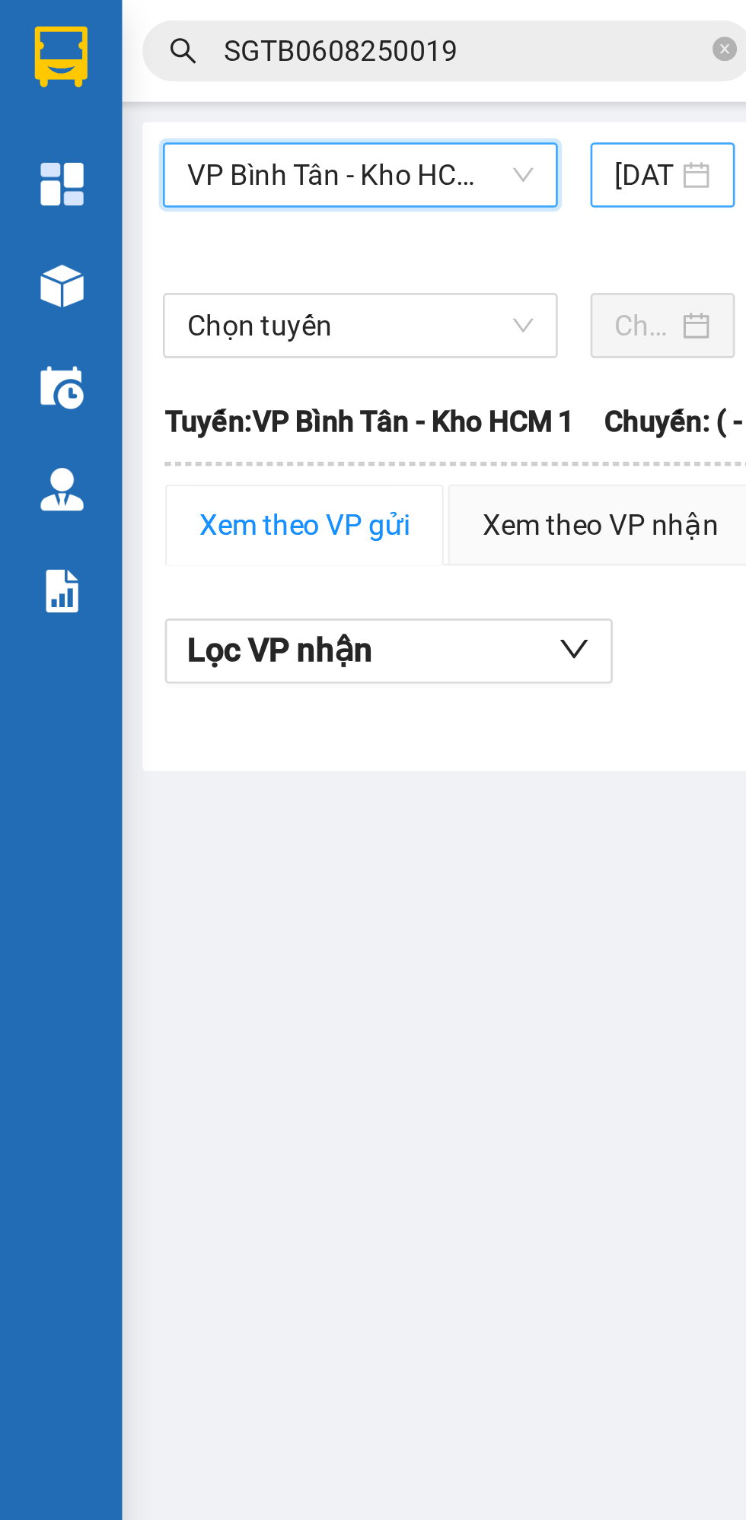
click at [246, 59] on input "14/08/2025" at bounding box center [241, 65] width 22 height 17
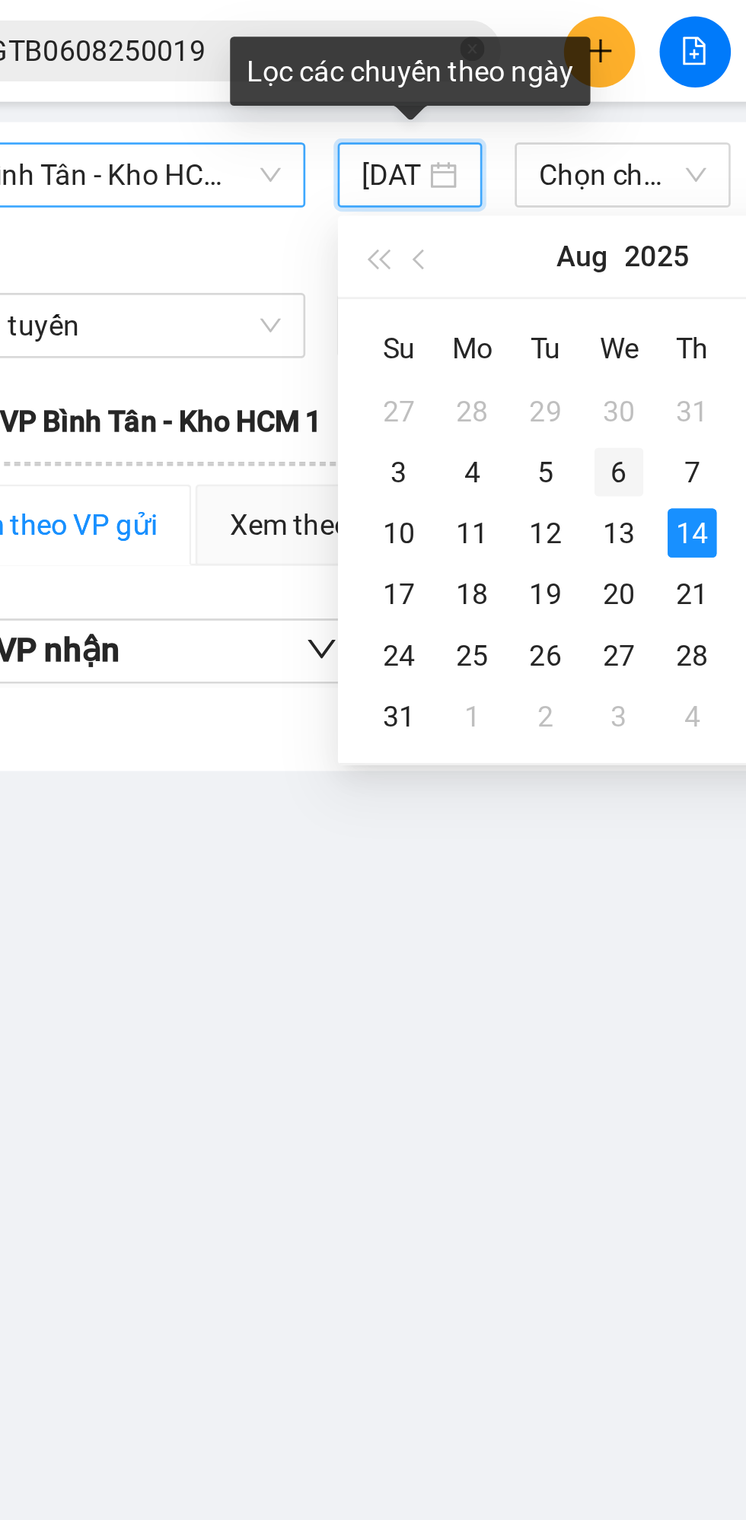
click at [326, 177] on div "6" at bounding box center [326, 176] width 18 height 18
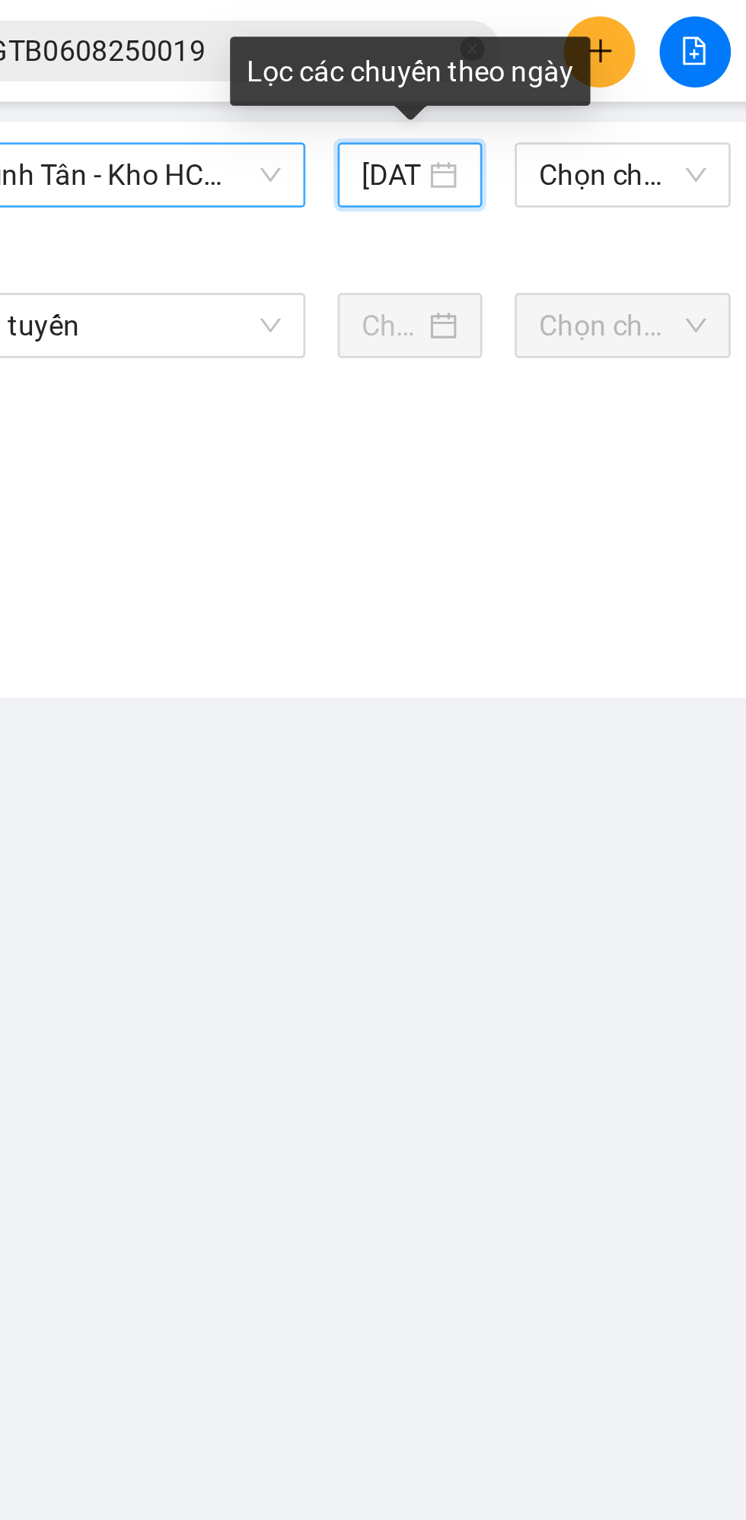
type input "06/08/2025"
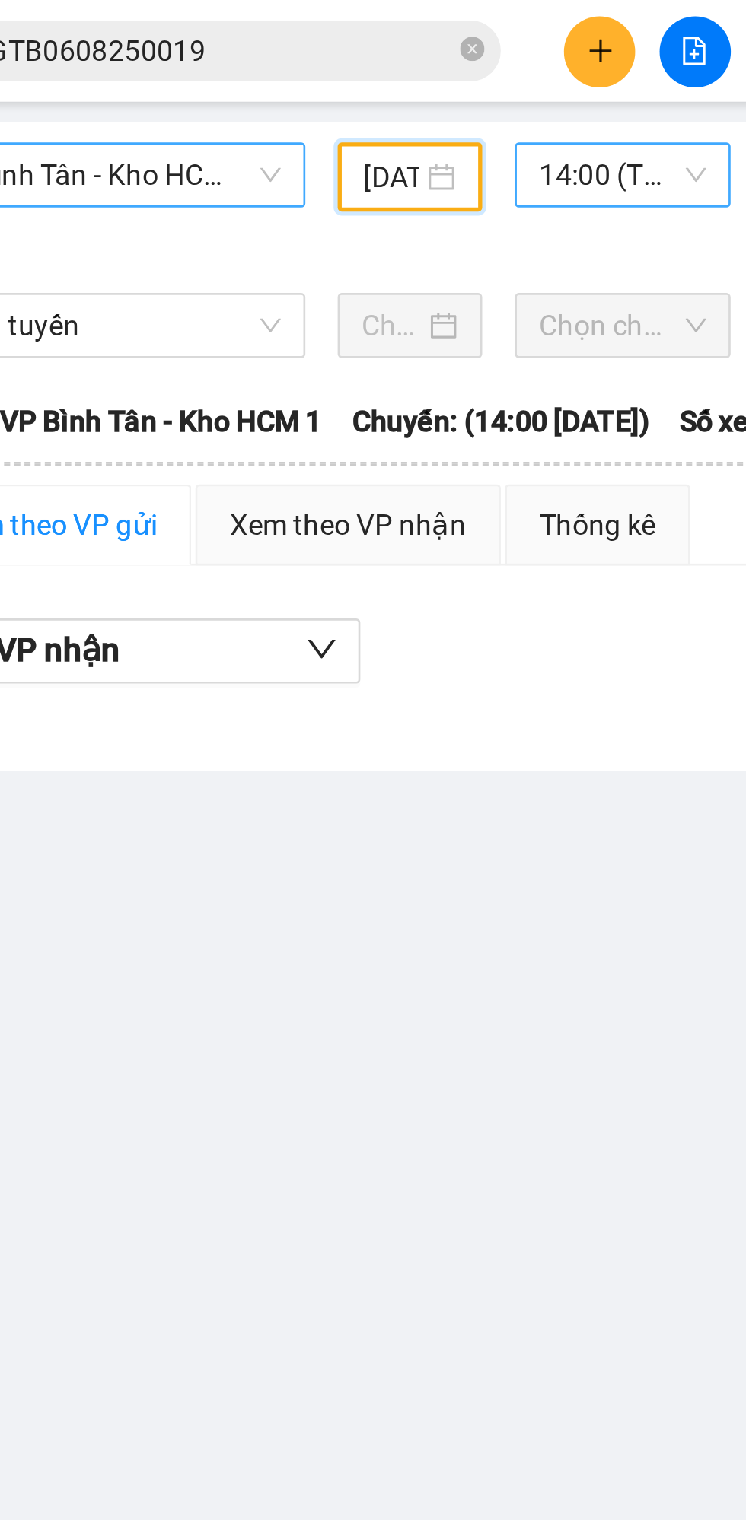
click at [321, 59] on span "14:00 (TC) - 29E-355.06" at bounding box center [327, 65] width 62 height 23
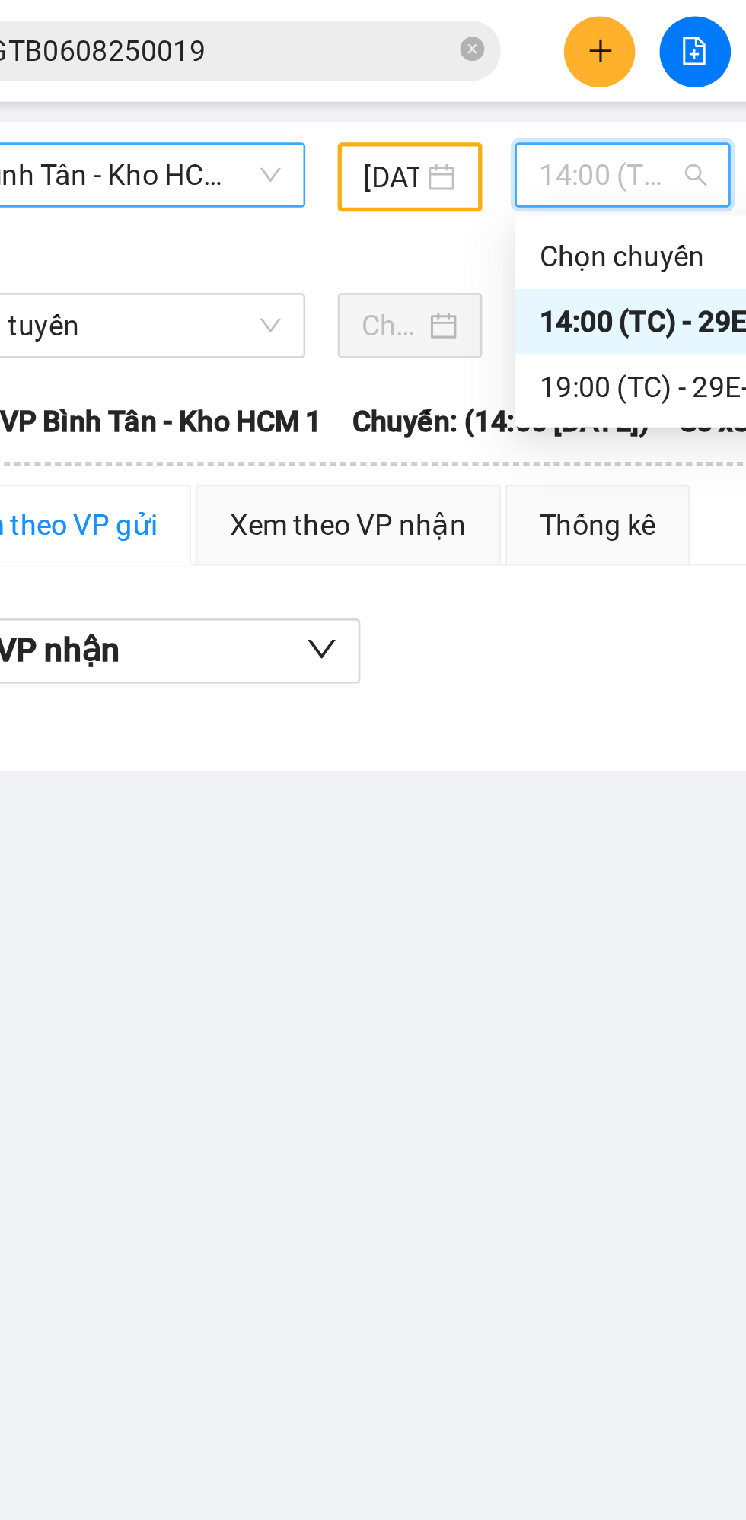
click at [308, 138] on div "19:00 (TC) - 29E-080.67" at bounding box center [355, 144] width 119 height 17
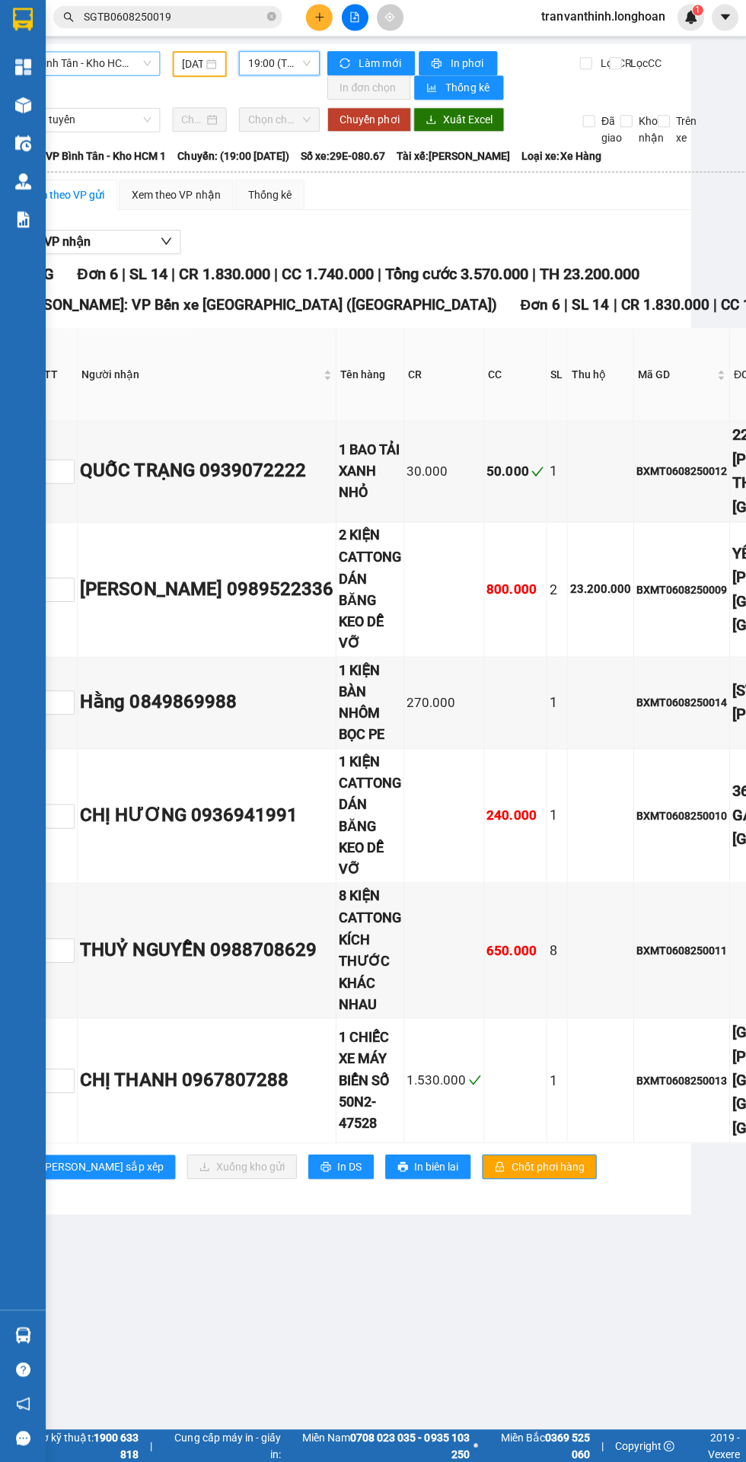
scroll to position [0, 48]
click at [271, 18] on icon "close-circle" at bounding box center [270, 18] width 9 height 9
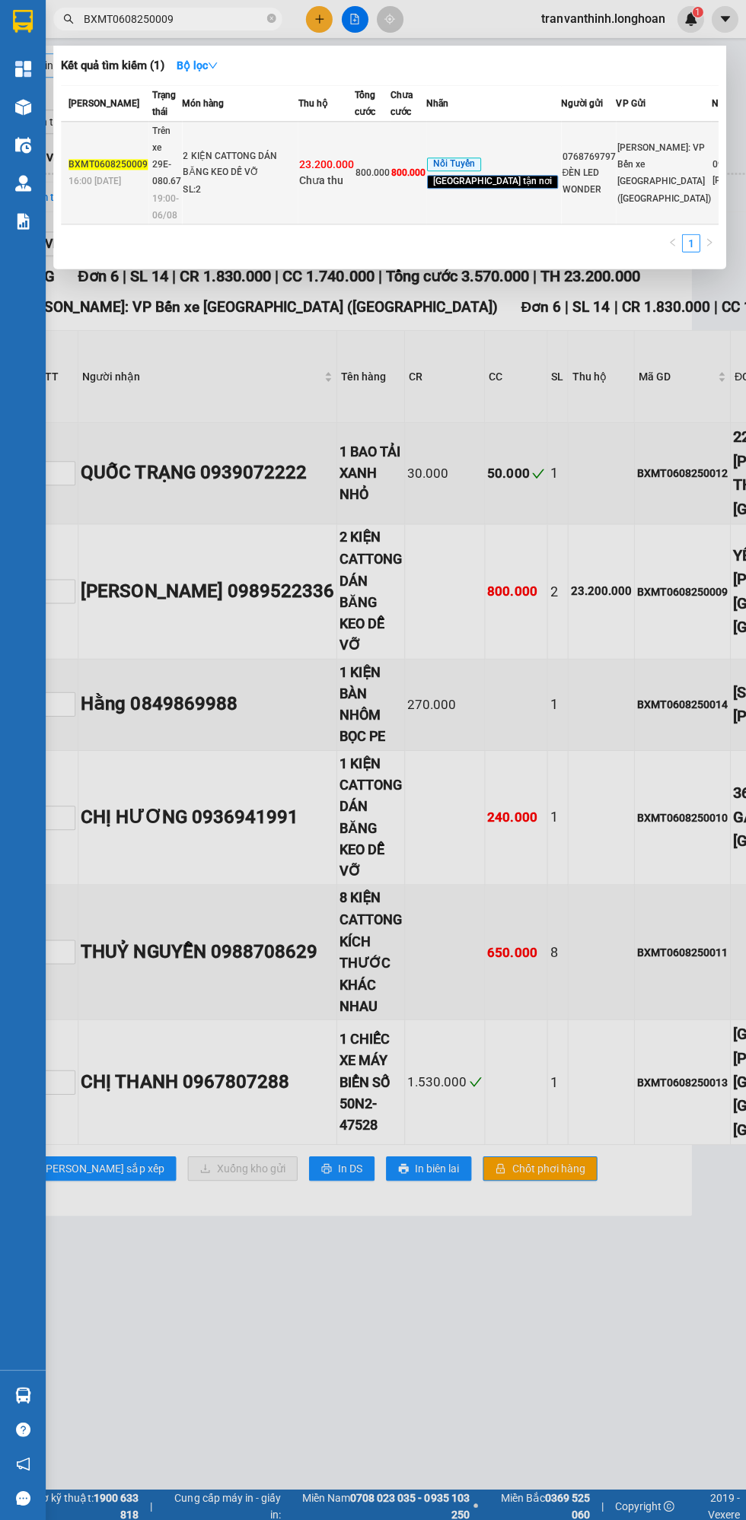
type input "BXMT0608250009"
click at [198, 198] on div "SL: 2" at bounding box center [240, 189] width 114 height 17
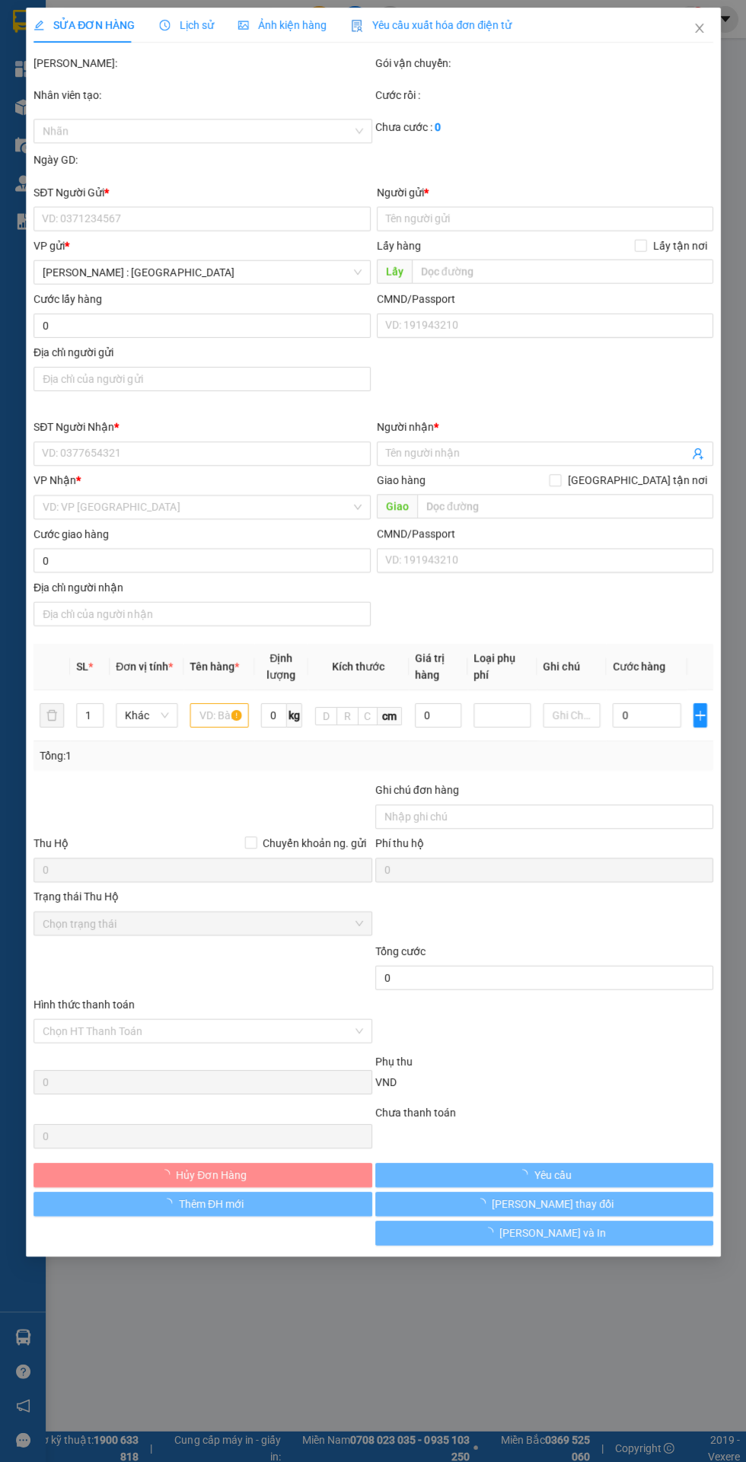
type input "0768769797"
type input "ĐÈN LED WONDER"
type input "0989522336"
type input "HÙNG VŨ"
checkbox input "true"
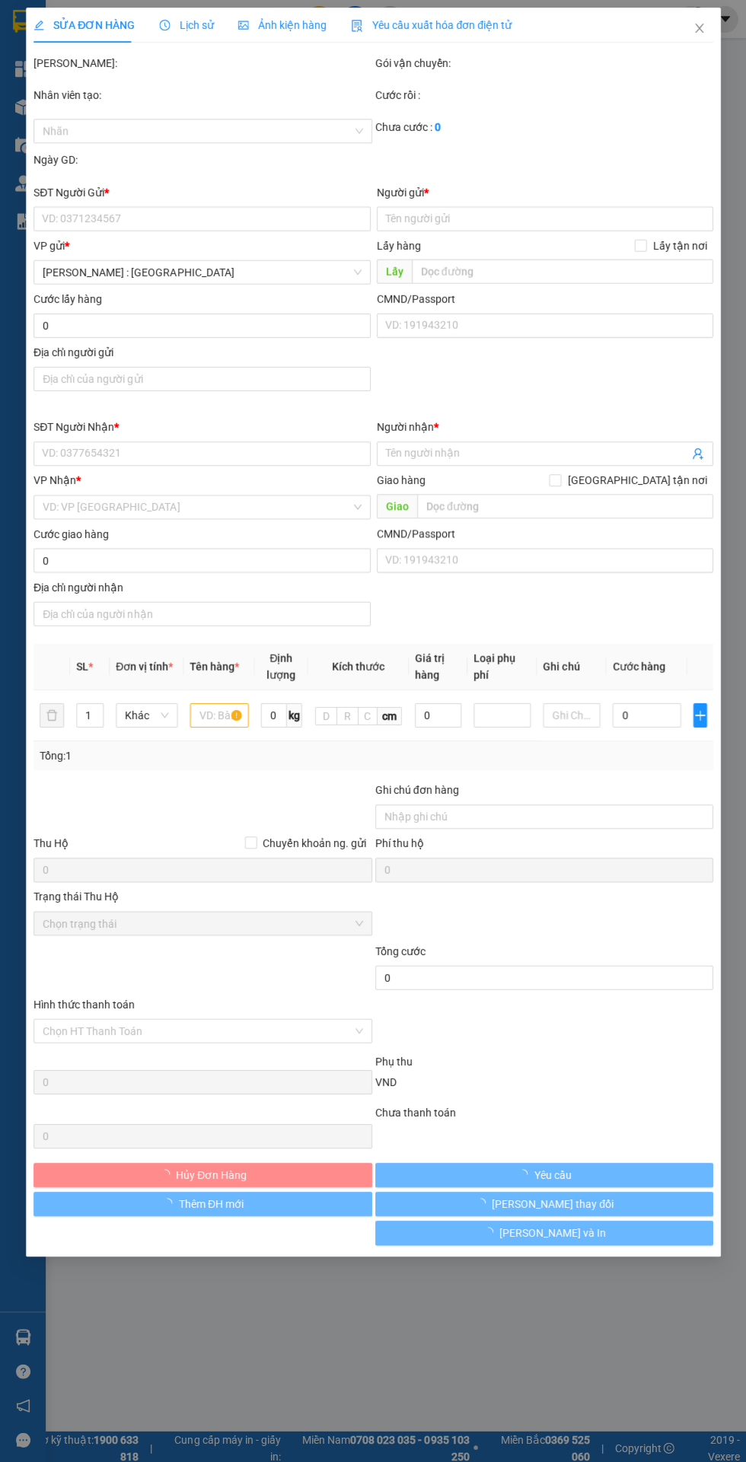
type input "YÊN BÁI- 47 TRẦN PHÚ,ĐỒNG TÂM,TP YÊN BÁI"
type input "HÀNG DỄ VỠ HƯ VỠ KHÔNG ĐỀN"
type input "800.000"
